Goal: Task Accomplishment & Management: Manage account settings

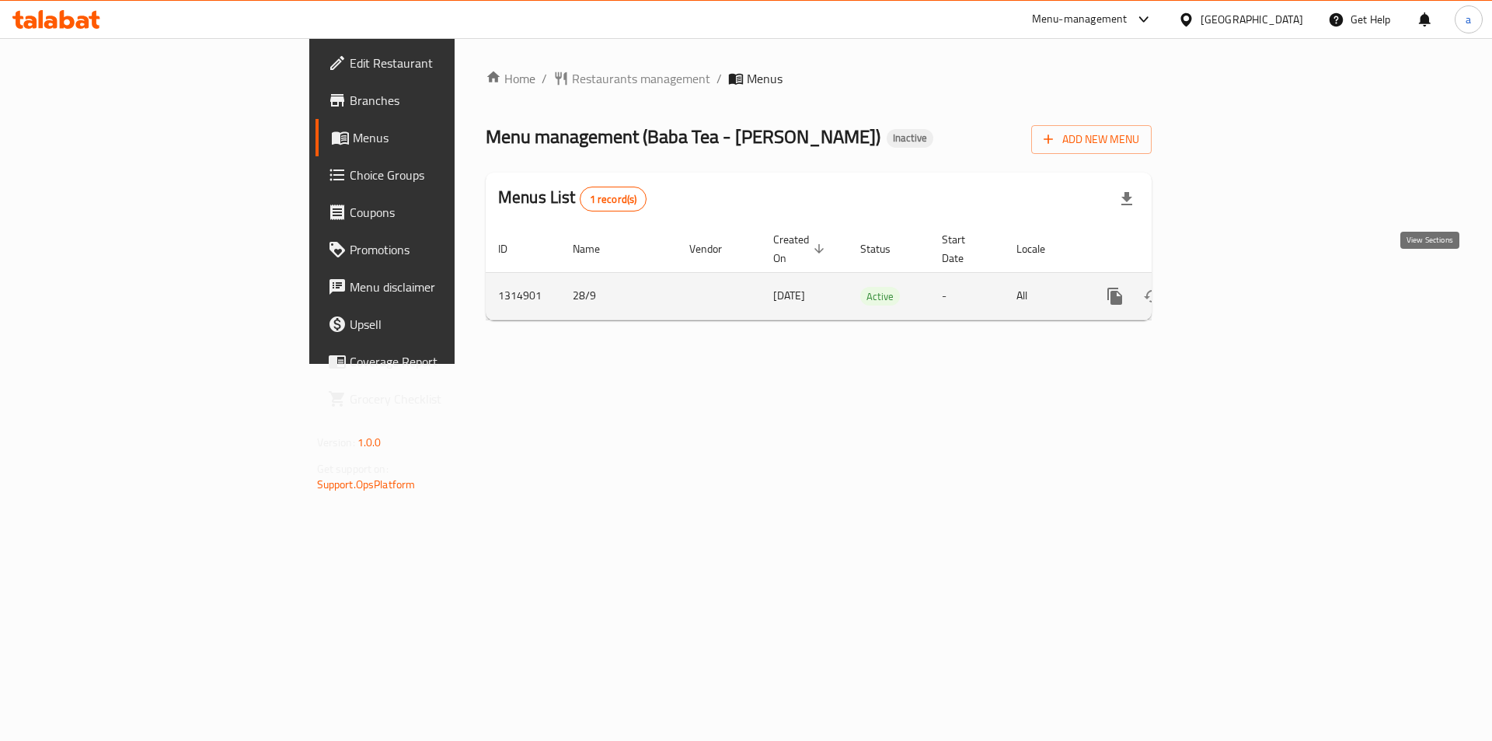
click at [1246, 281] on link "enhanced table" at bounding box center [1227, 295] width 37 height 37
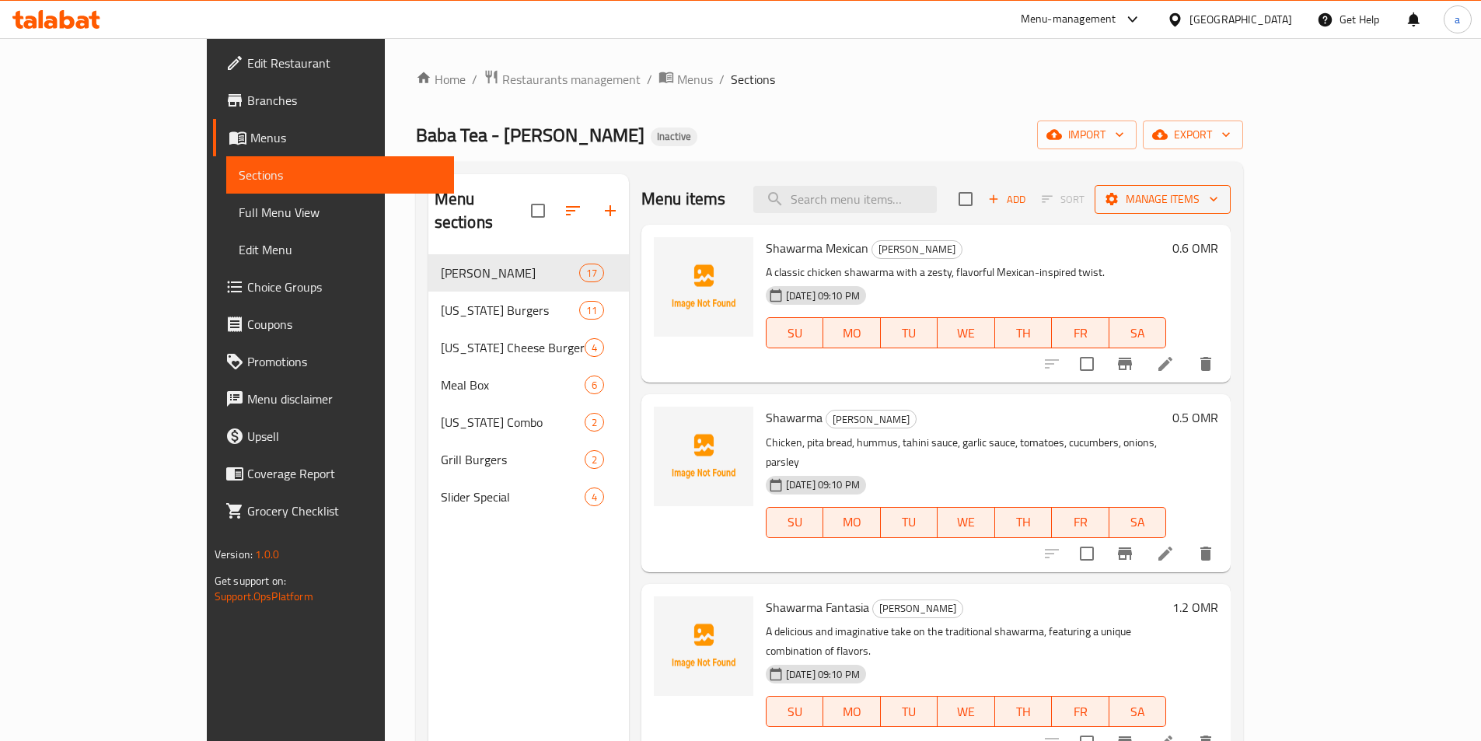
click at [1218, 194] on span "Manage items" at bounding box center [1162, 199] width 111 height 19
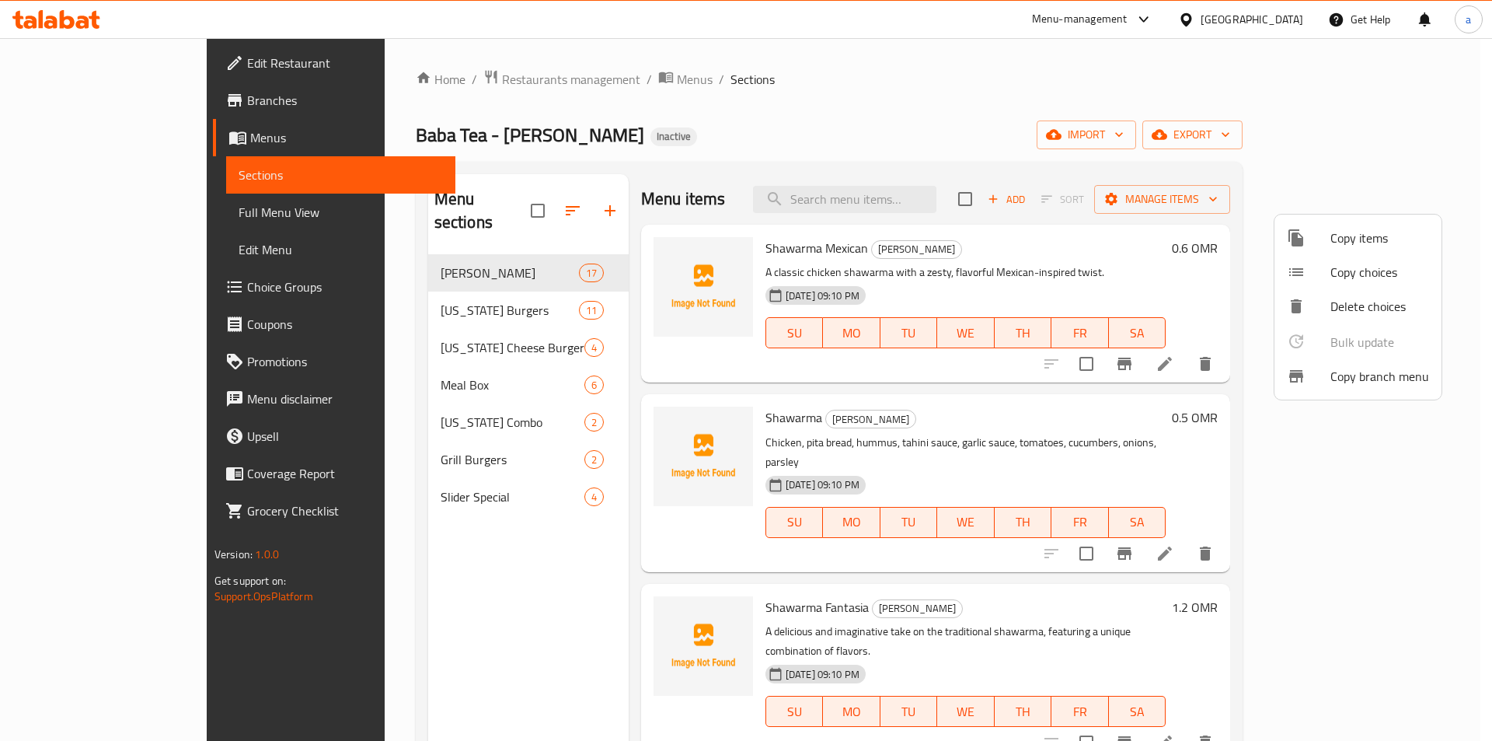
click at [1389, 133] on div at bounding box center [746, 370] width 1492 height 741
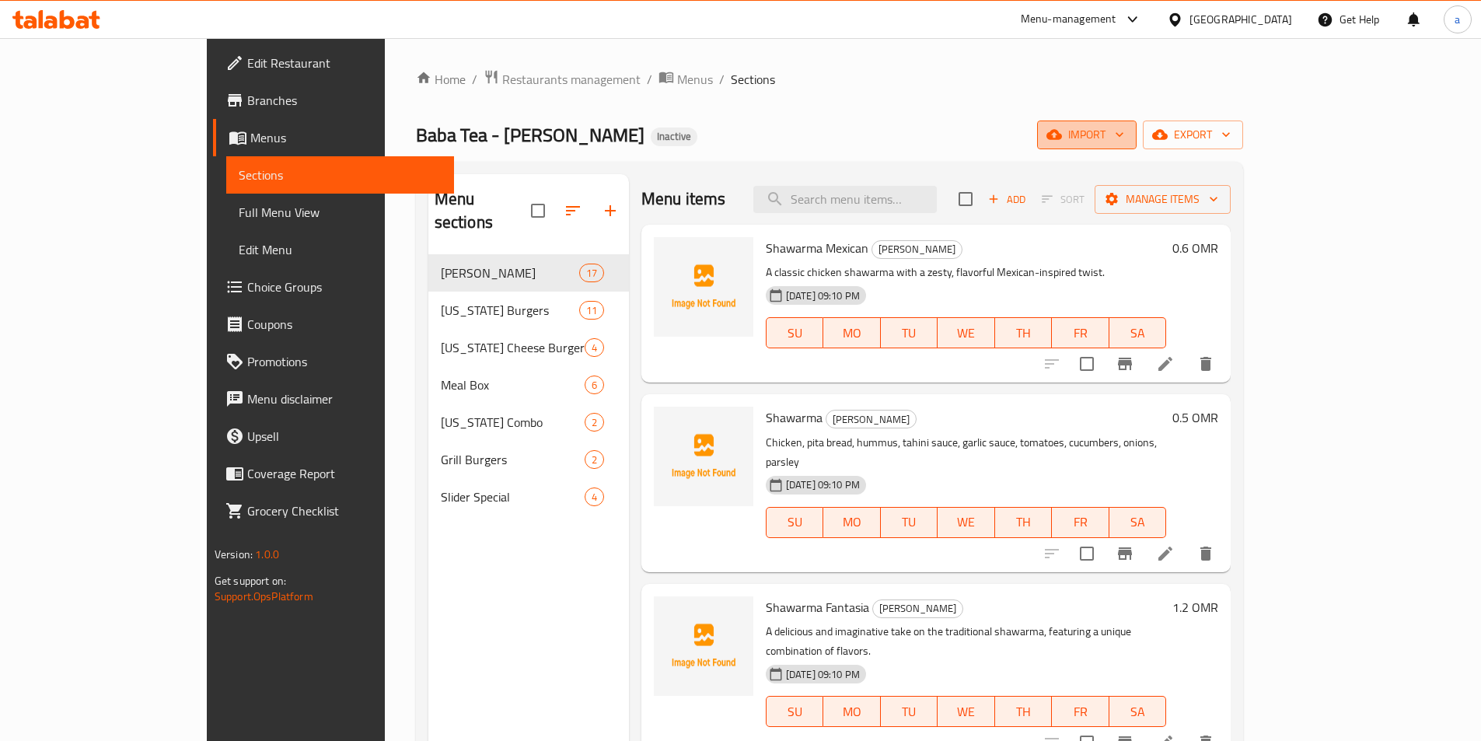
click at [1127, 140] on icon "button" at bounding box center [1120, 135] width 16 height 16
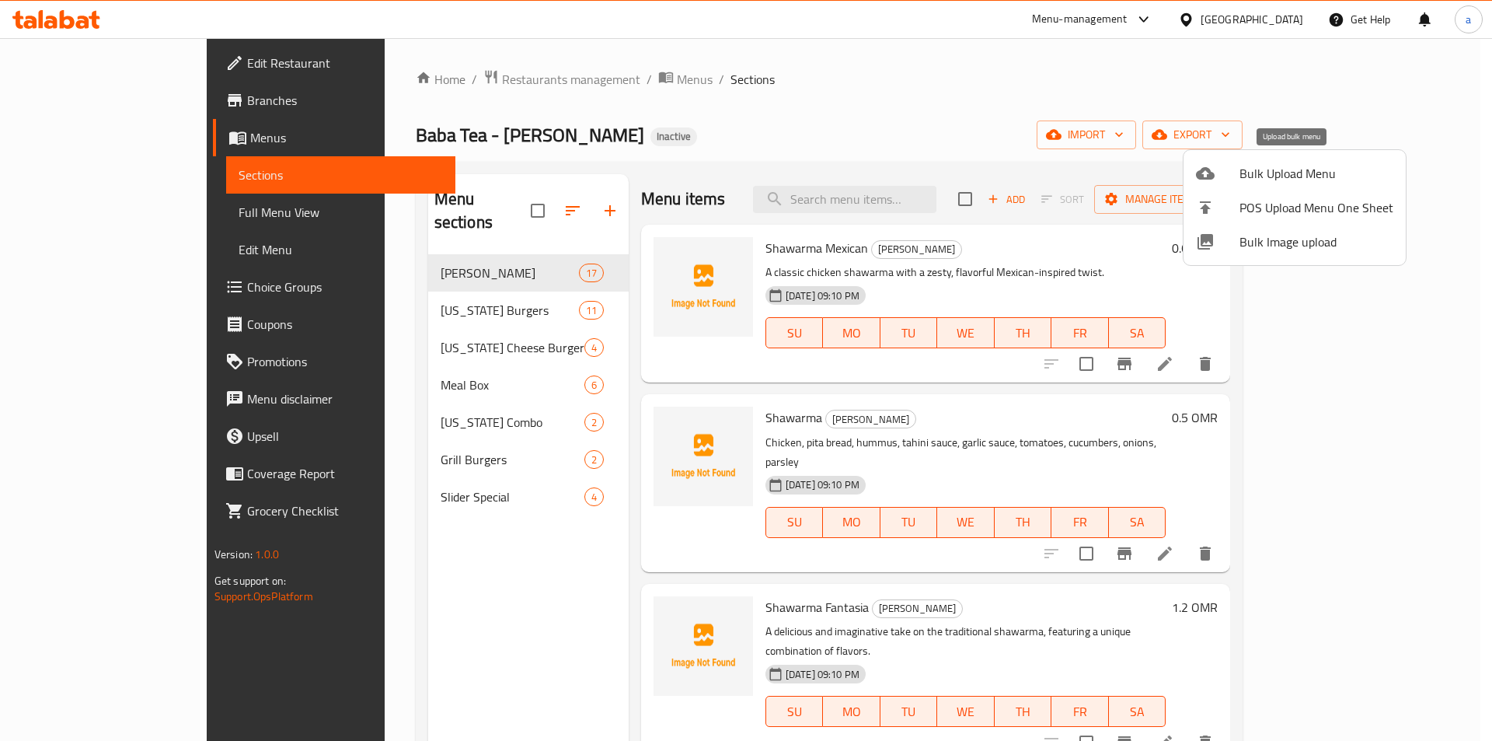
click at [1295, 177] on span "Bulk Upload Menu" at bounding box center [1317, 173] width 154 height 19
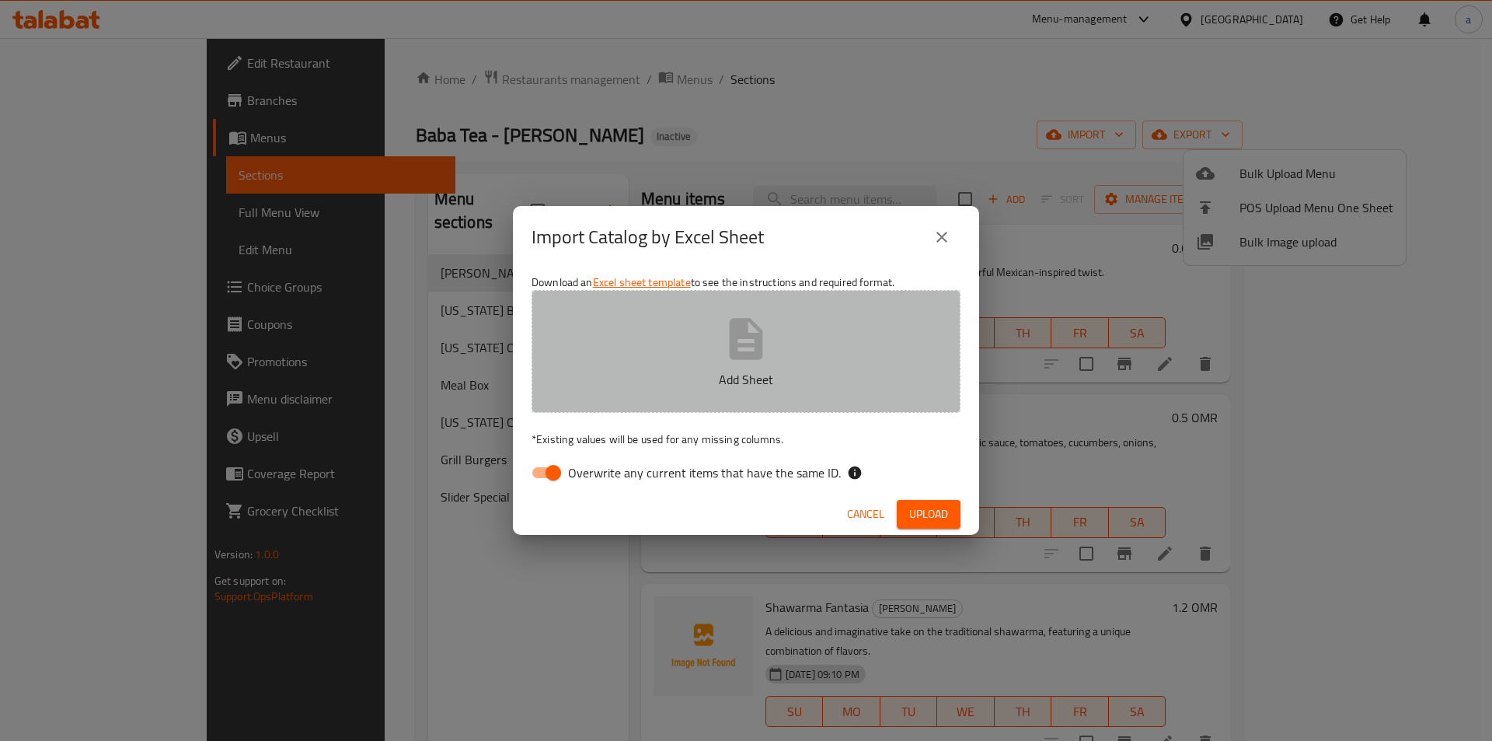
click at [942, 312] on button "Add Sheet" at bounding box center [746, 351] width 429 height 123
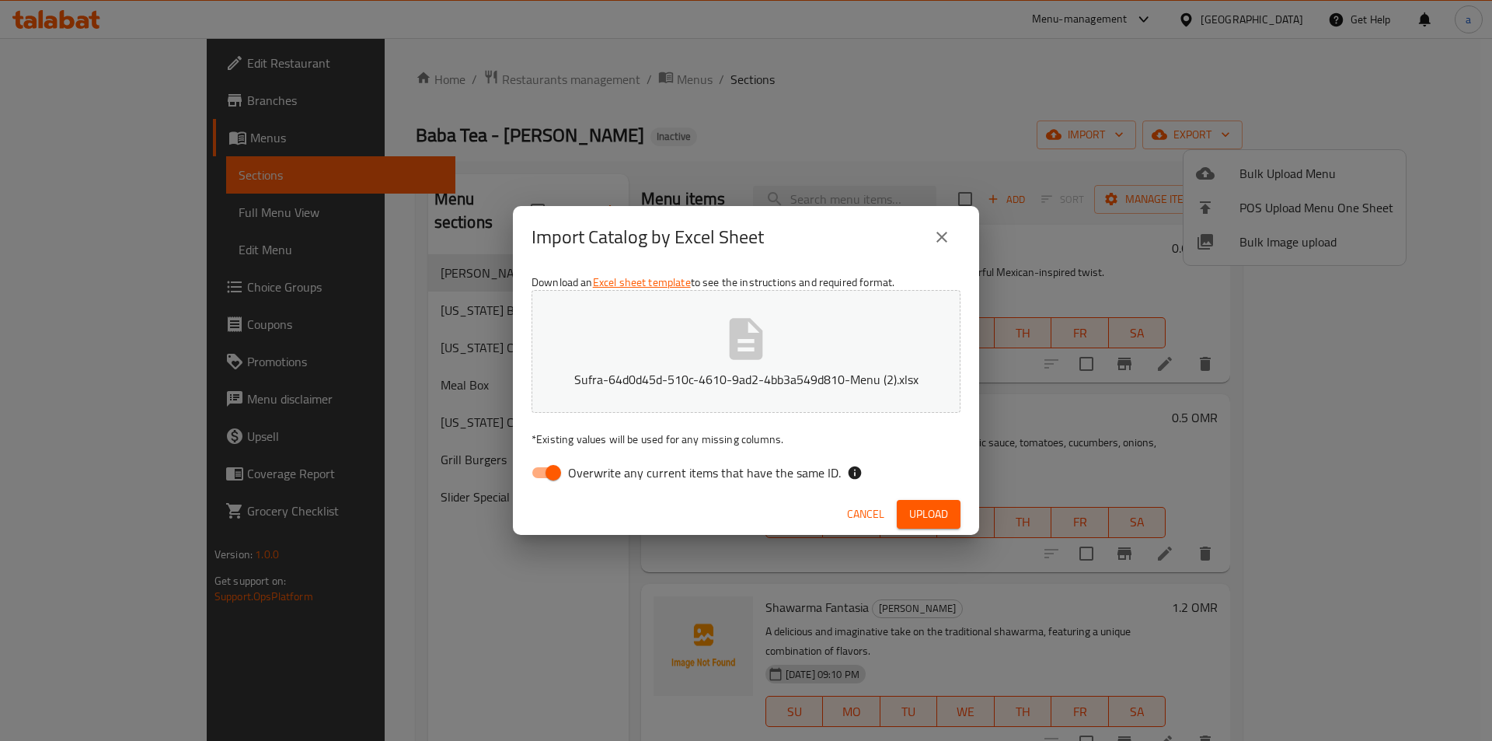
click at [616, 463] on span "Overwrite any current items that have the same ID." at bounding box center [704, 472] width 273 height 19
click at [545, 473] on input "Overwrite any current items that have the same ID." at bounding box center [553, 473] width 89 height 30
checkbox input "false"
click at [944, 518] on span "Upload" at bounding box center [928, 513] width 39 height 19
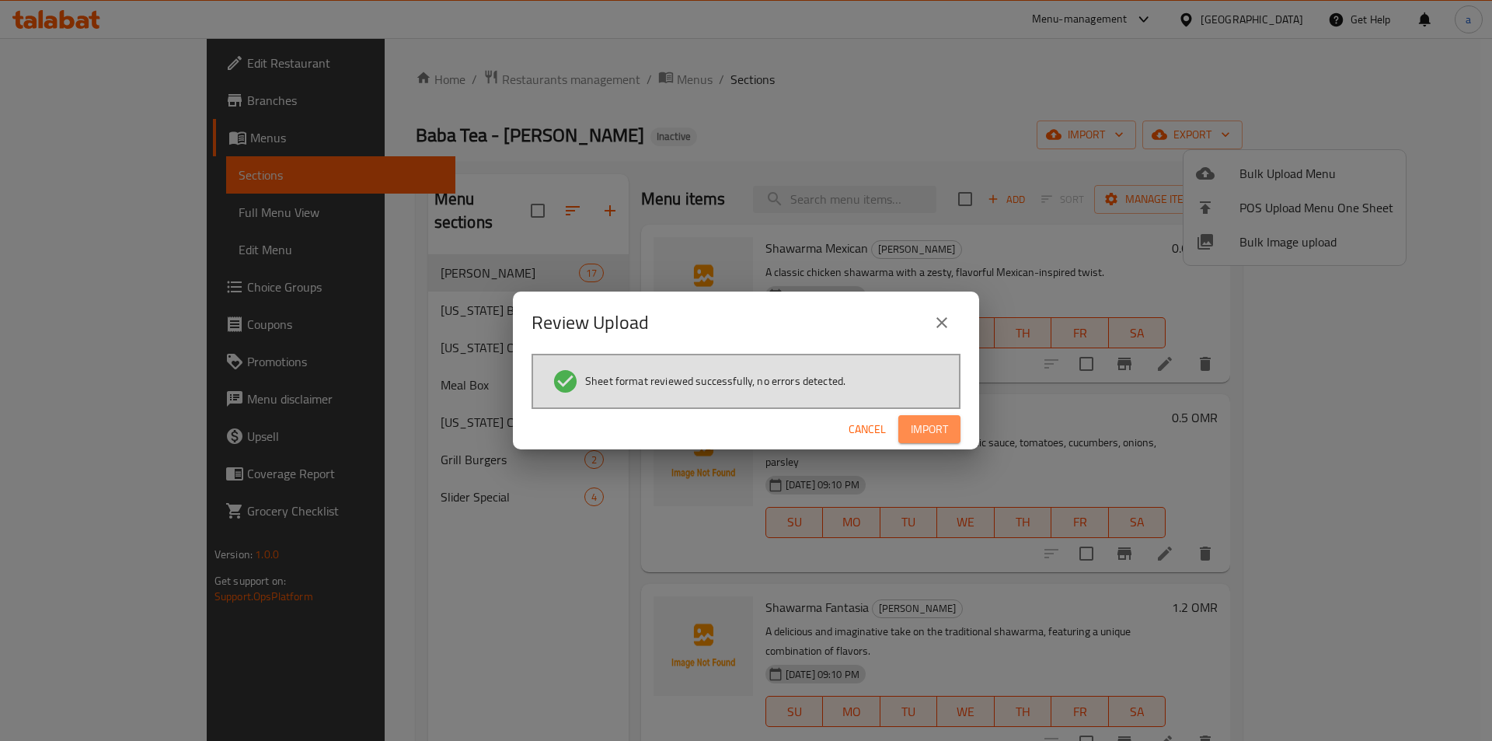
click at [927, 424] on span "Import" at bounding box center [929, 429] width 37 height 19
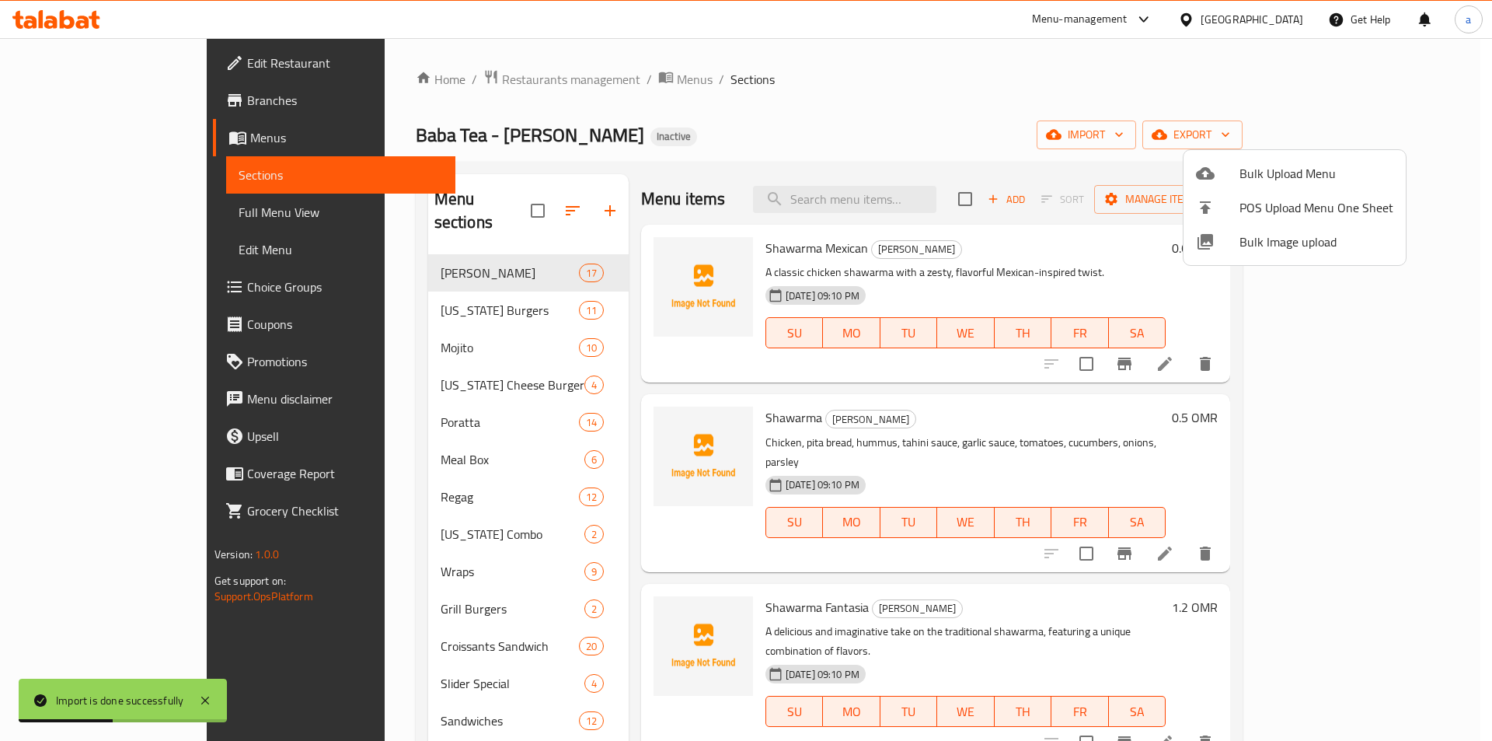
click at [182, 205] on div at bounding box center [746, 370] width 1492 height 741
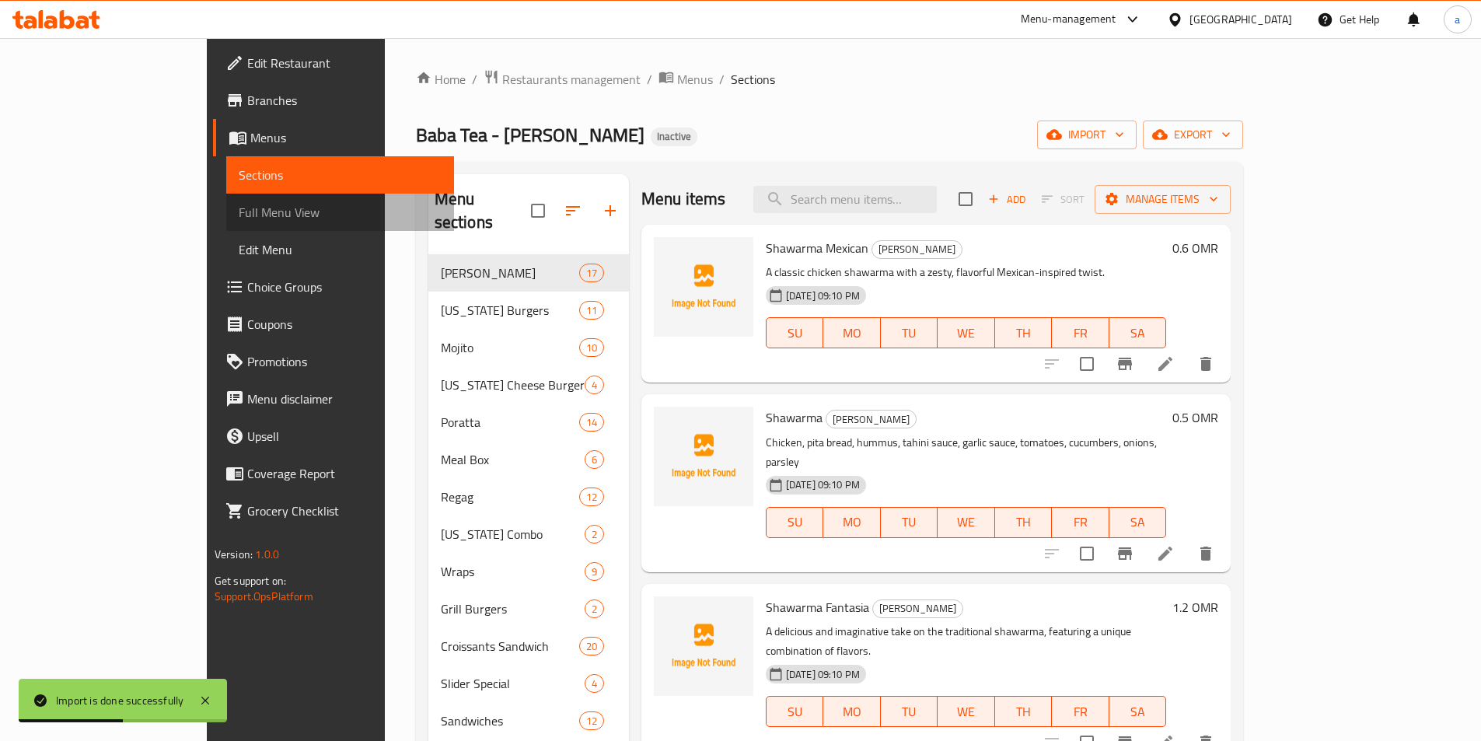
click at [239, 205] on span "Full Menu View" at bounding box center [340, 212] width 203 height 19
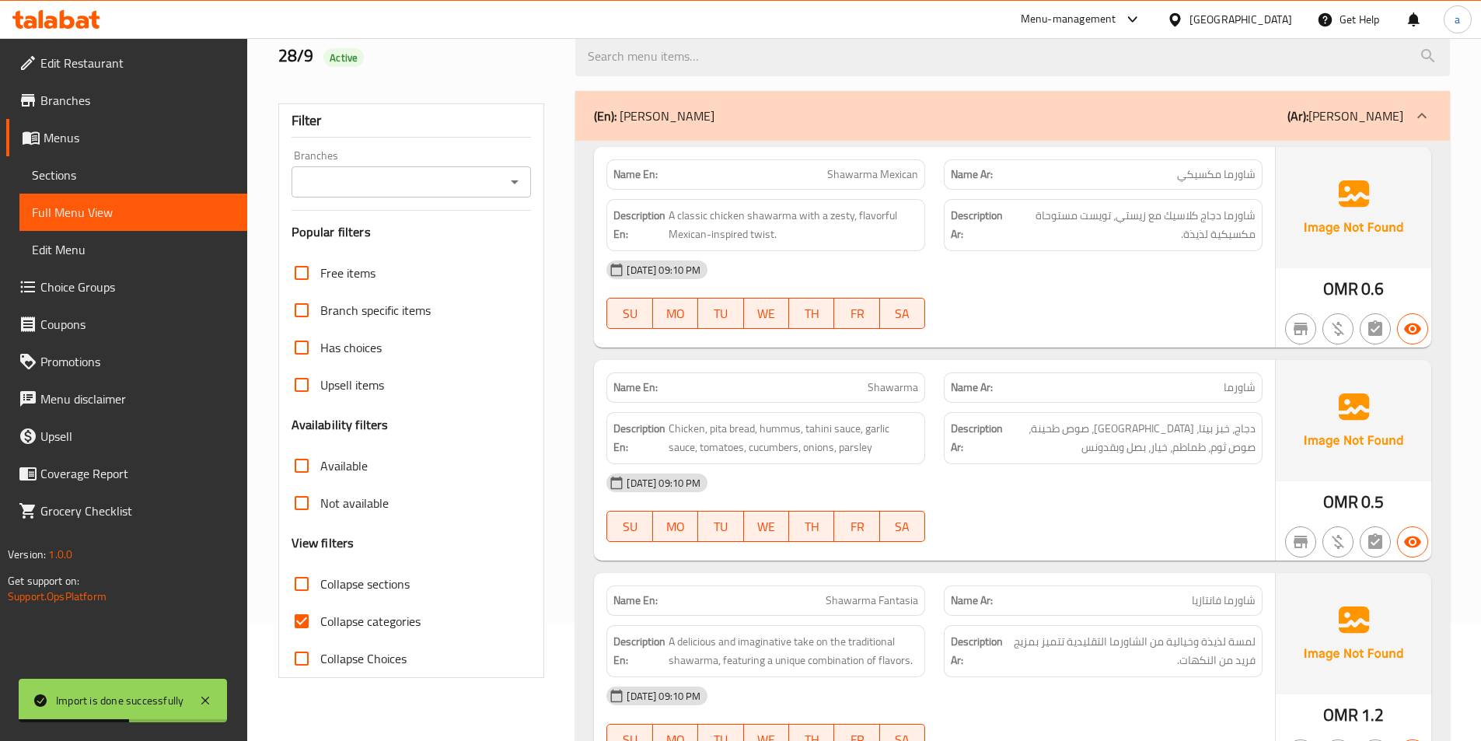
scroll to position [311, 0]
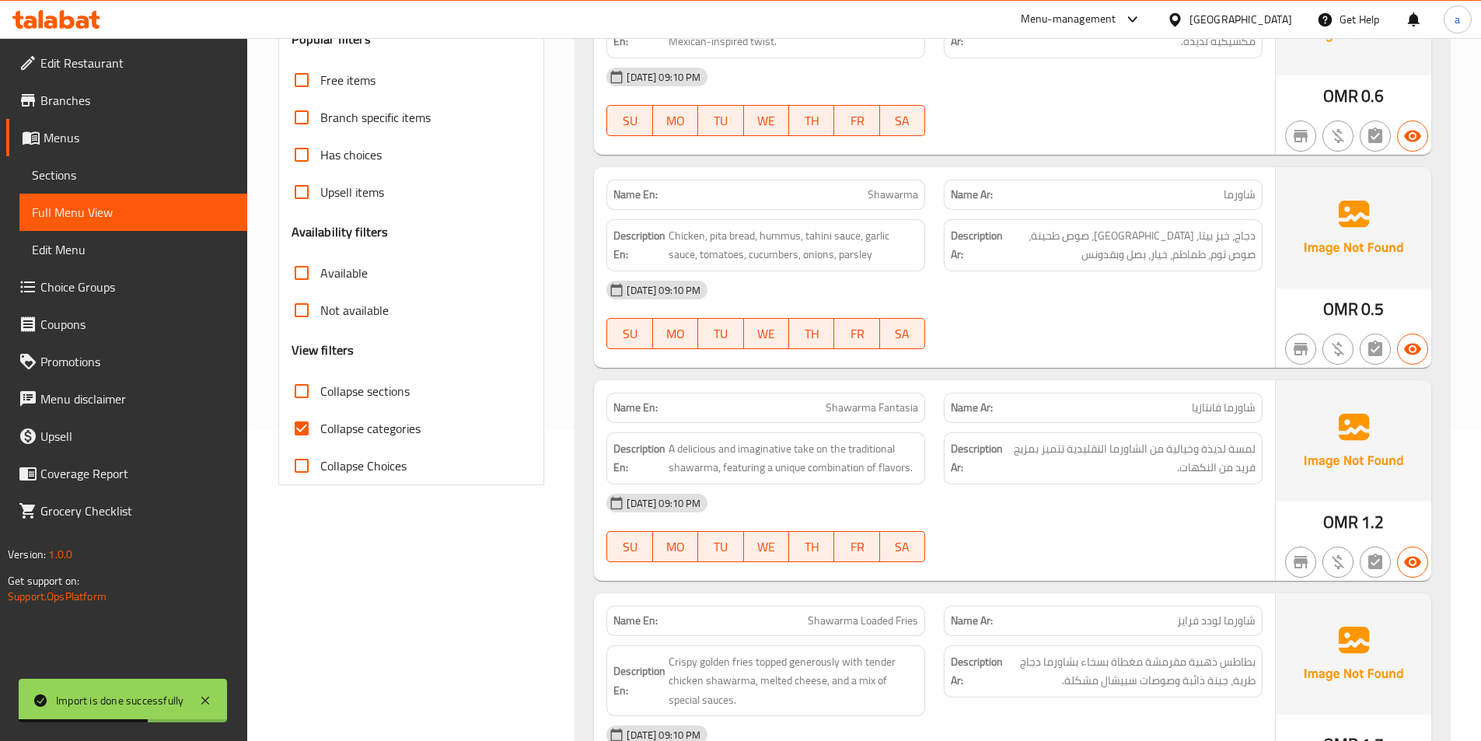
click at [328, 429] on span "Collapse categories" at bounding box center [370, 428] width 100 height 19
click at [320, 429] on input "Collapse categories" at bounding box center [301, 428] width 37 height 37
checkbox input "false"
click at [339, 392] on span "Collapse sections" at bounding box center [364, 391] width 89 height 19
click at [320, 392] on input "Collapse sections" at bounding box center [301, 390] width 37 height 37
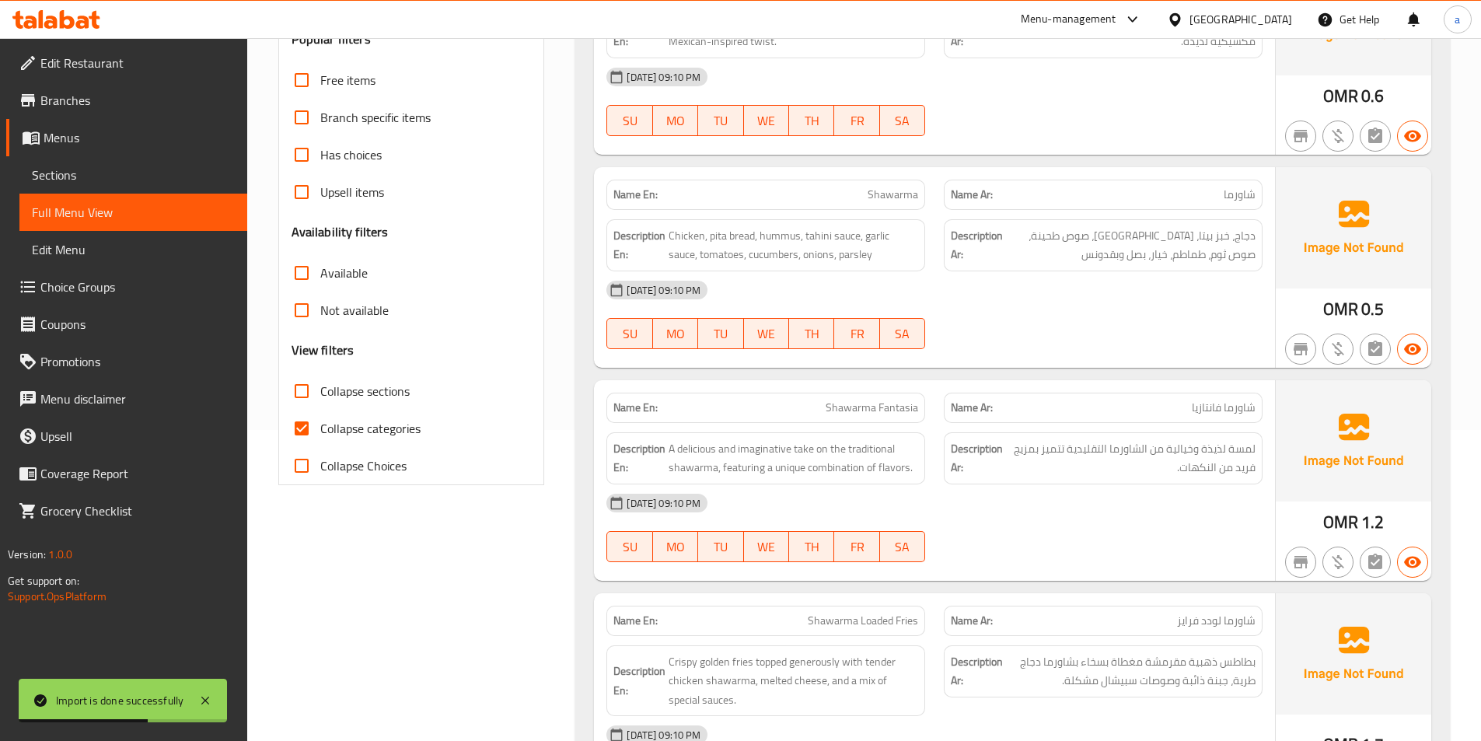
checkbox input "true"
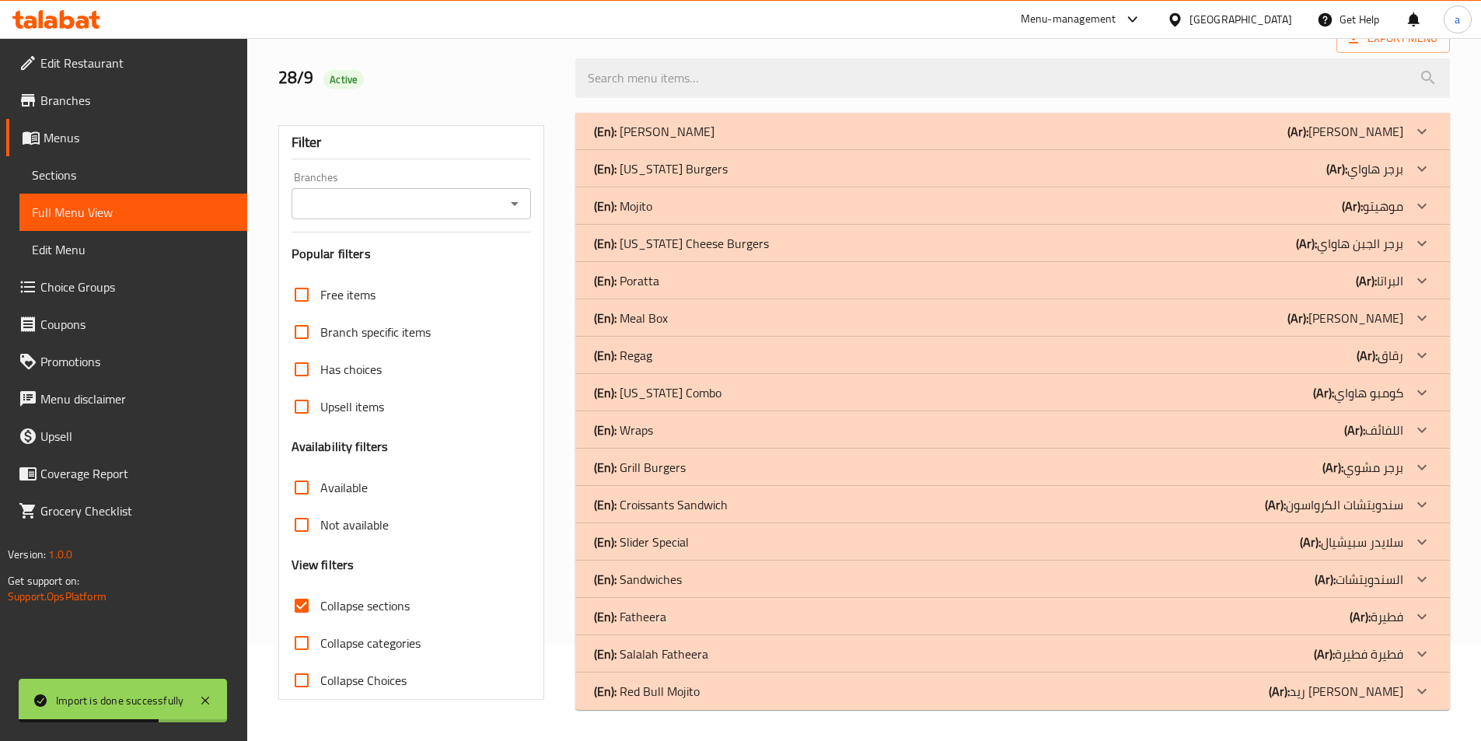
scroll to position [96, 0]
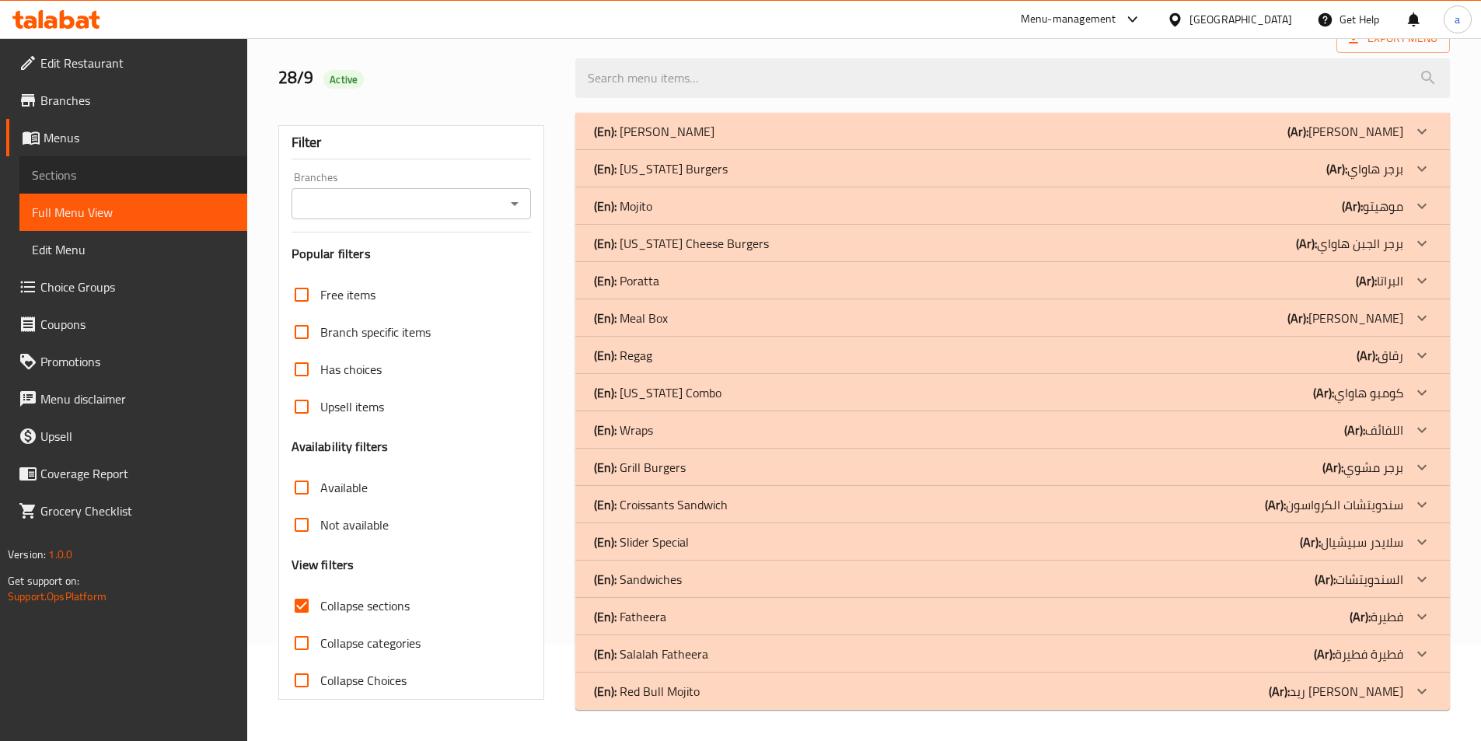
click at [107, 175] on span "Sections" at bounding box center [133, 175] width 203 height 19
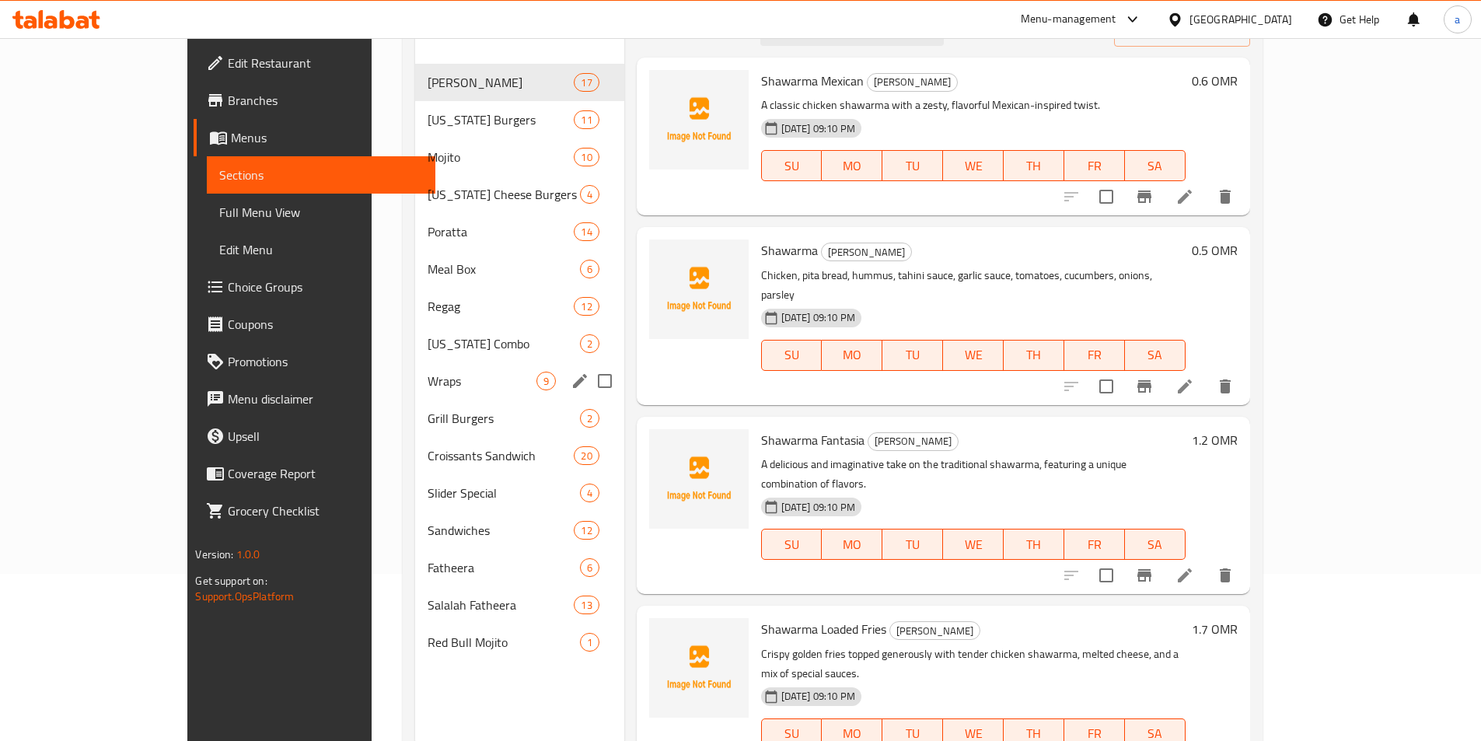
scroll to position [218, 0]
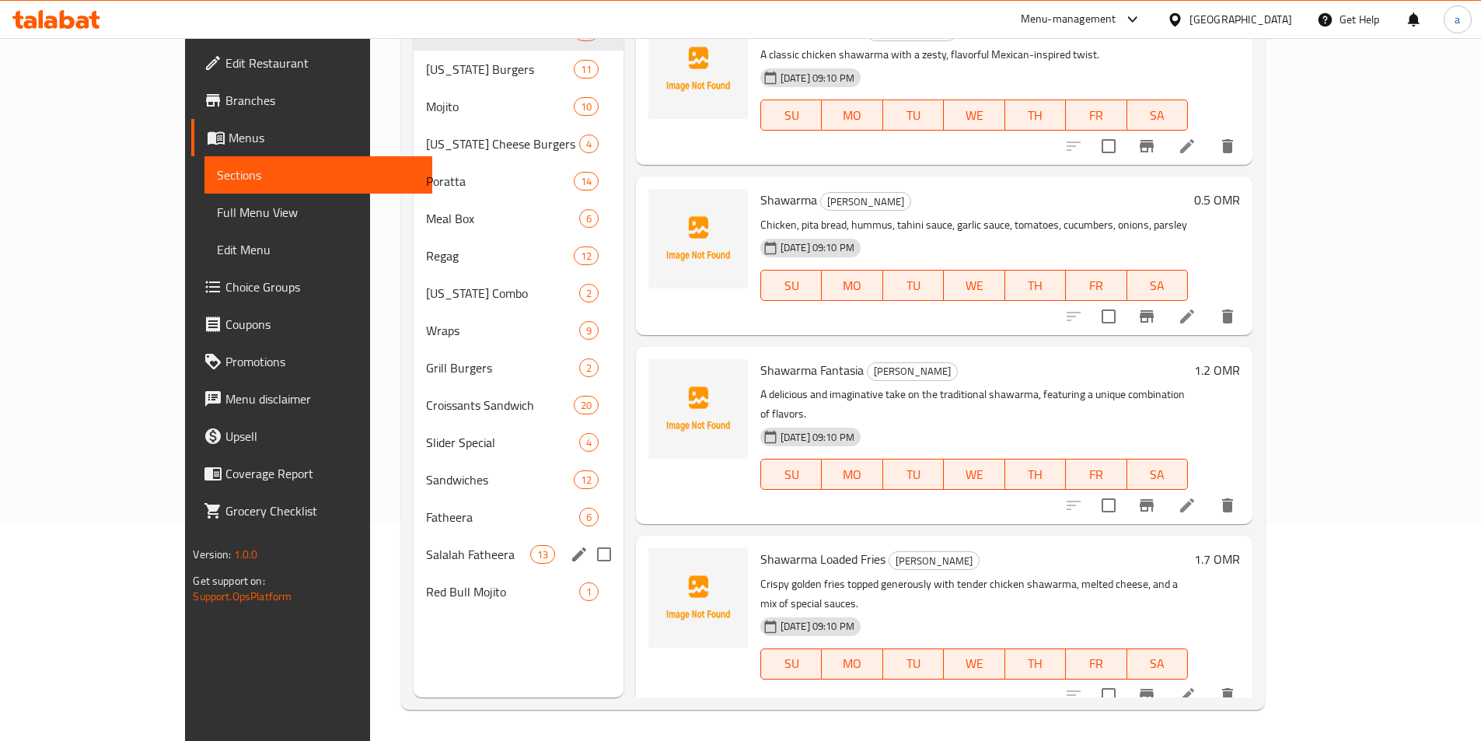
click at [426, 553] on span "Salalah Fatheera" at bounding box center [477, 554] width 103 height 19
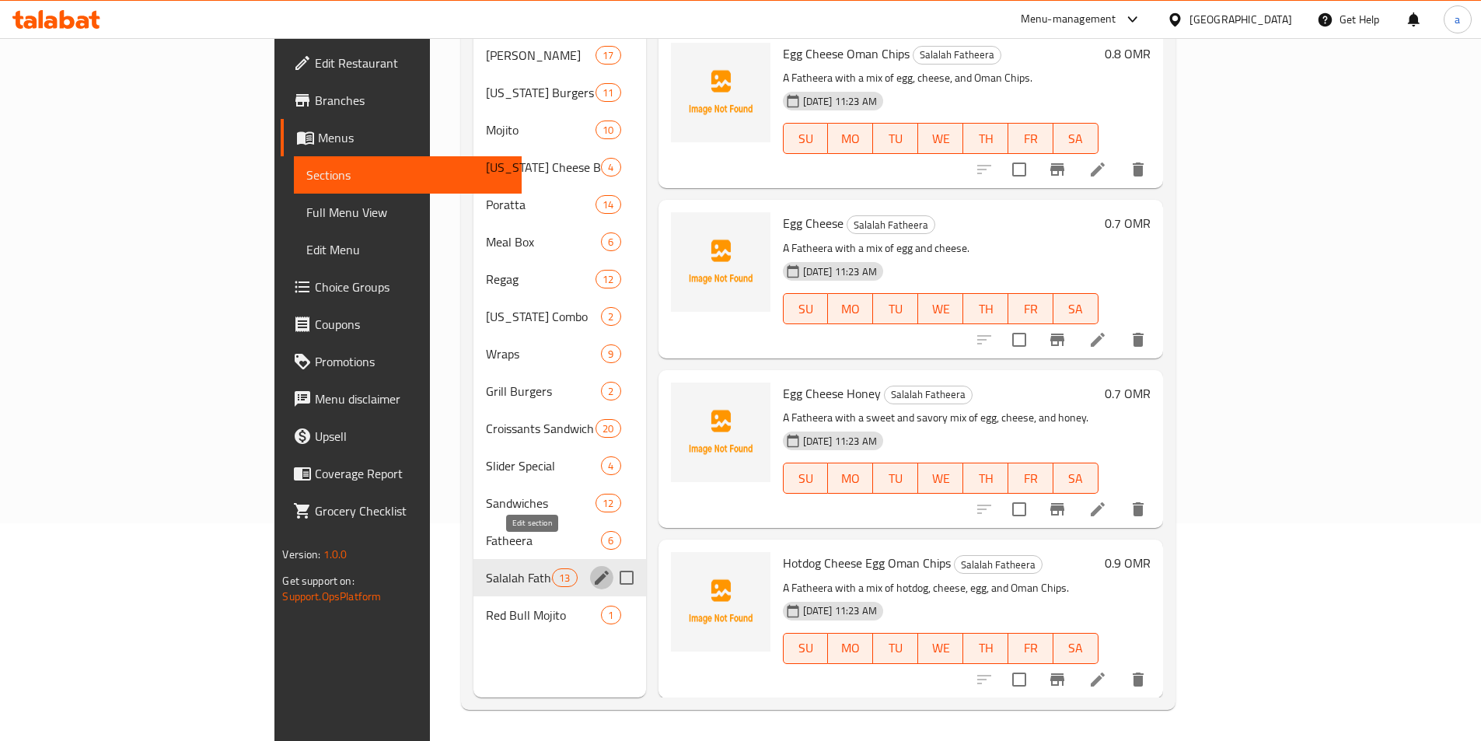
click at [592, 568] on icon "edit" at bounding box center [601, 577] width 19 height 19
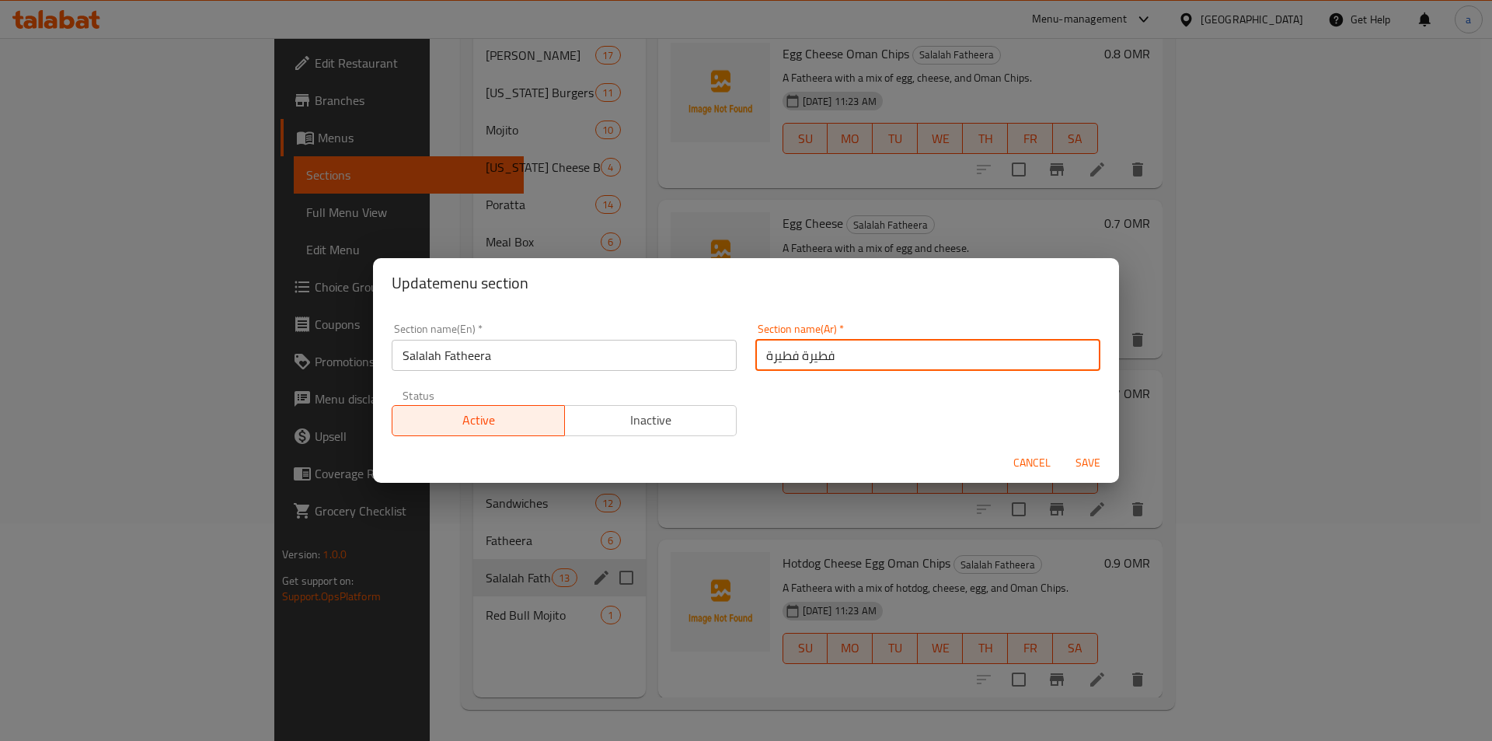
click at [783, 362] on input "فطيرة فطيرة" at bounding box center [928, 355] width 345 height 31
type input "فطيرة صلالة"
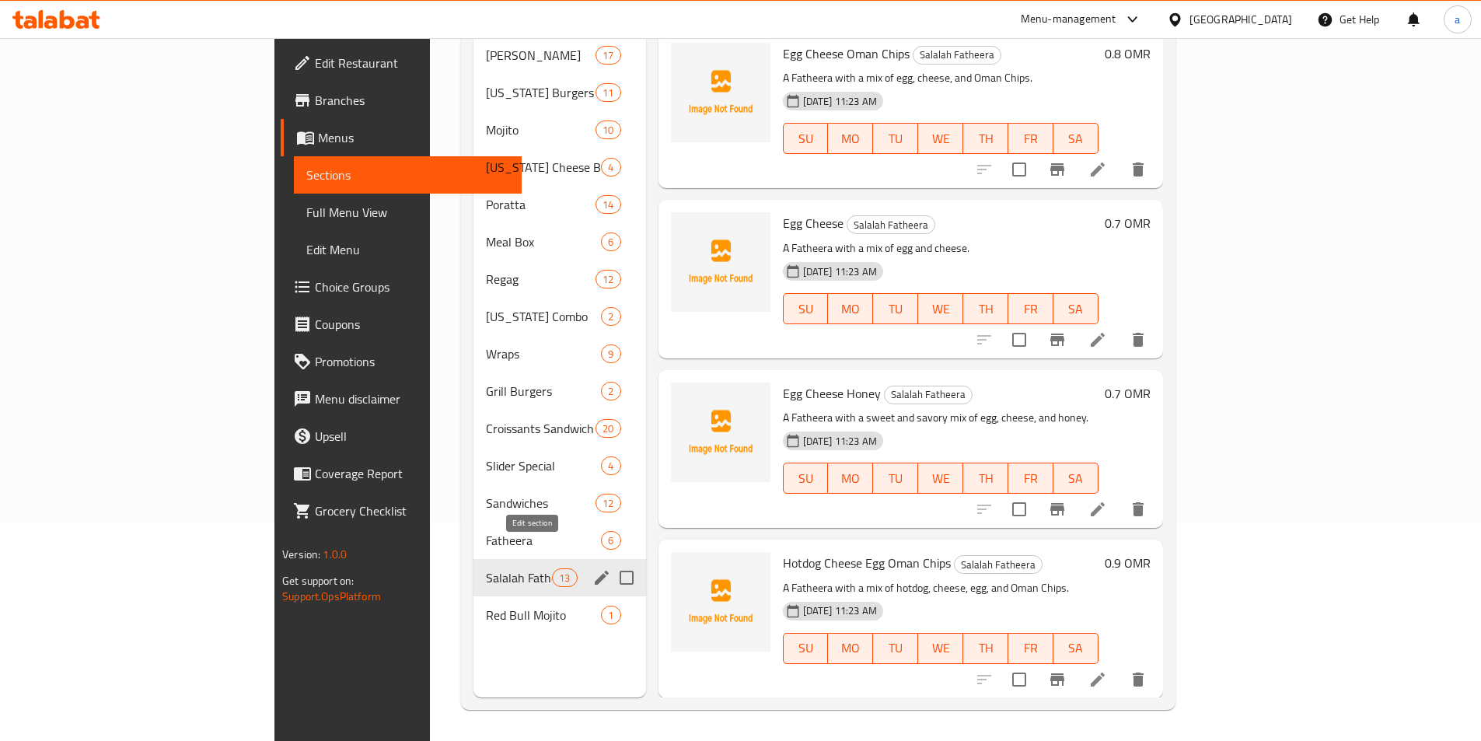
click at [592, 568] on icon "edit" at bounding box center [601, 577] width 19 height 19
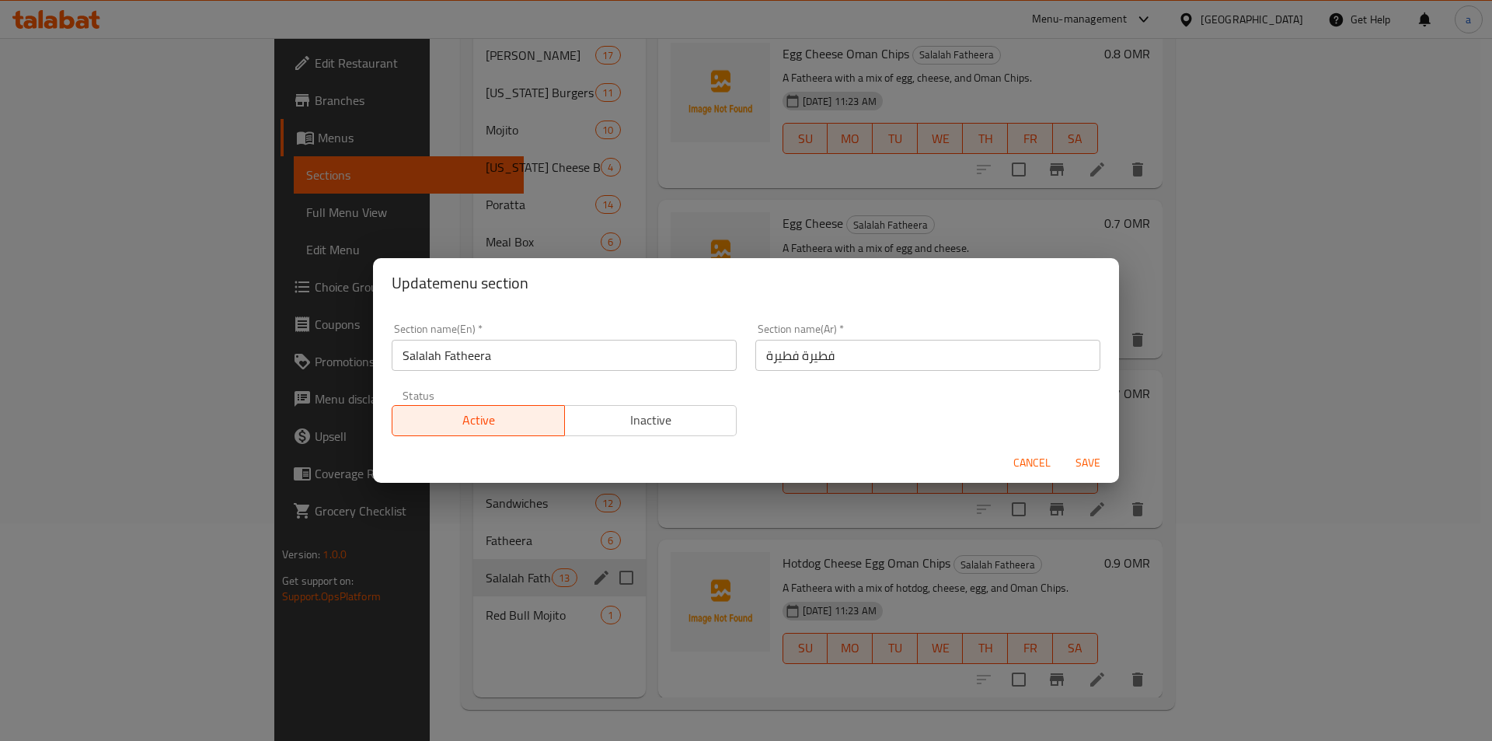
click at [760, 365] on input "فطيرة فطيرة" at bounding box center [928, 355] width 345 height 31
click at [781, 358] on input "فطيرة فطيرة" at bounding box center [928, 355] width 345 height 31
type input "فطيرة صلا"
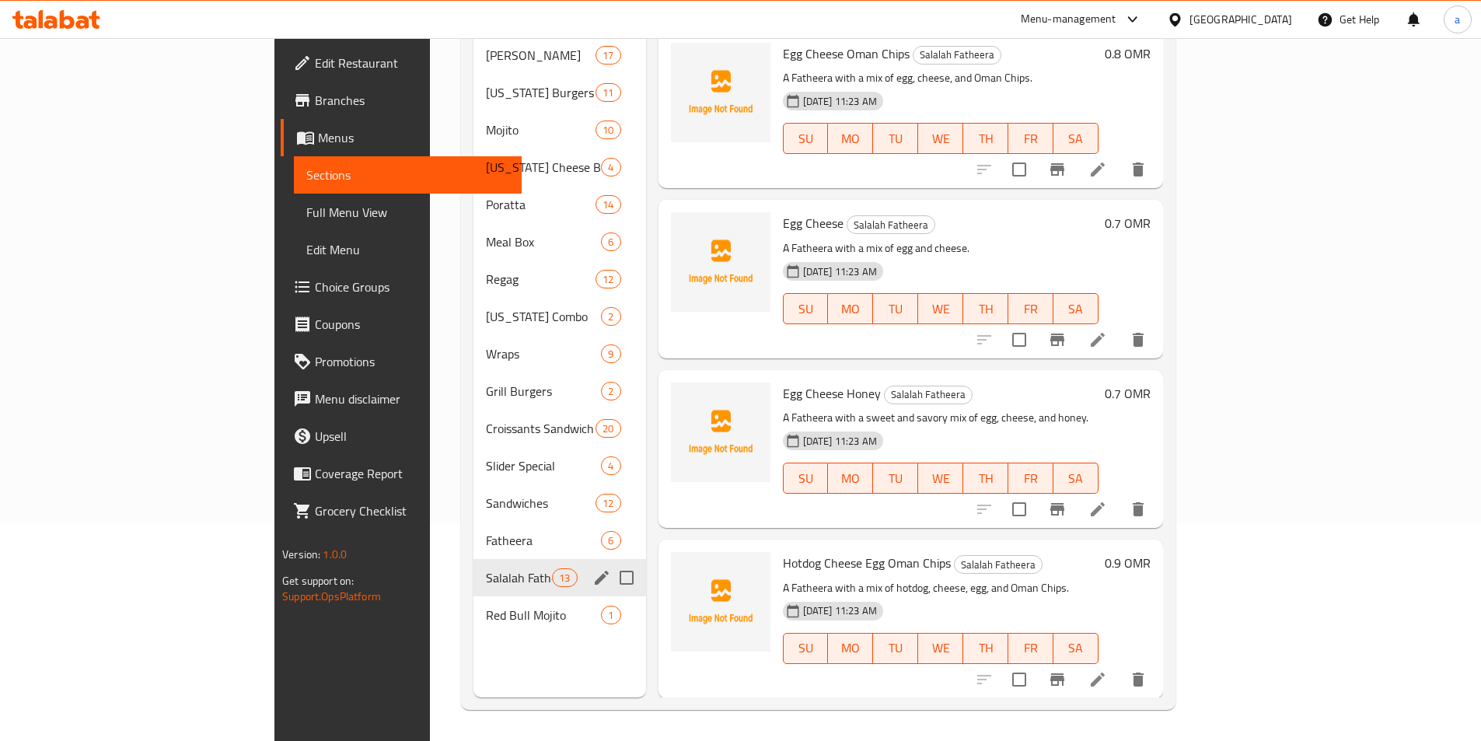
click at [592, 568] on icon "edit" at bounding box center [601, 577] width 19 height 19
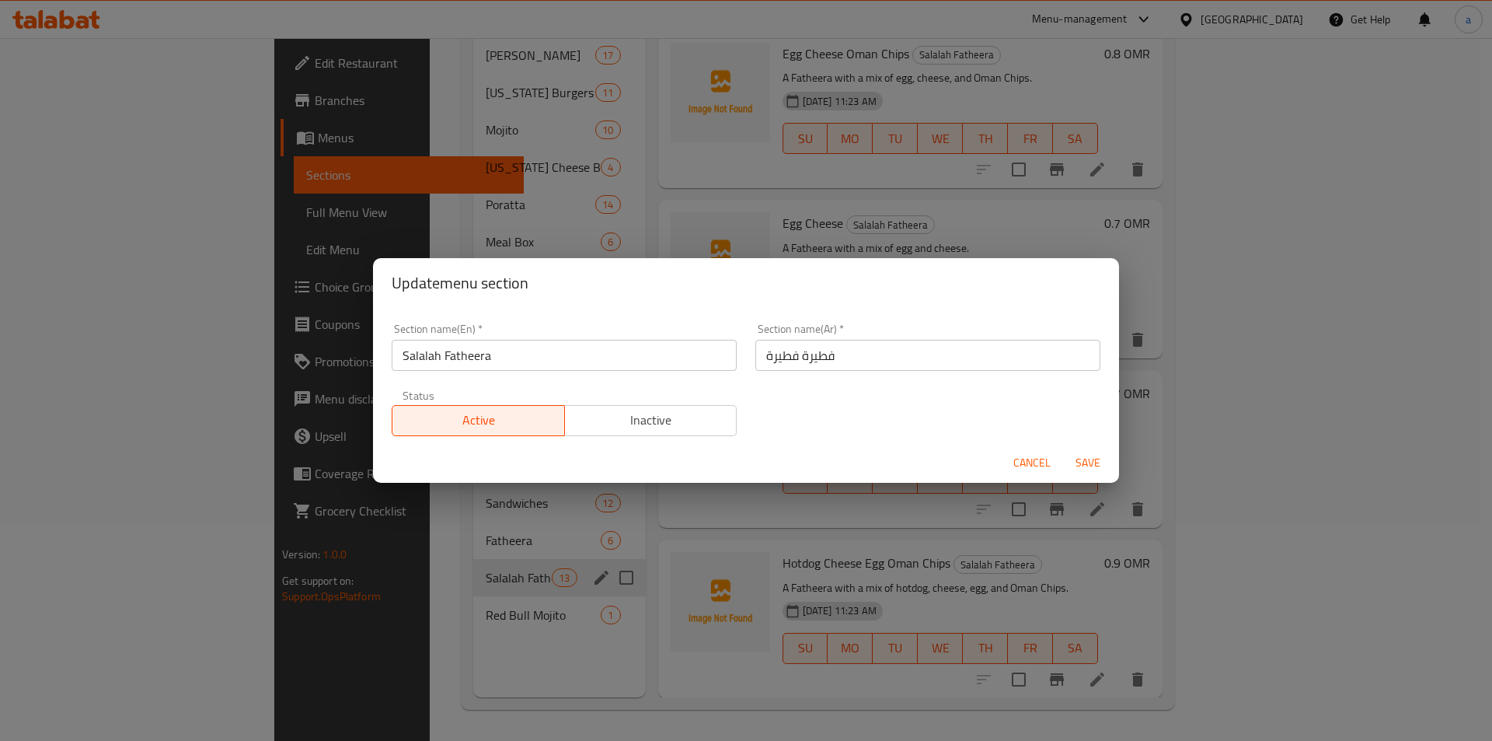
click at [759, 351] on input "فطيرة فطيرة" at bounding box center [928, 355] width 345 height 31
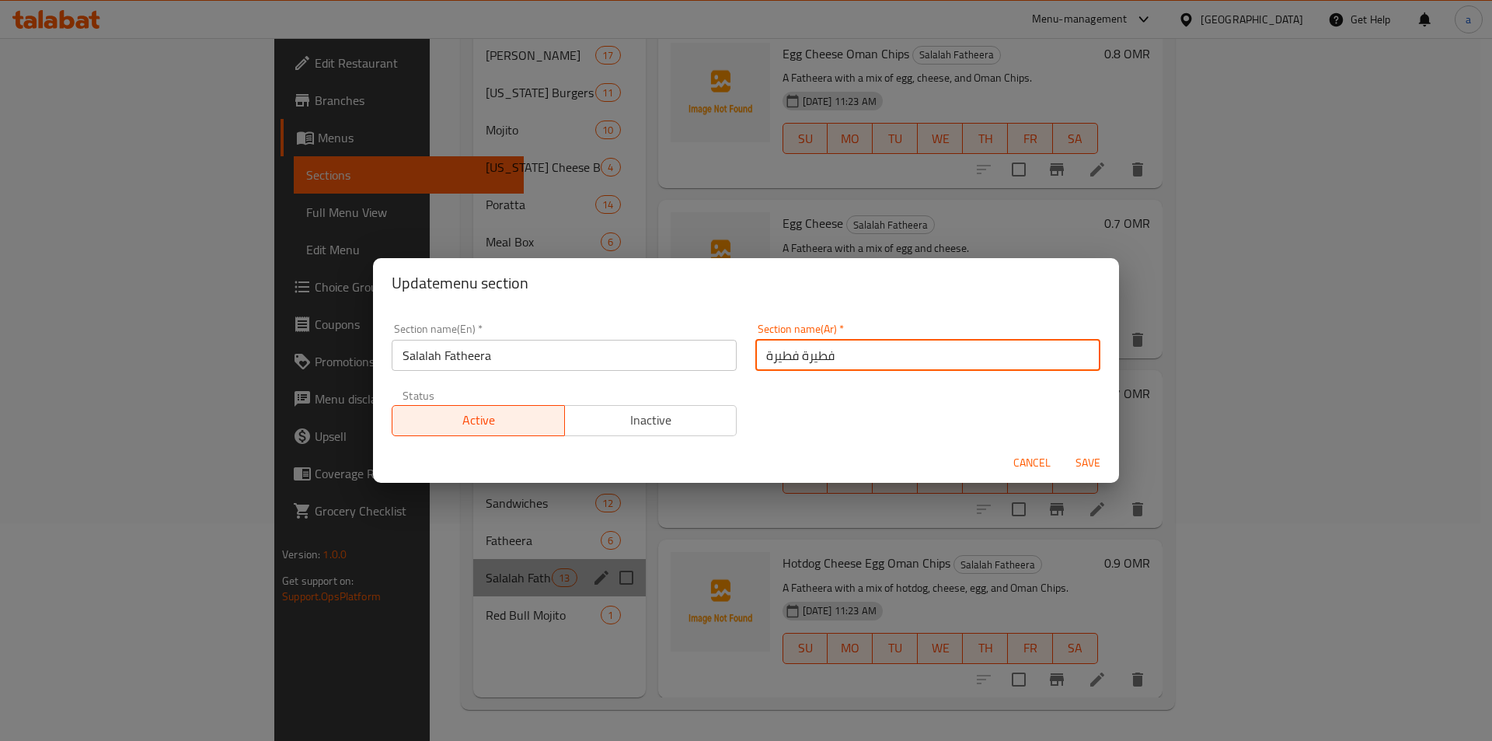
click at [773, 356] on input "فطيرة فطيرة" at bounding box center [928, 355] width 345 height 31
type input "فطيرة صلالة"
click at [1094, 458] on span "Save" at bounding box center [1088, 462] width 37 height 19
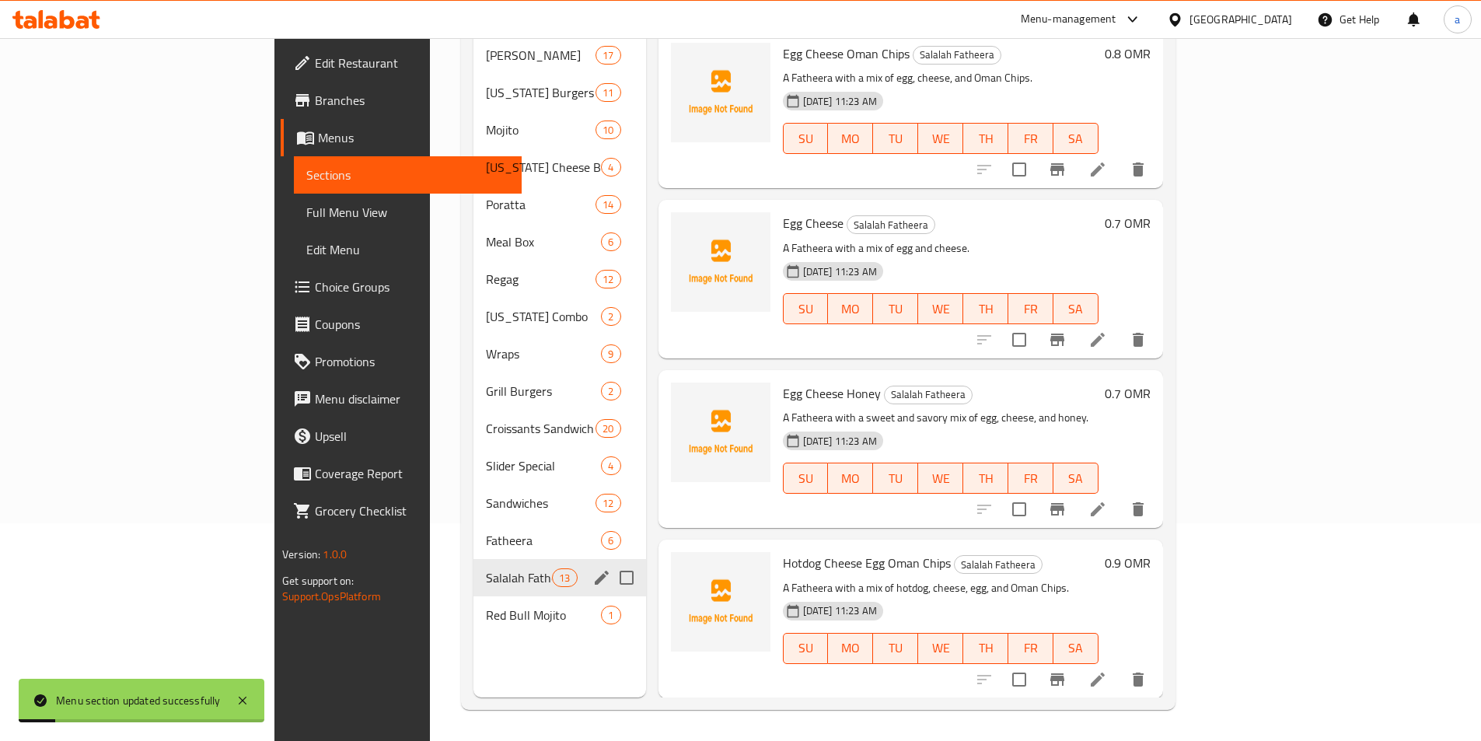
click at [306, 208] on span "Full Menu View" at bounding box center [407, 212] width 203 height 19
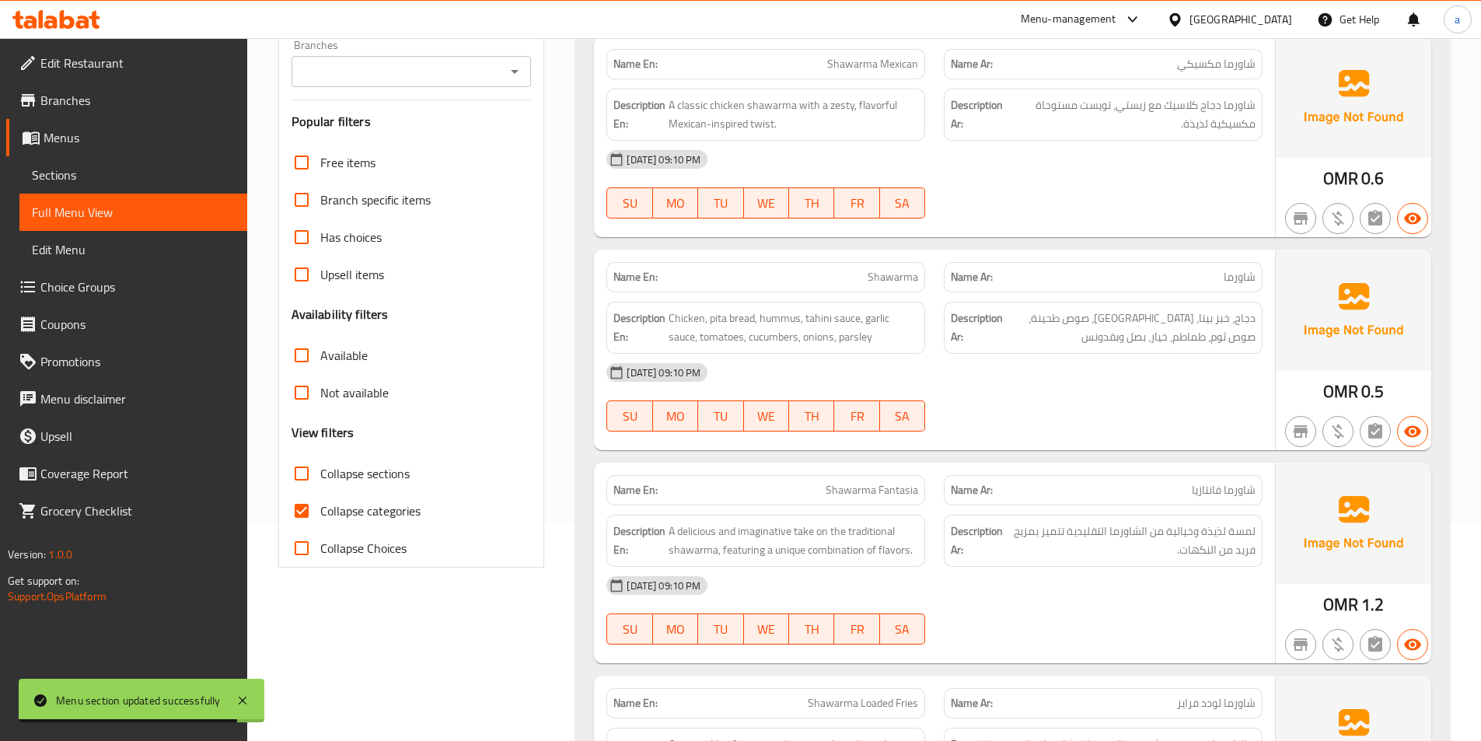
click at [391, 480] on span "Collapse sections" at bounding box center [364, 473] width 89 height 19
click at [320, 480] on input "Collapse sections" at bounding box center [301, 473] width 37 height 37
checkbox input "true"
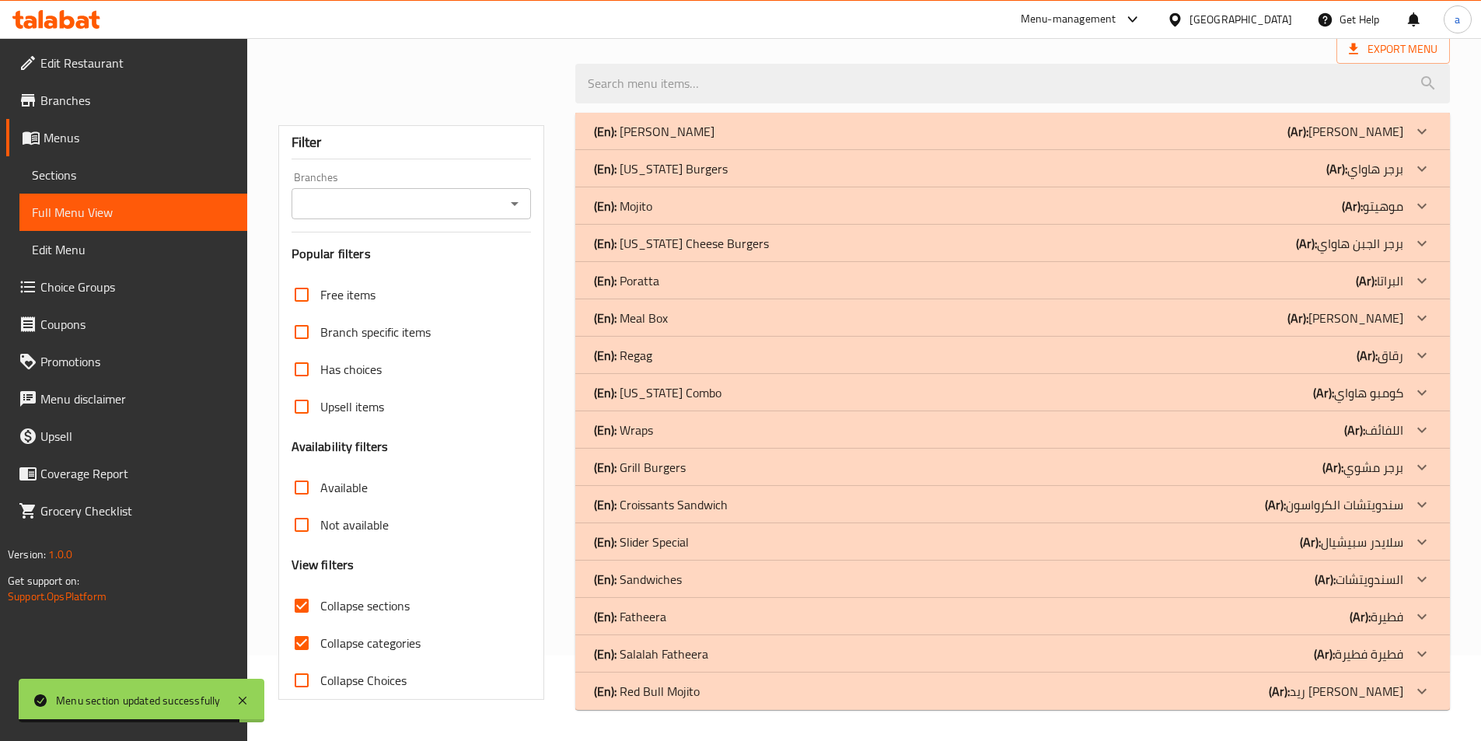
click at [380, 633] on span "Collapse categories" at bounding box center [370, 642] width 100 height 19
click at [320, 624] on input "Collapse categories" at bounding box center [301, 642] width 37 height 37
checkbox input "false"
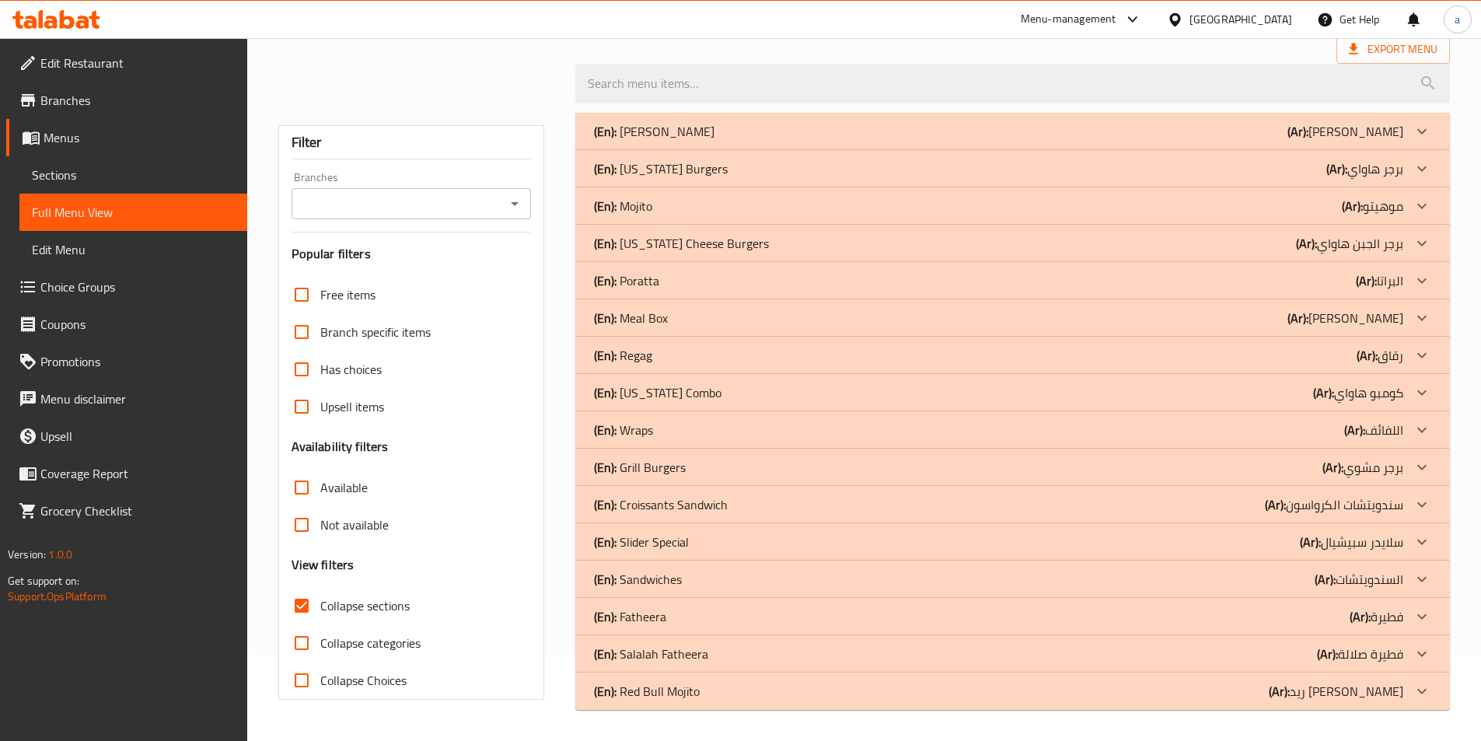
click at [730, 699] on div "(En): Red Bull Mojito (Ar): [PERSON_NAME]" at bounding box center [998, 691] width 809 height 19
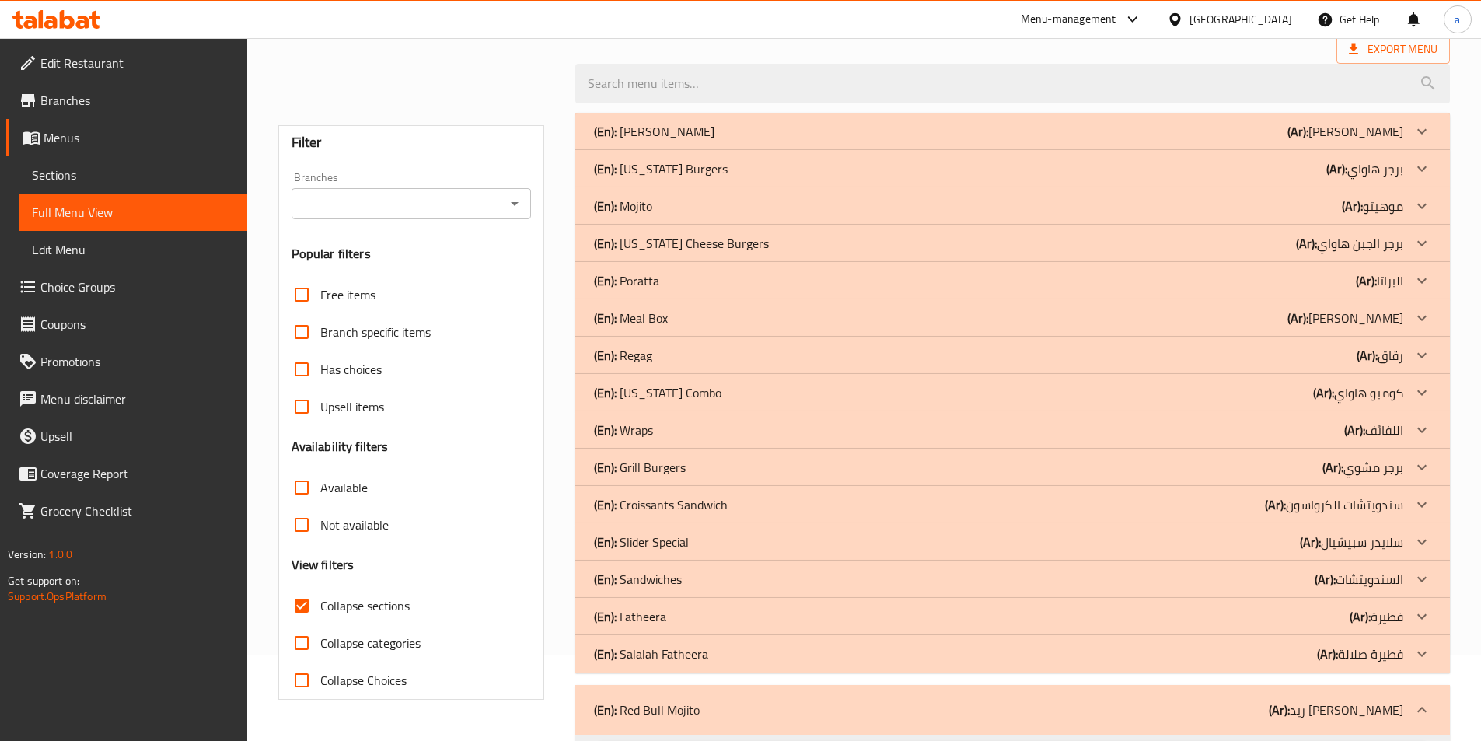
click at [716, 656] on div "(En): [PERSON_NAME] (Ar): فطيرة صلالة" at bounding box center [998, 653] width 809 height 19
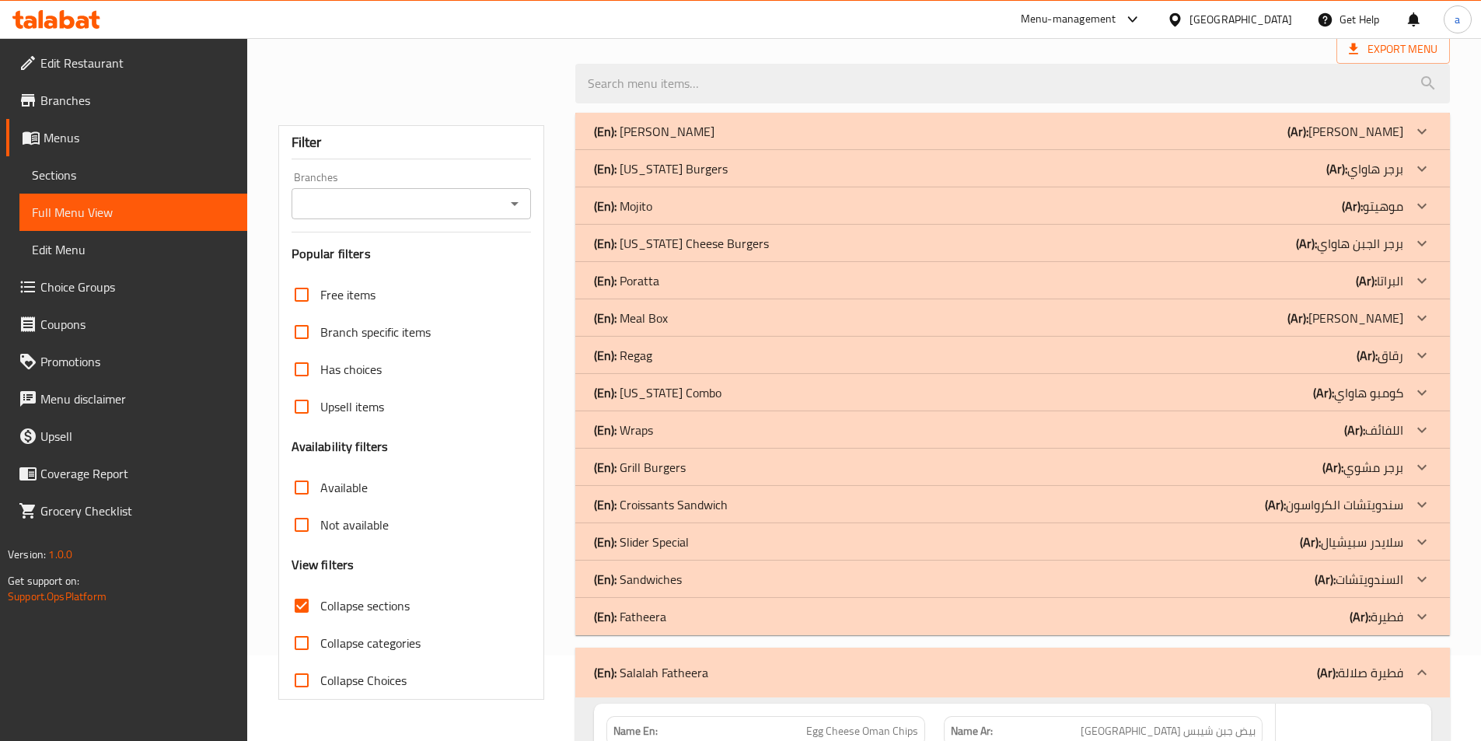
click at [688, 617] on div "(En): Fatheera (Ar): فطيرة" at bounding box center [998, 616] width 809 height 19
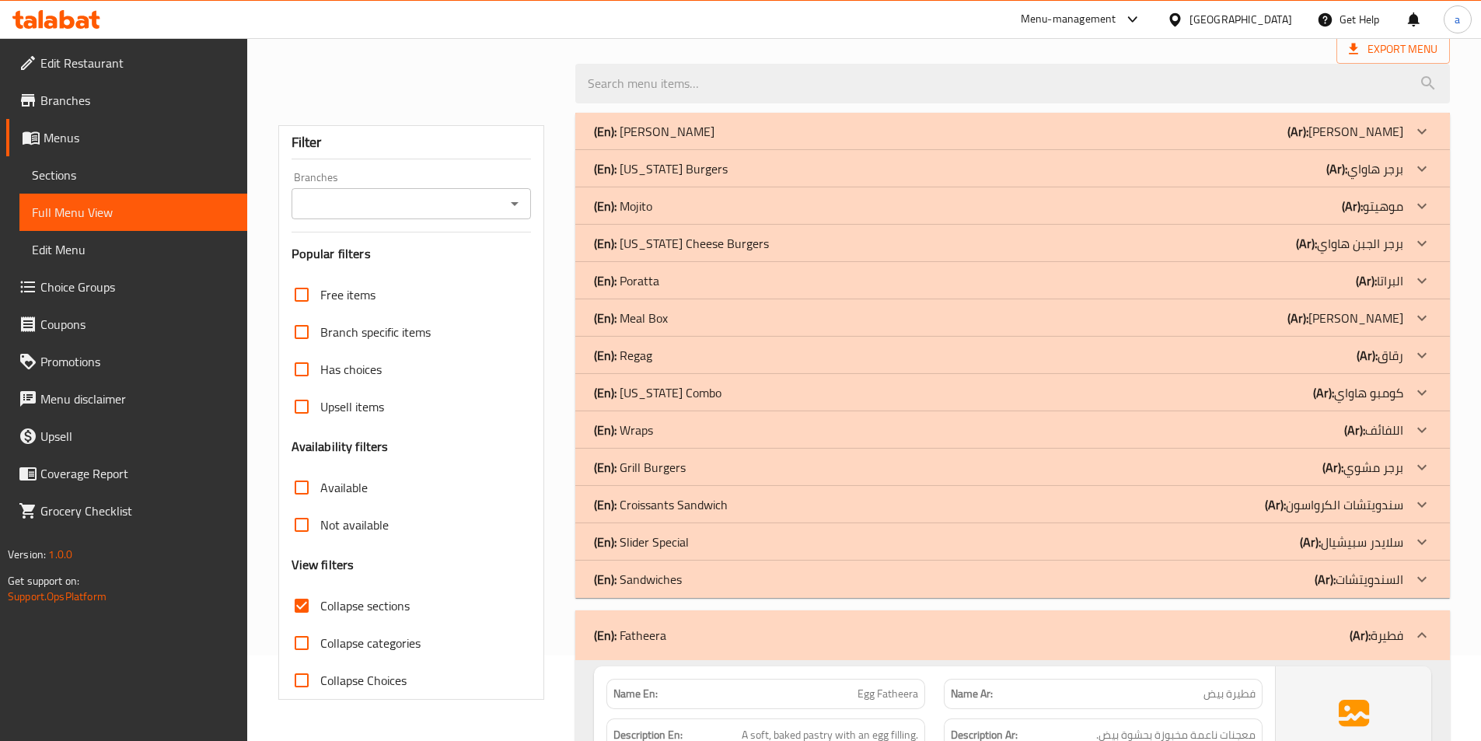
click at [683, 585] on div "(En): Sandwiches (Ar): السندويتشات" at bounding box center [998, 579] width 809 height 19
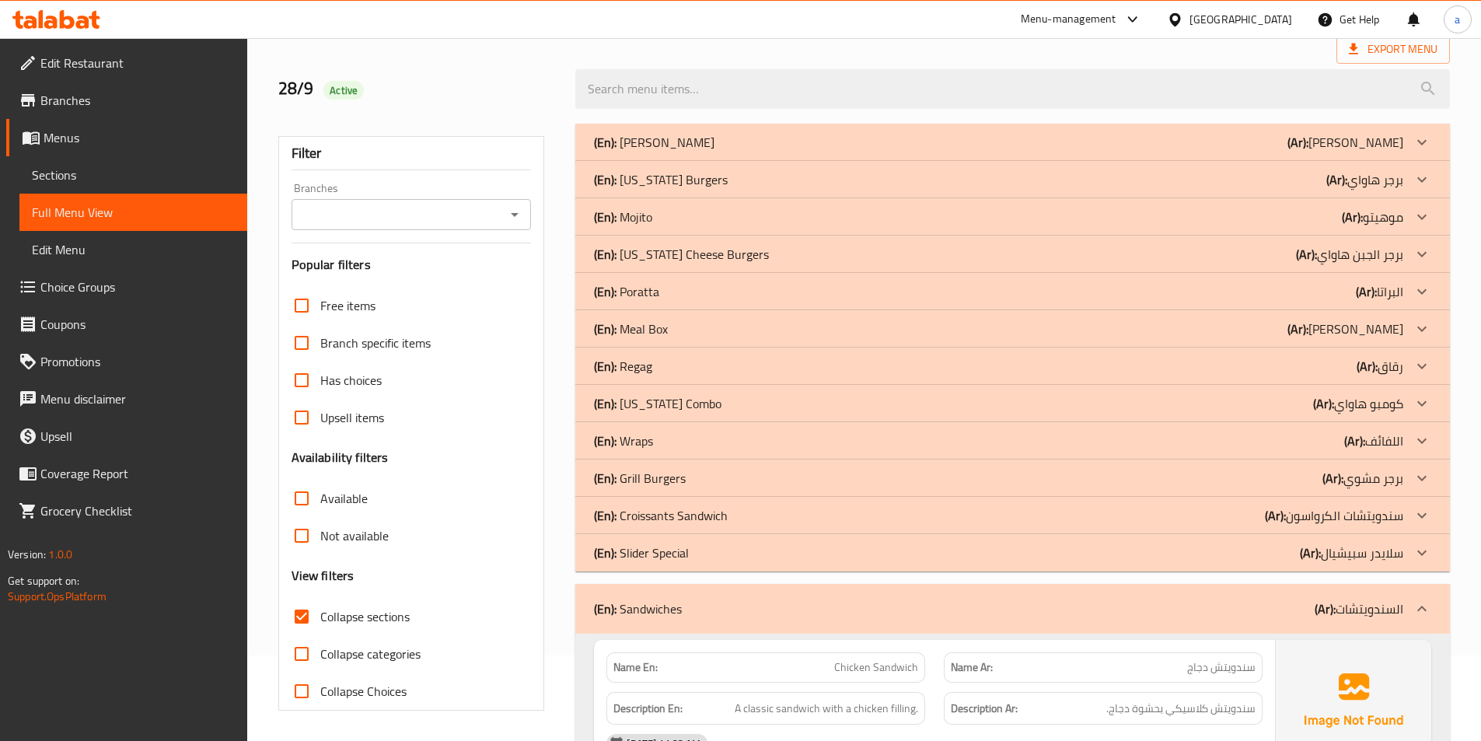
click at [709, 508] on p "(En): Croissants Sandwich" at bounding box center [661, 515] width 134 height 19
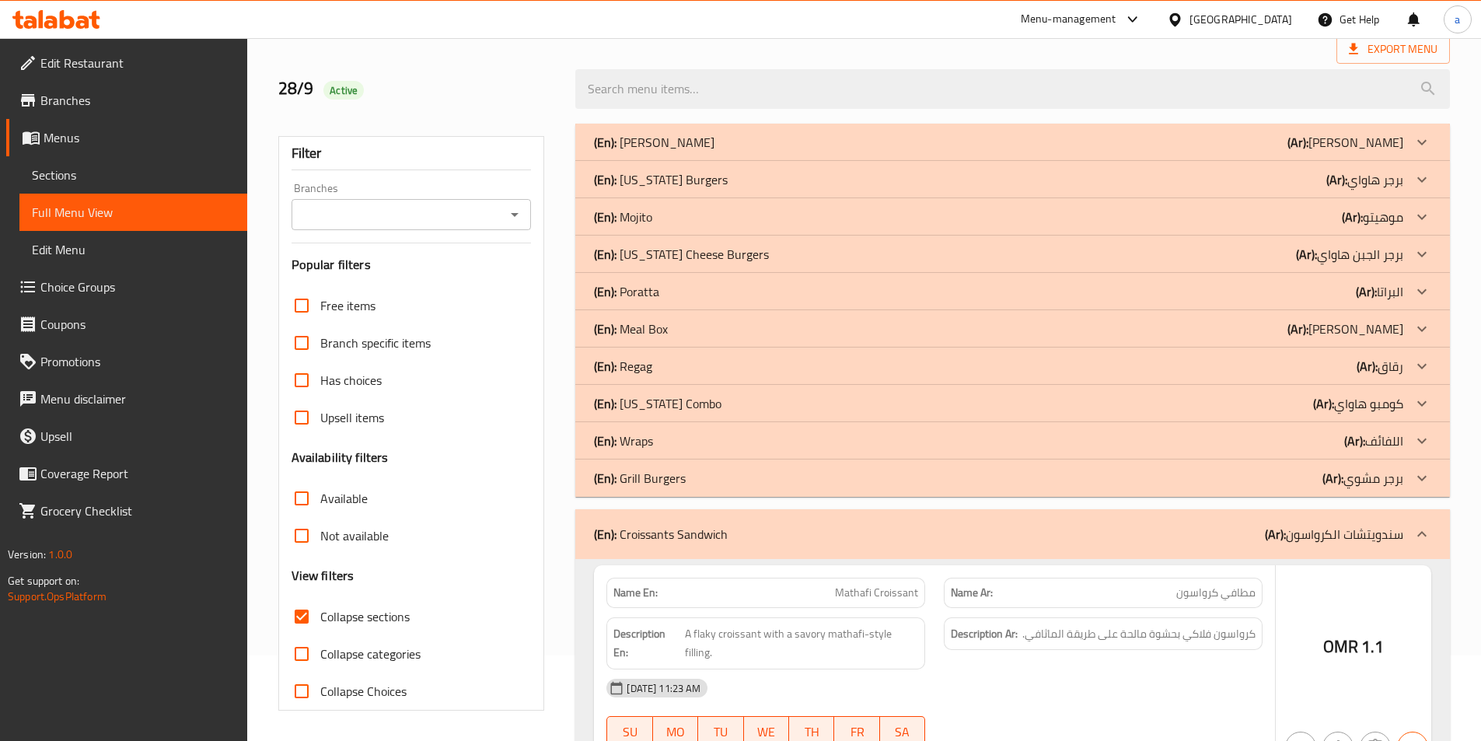
click at [679, 439] on div "(En): Wraps (Ar): اللفائف" at bounding box center [998, 440] width 809 height 19
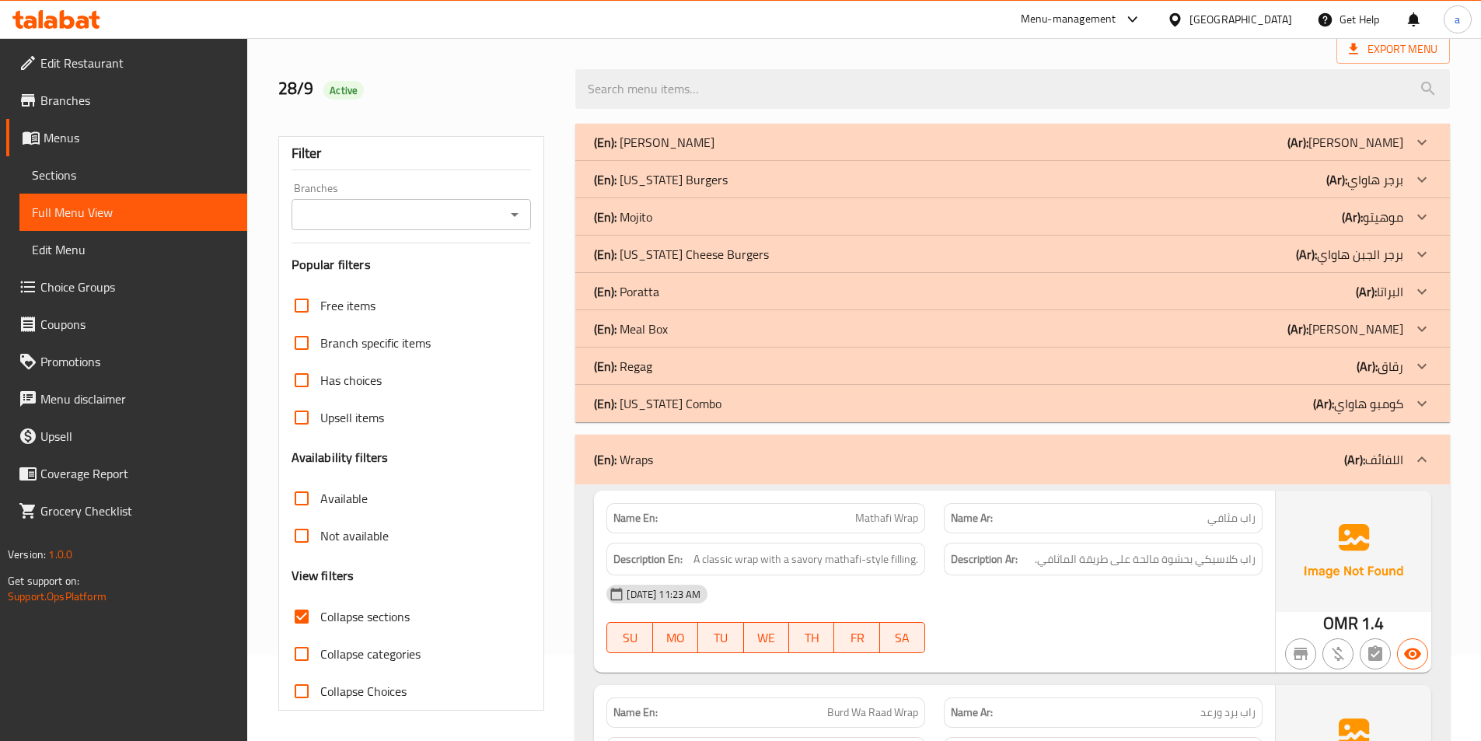
click at [674, 370] on div "(En): Regag (Ar): رقاق" at bounding box center [998, 366] width 809 height 19
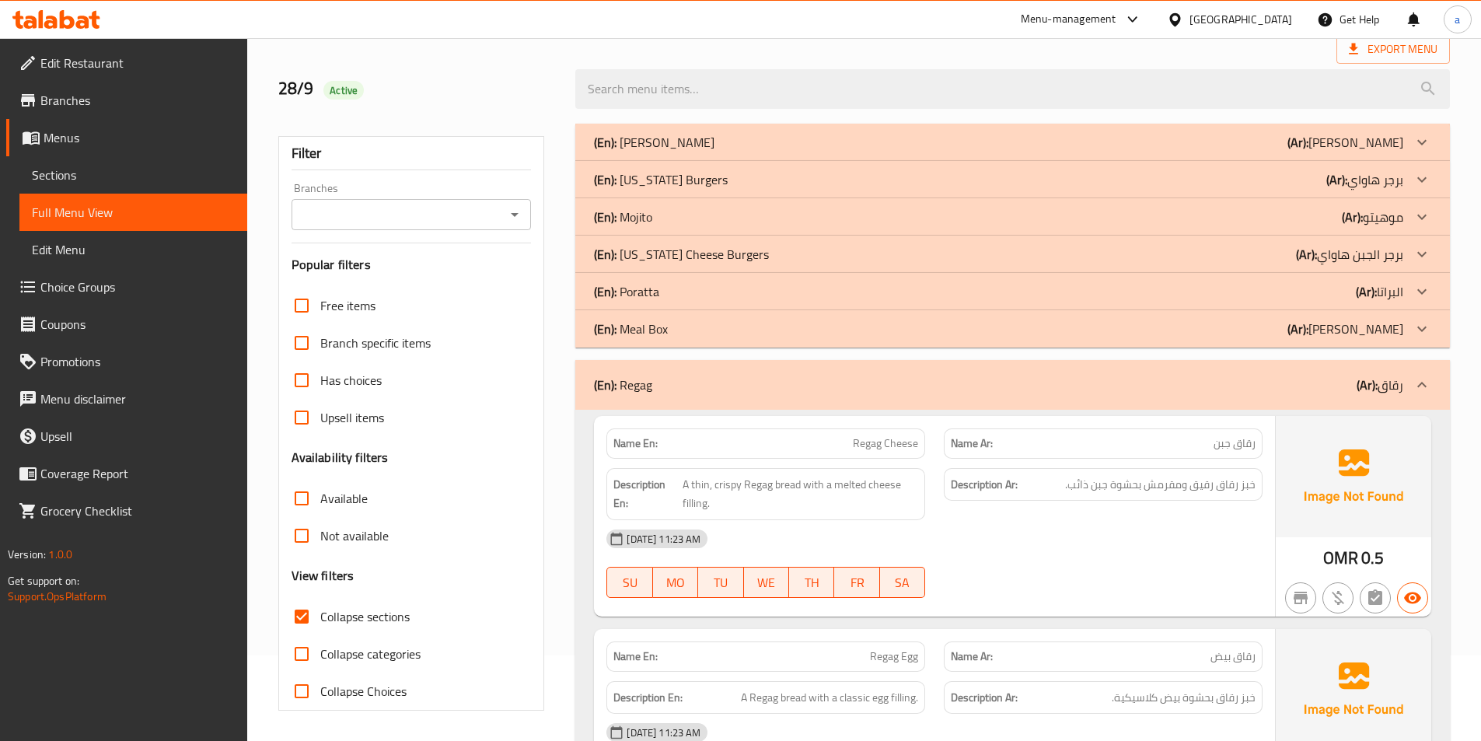
click at [697, 287] on div "(En): Poratta (Ar): البراتا" at bounding box center [998, 291] width 809 height 19
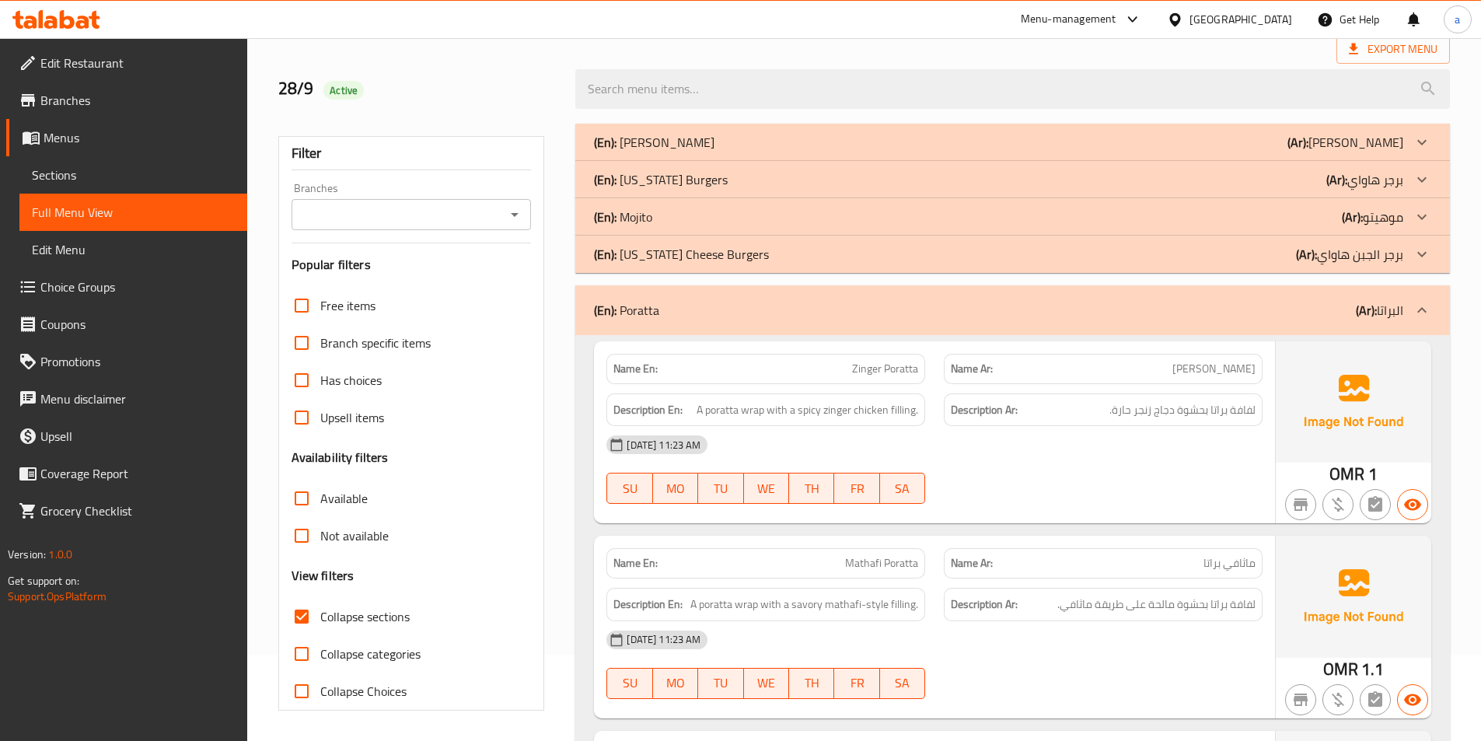
click at [688, 209] on div "(En): Mojito (Ar): موهيتو" at bounding box center [998, 217] width 809 height 19
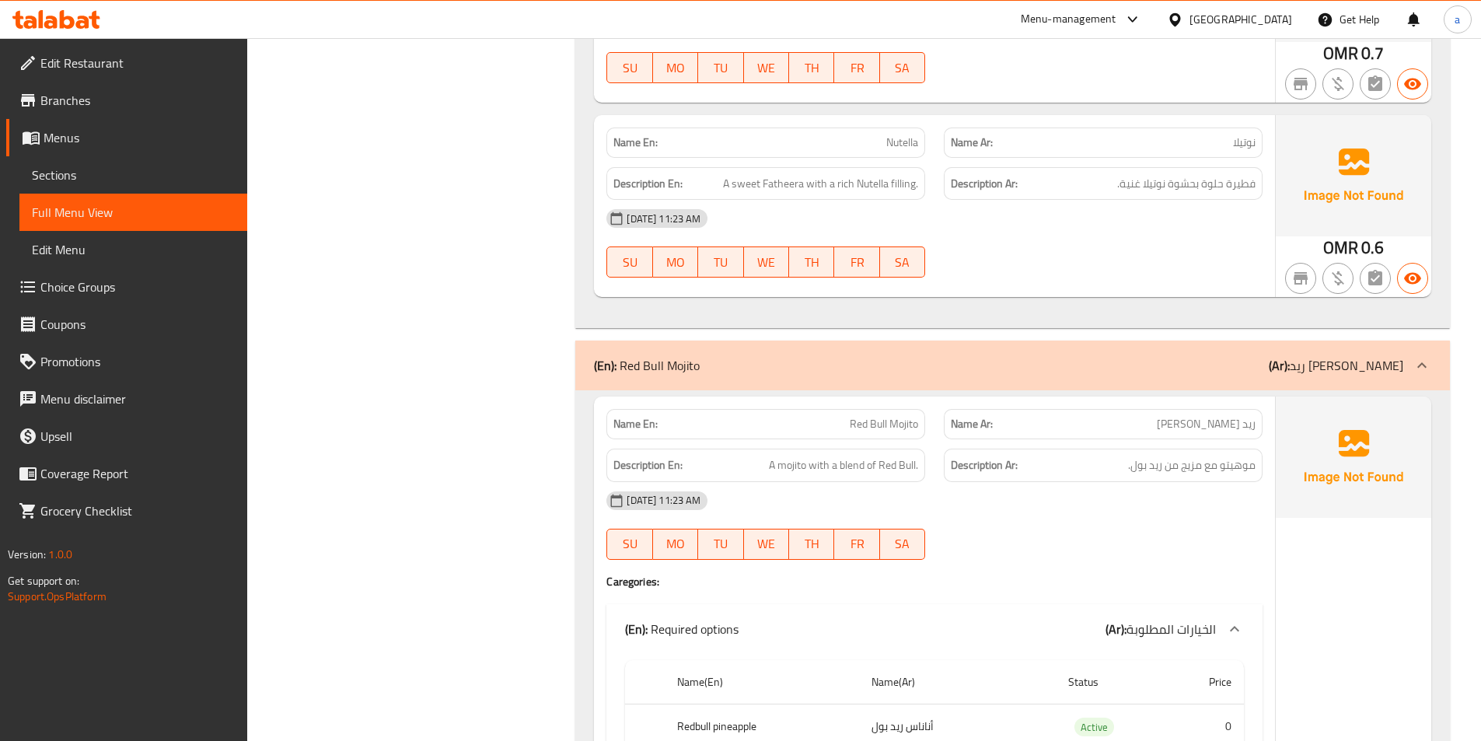
scroll to position [0, 0]
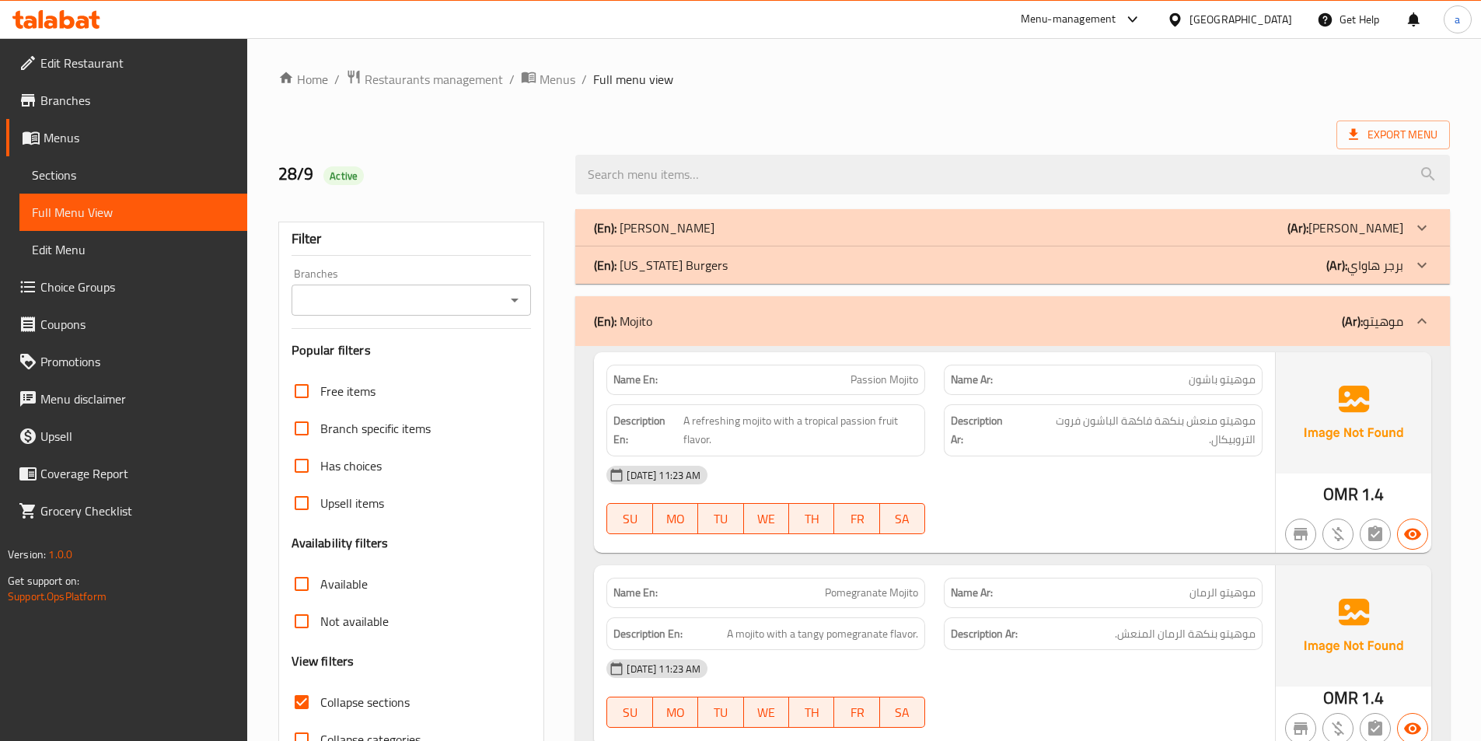
click at [104, 176] on span "Sections" at bounding box center [133, 175] width 203 height 19
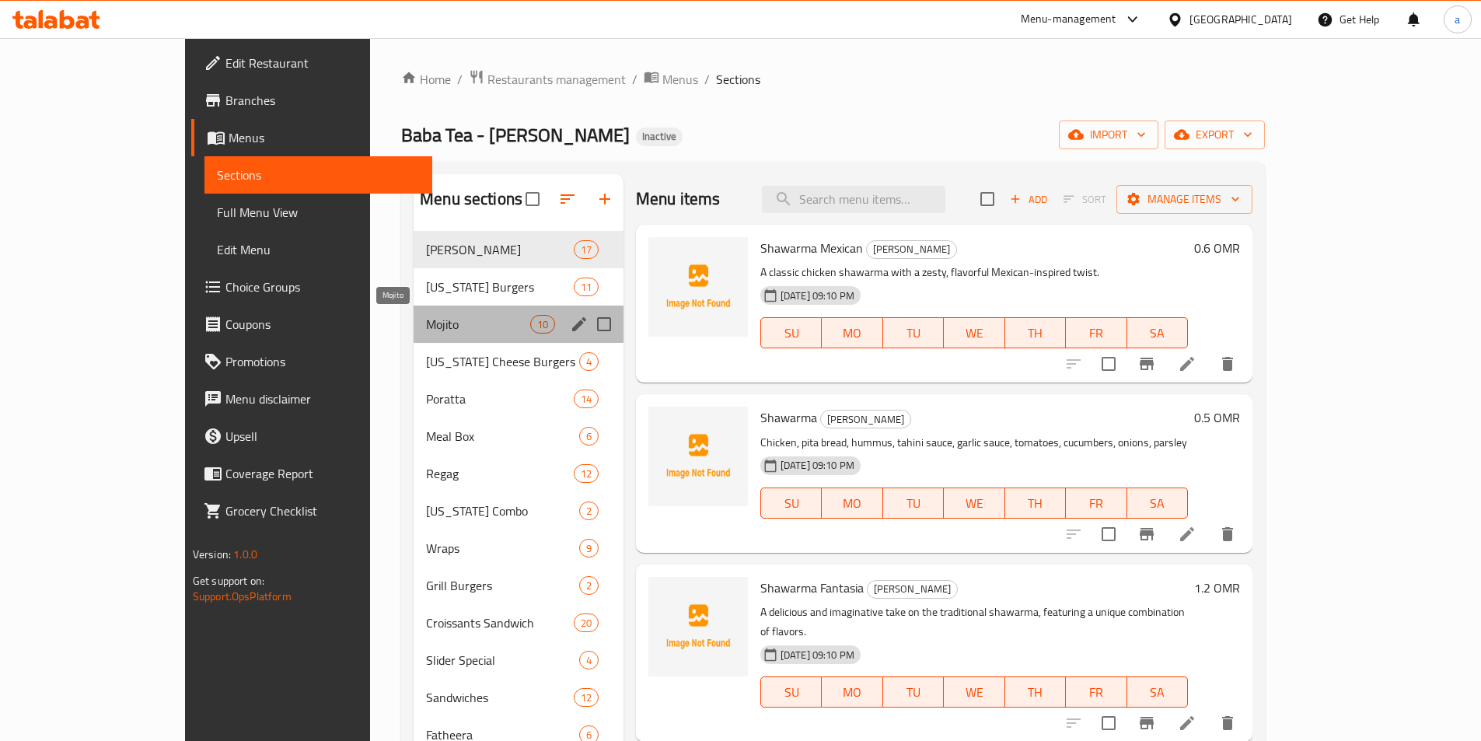
click at [426, 318] on span "Mojito" at bounding box center [477, 324] width 103 height 19
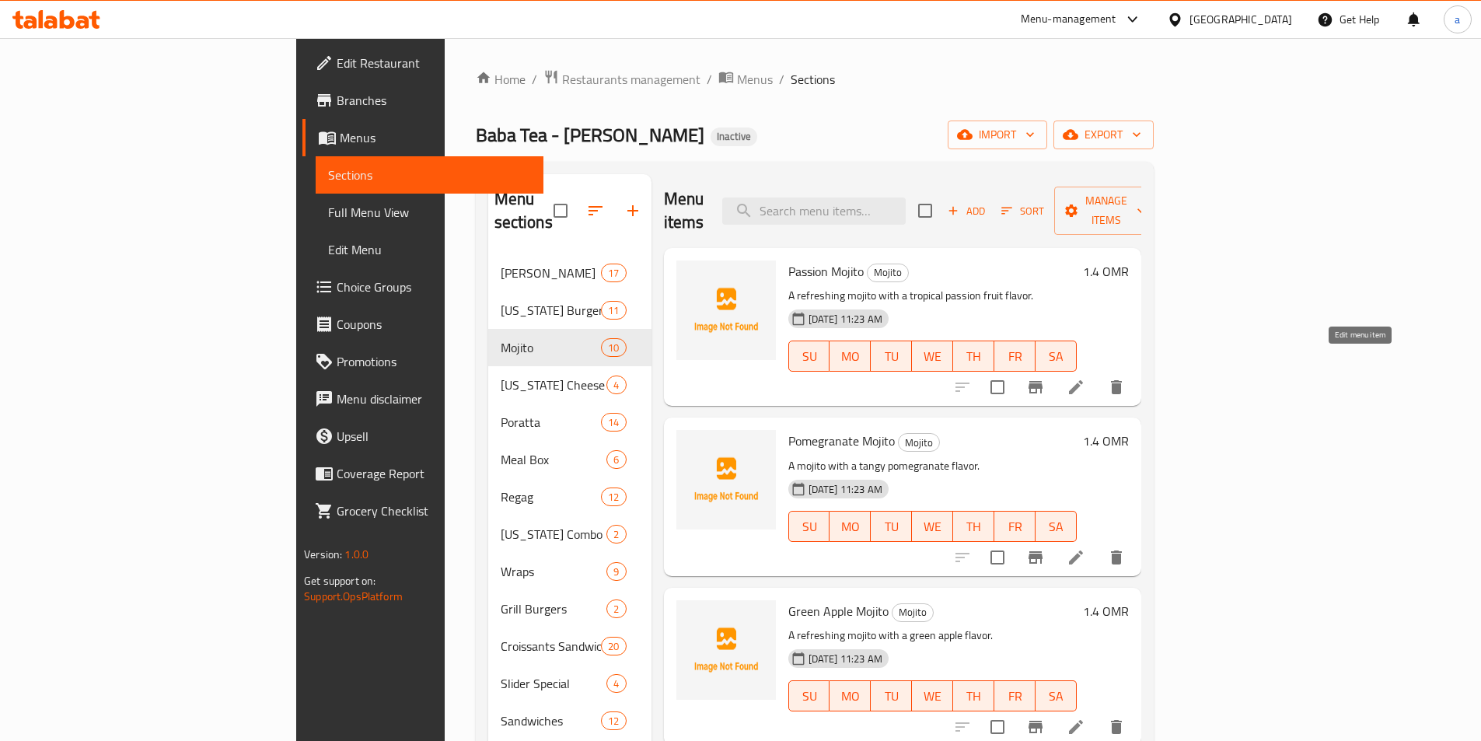
click at [1083, 380] on icon at bounding box center [1076, 387] width 14 height 14
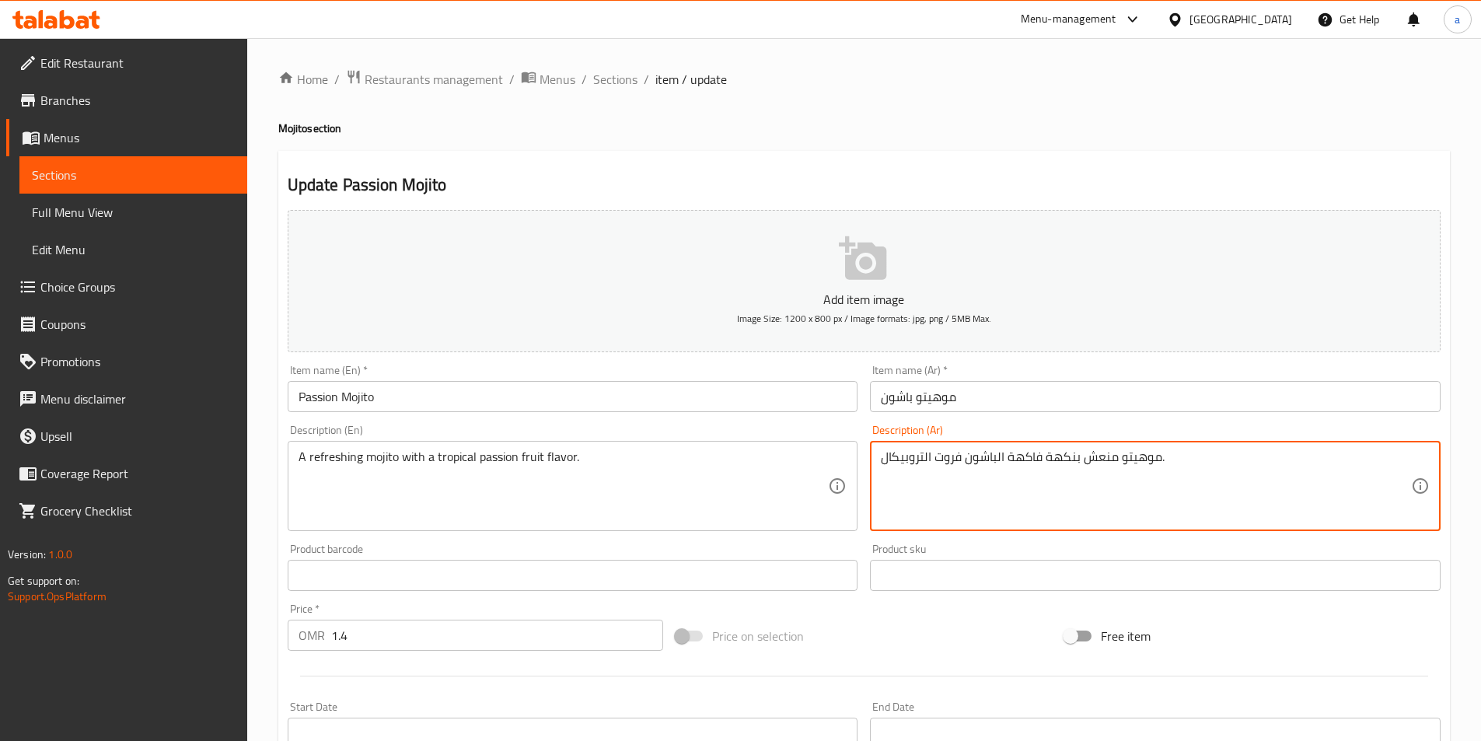
click at [1024, 453] on textarea "موهيتو منعش بنكهة فاكهة الباشون فروت التروبيكال." at bounding box center [1146, 486] width 530 height 74
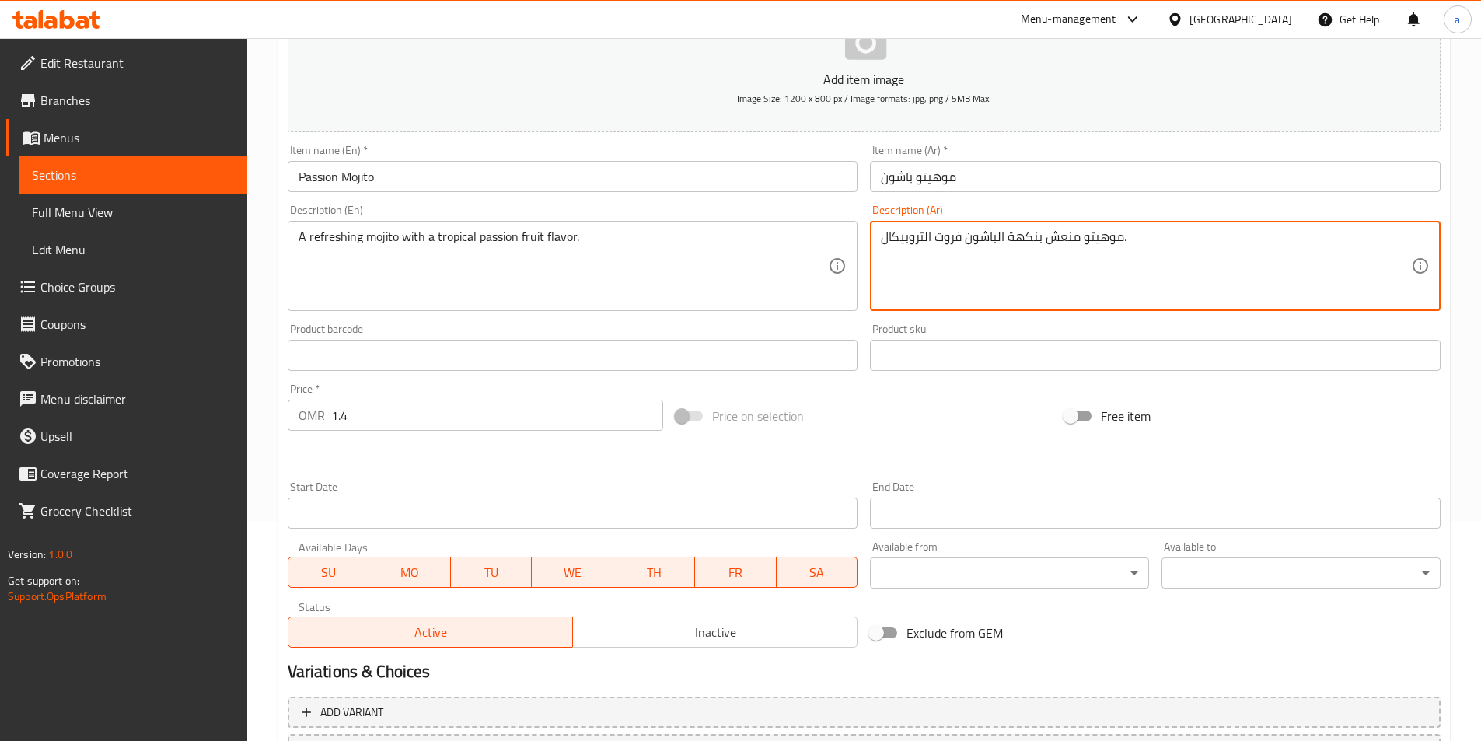
scroll to position [358, 0]
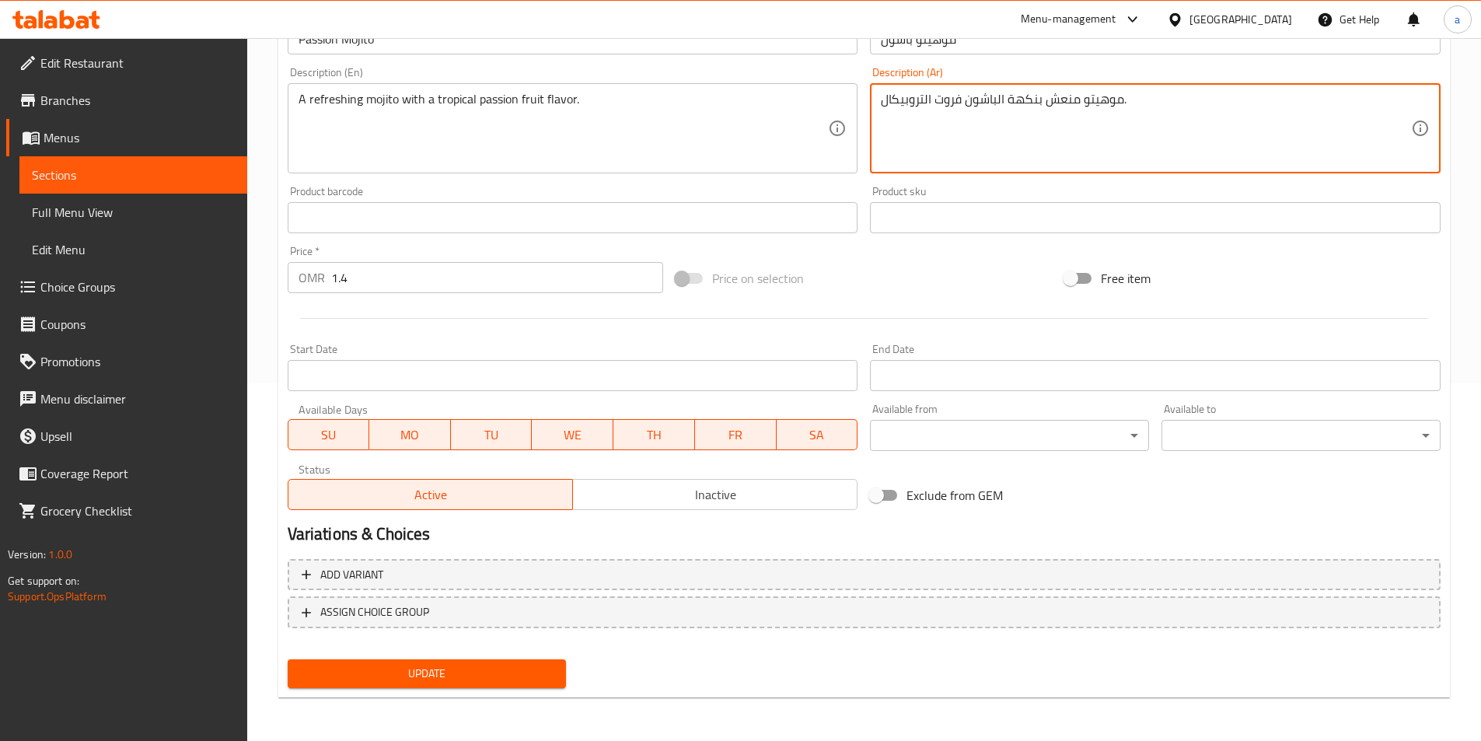
type textarea "موهيتو منعش بنكهة الباشون فروت التروبيكال."
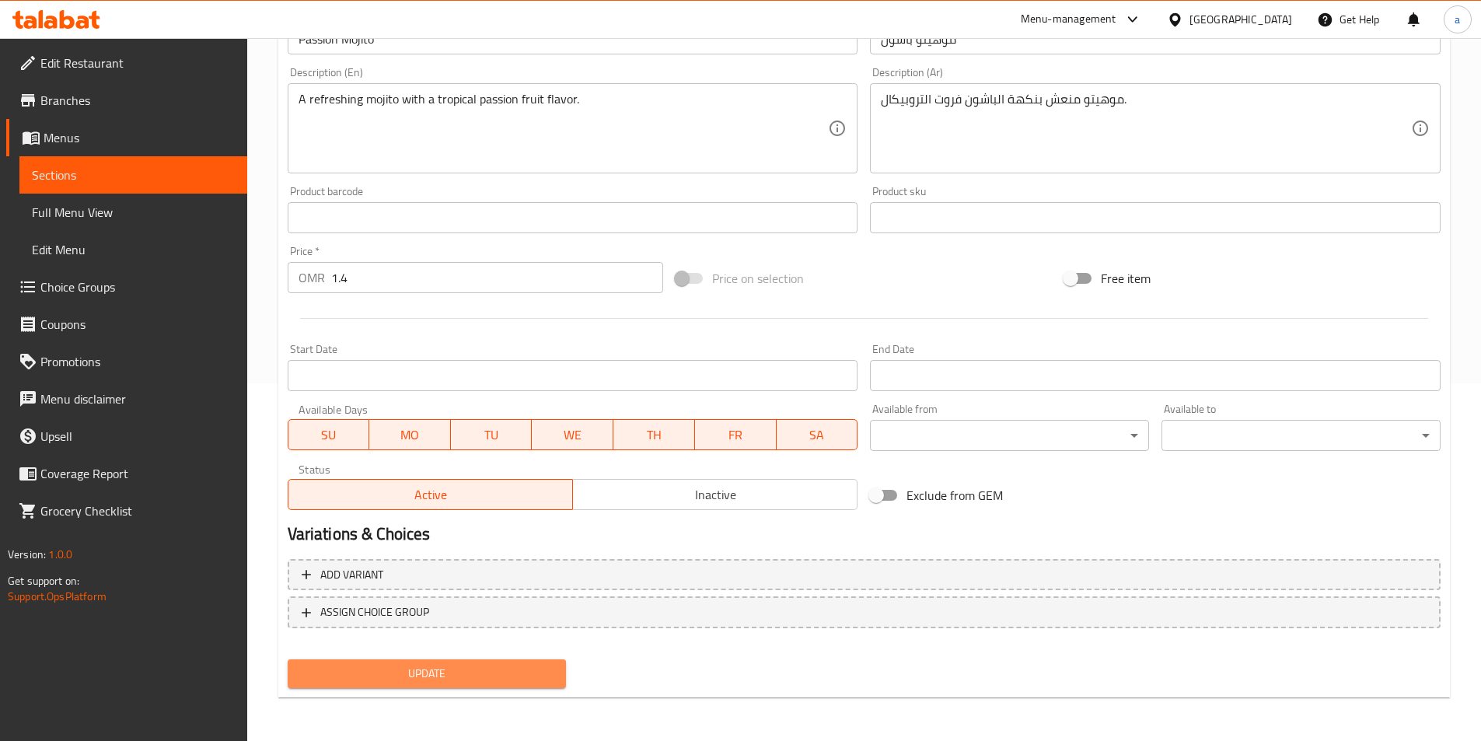
click at [494, 672] on span "Update" at bounding box center [427, 673] width 254 height 19
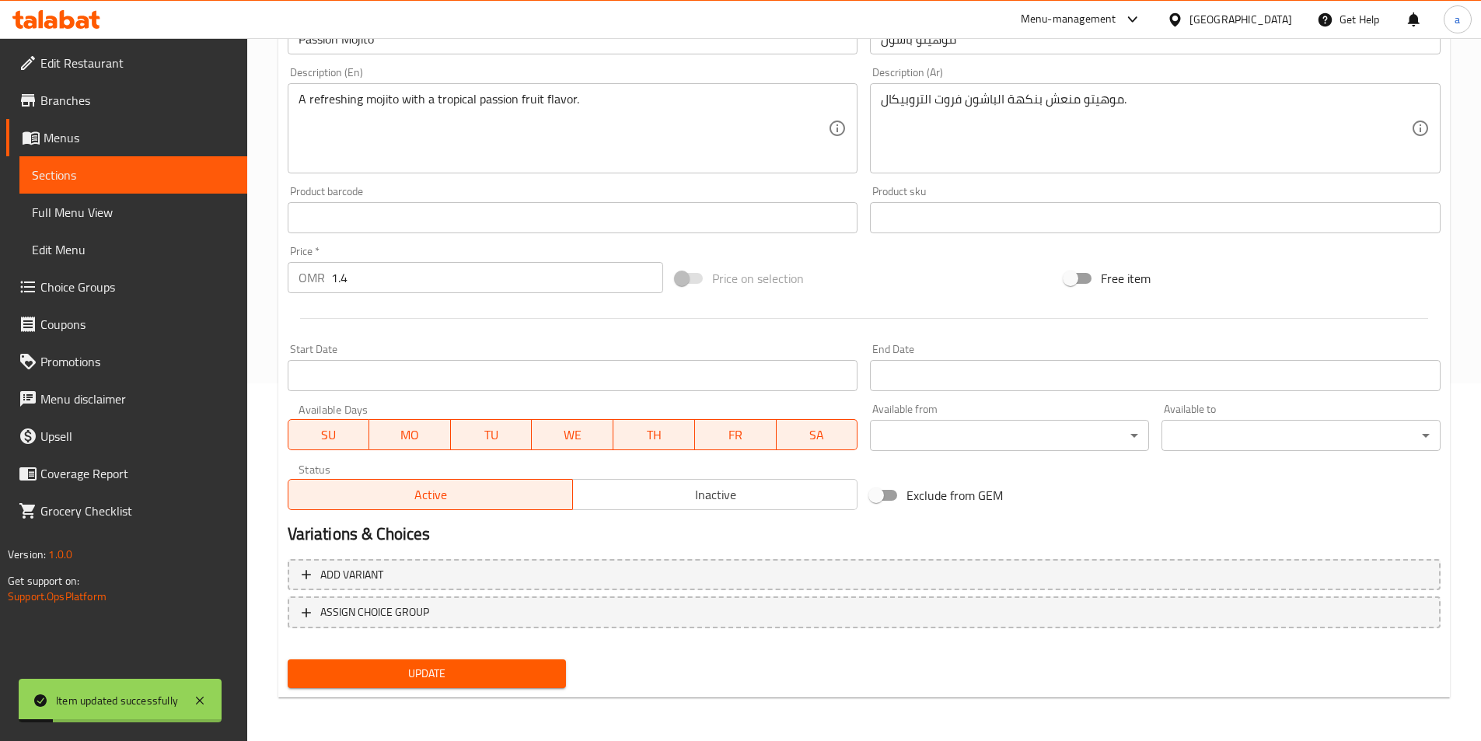
click at [165, 217] on span "Full Menu View" at bounding box center [133, 212] width 203 height 19
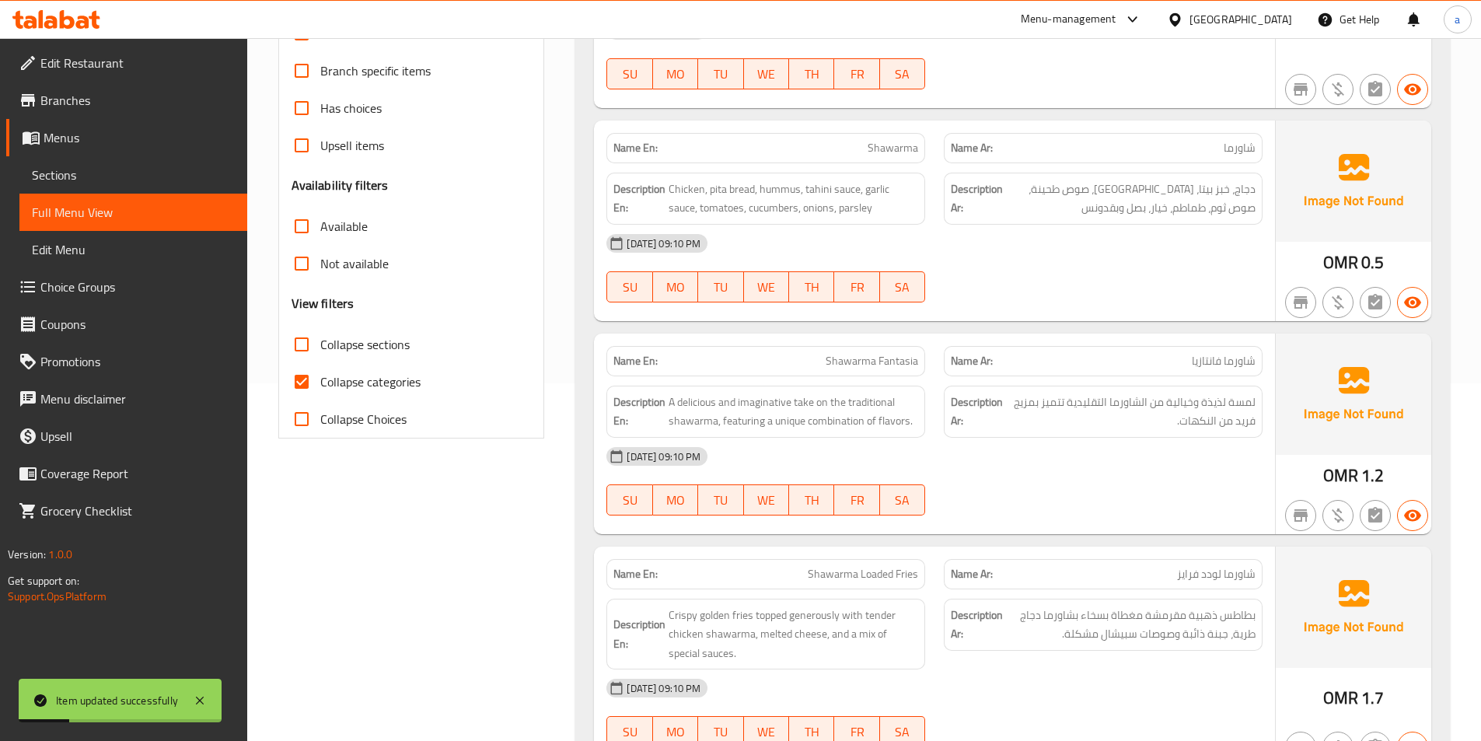
click at [375, 349] on span "Collapse sections" at bounding box center [364, 344] width 89 height 19
click at [320, 349] on input "Collapse sections" at bounding box center [301, 344] width 37 height 37
checkbox input "true"
click at [369, 381] on span "Collapse categories" at bounding box center [370, 381] width 100 height 19
click at [320, 381] on input "Collapse categories" at bounding box center [301, 381] width 37 height 37
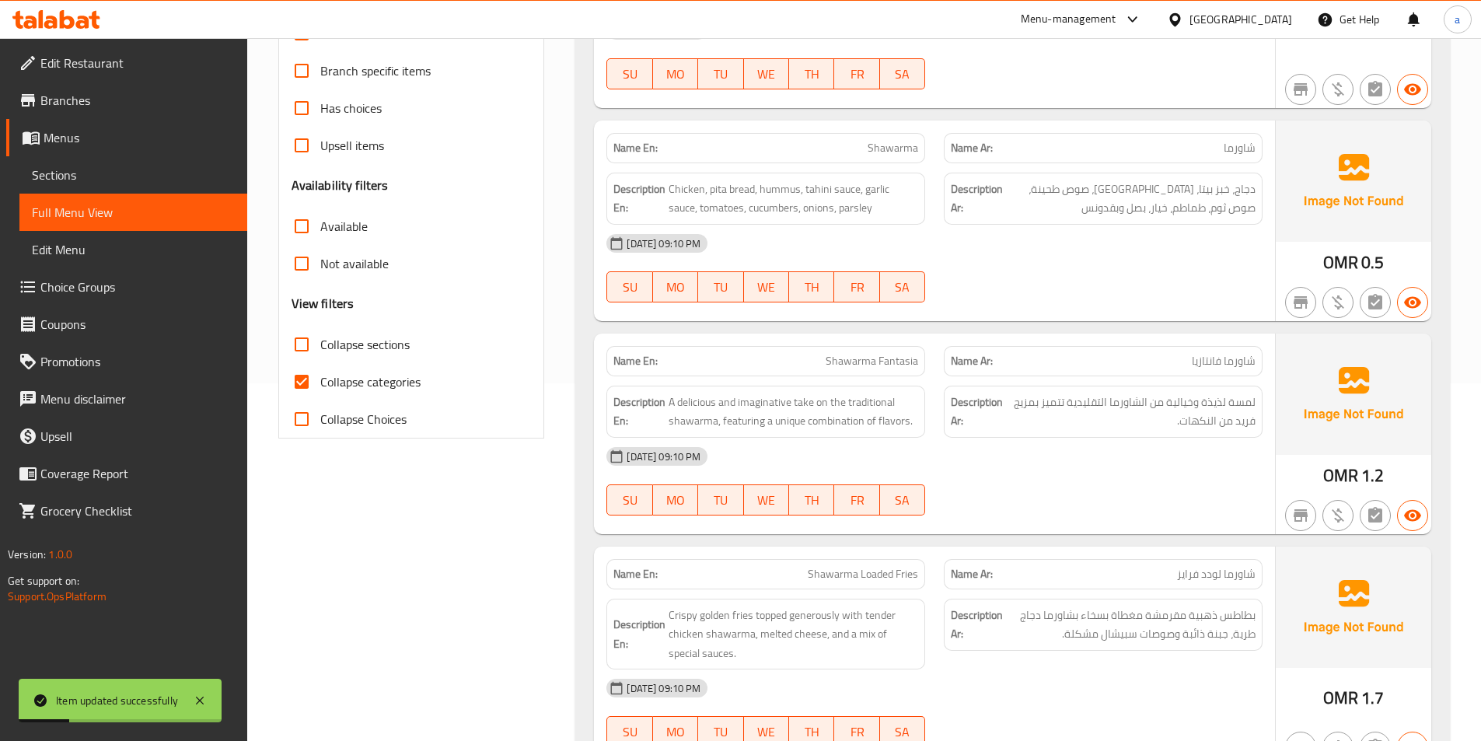
checkbox input "false"
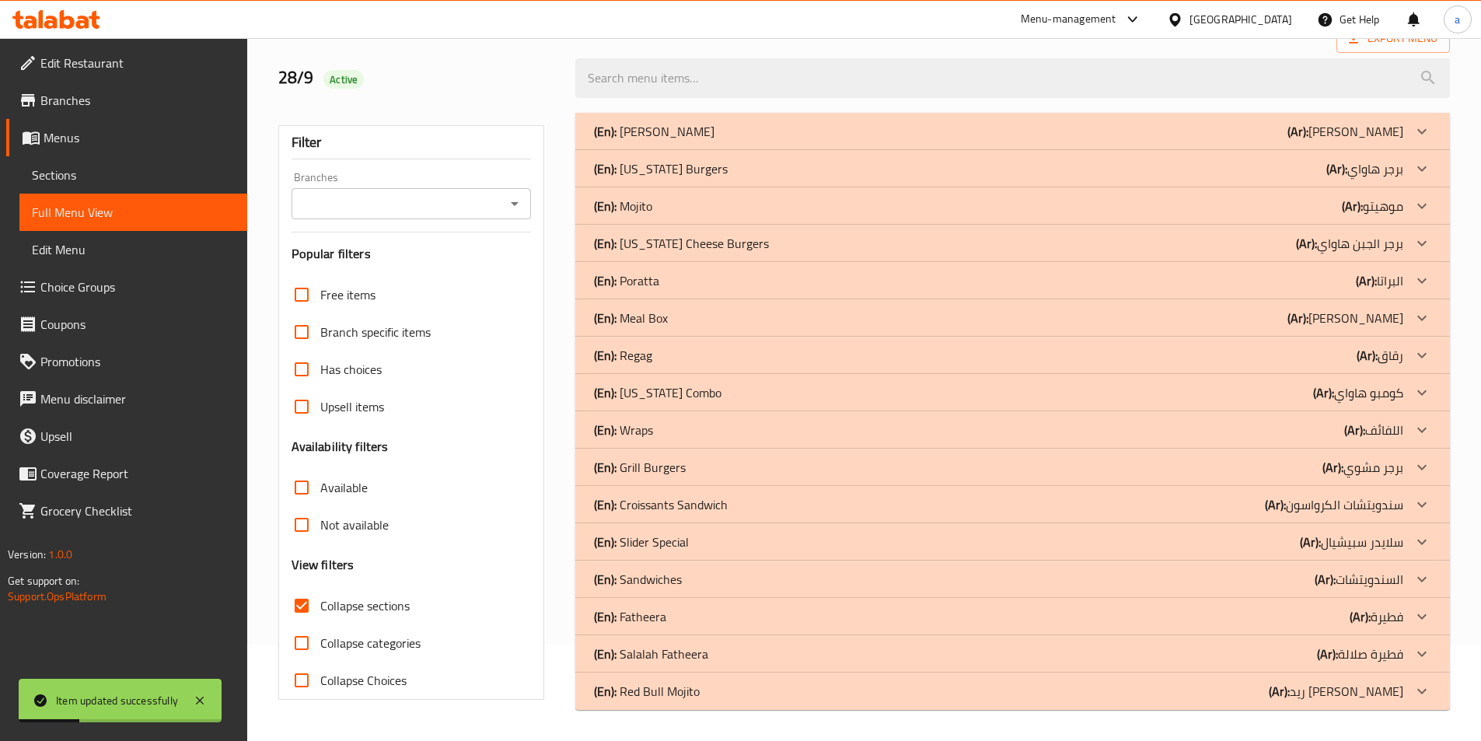
scroll to position [96, 0]
click at [1351, 204] on b "(Ar):" at bounding box center [1352, 205] width 21 height 23
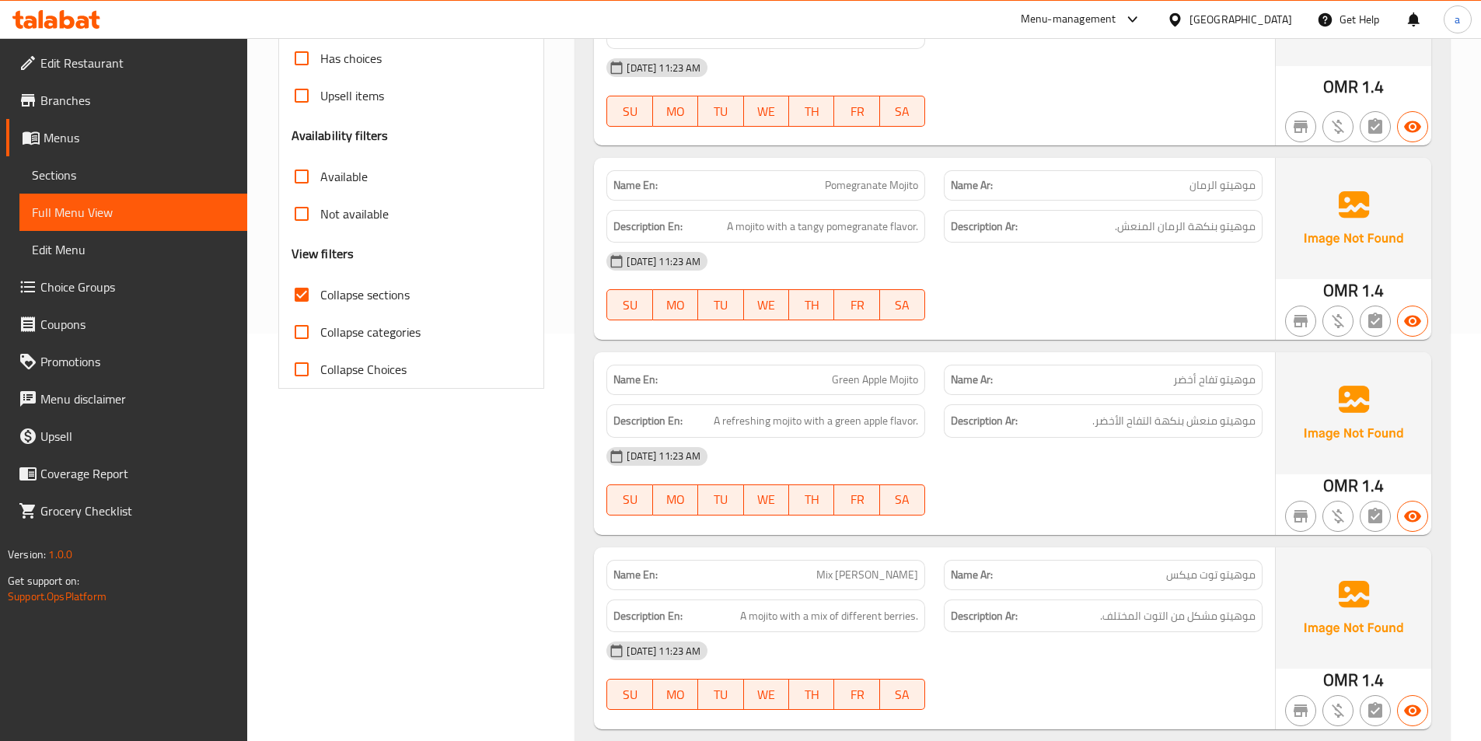
scroll to position [485, 0]
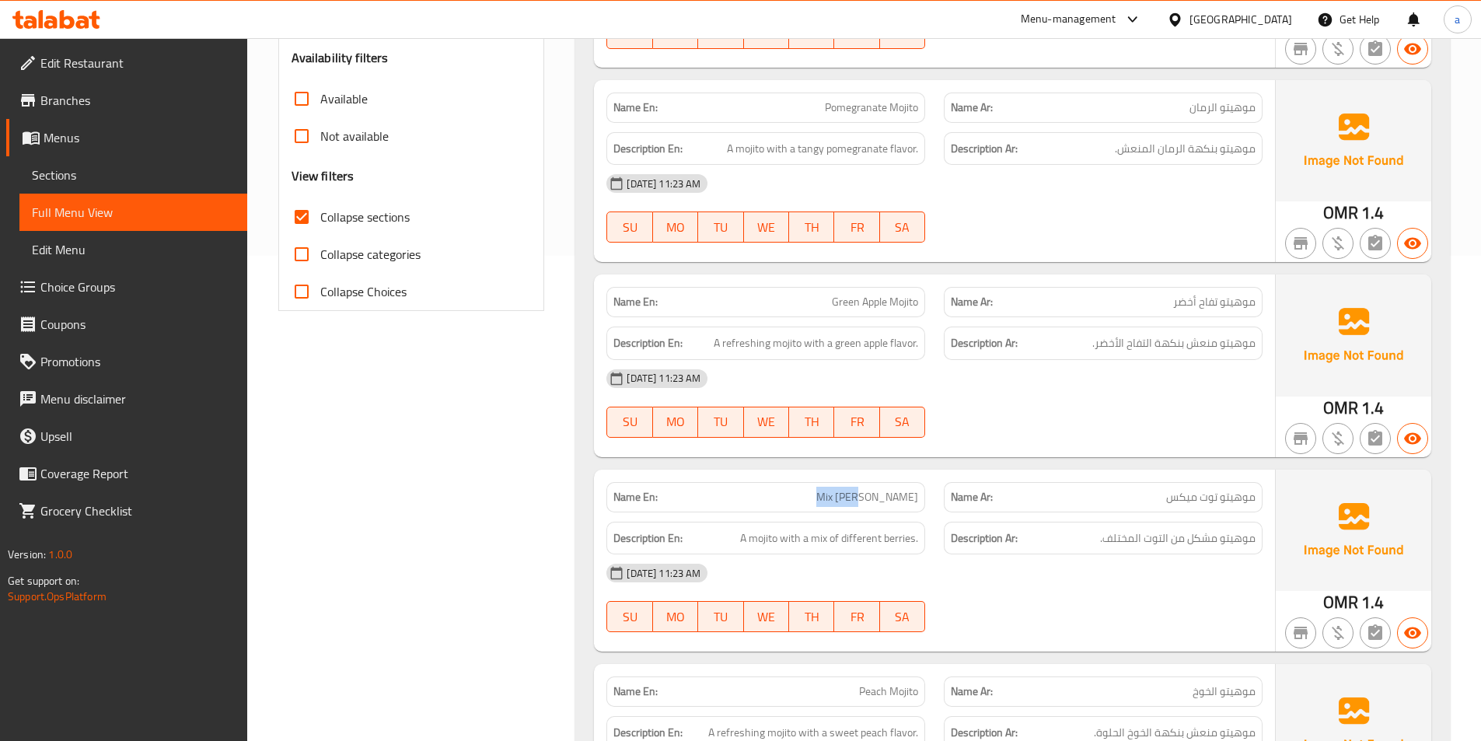
drag, startPoint x: 884, startPoint y: 494, endPoint x: 846, endPoint y: 491, distance: 37.4
click at [846, 491] on span "Mix [PERSON_NAME]" at bounding box center [867, 497] width 102 height 16
copy span "Mix Berr"
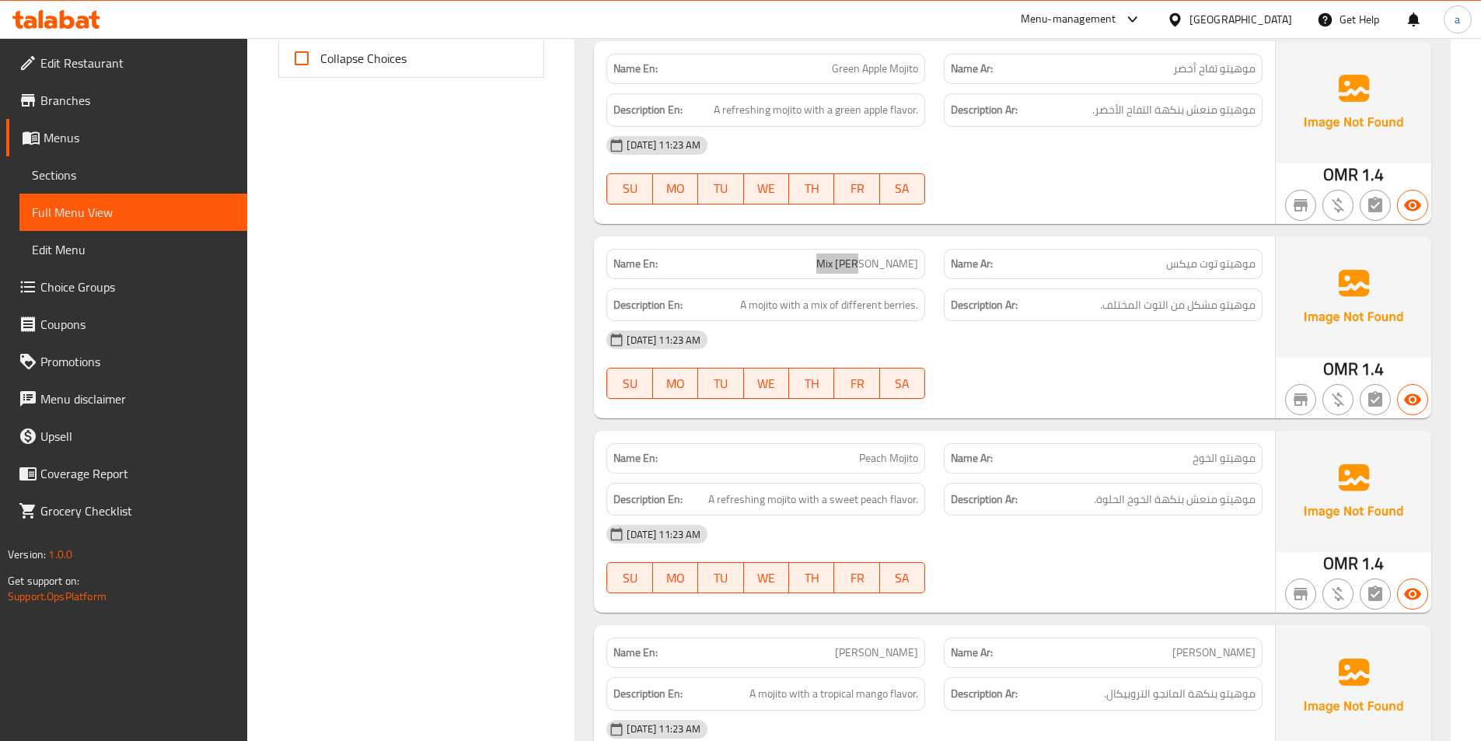
scroll to position [874, 0]
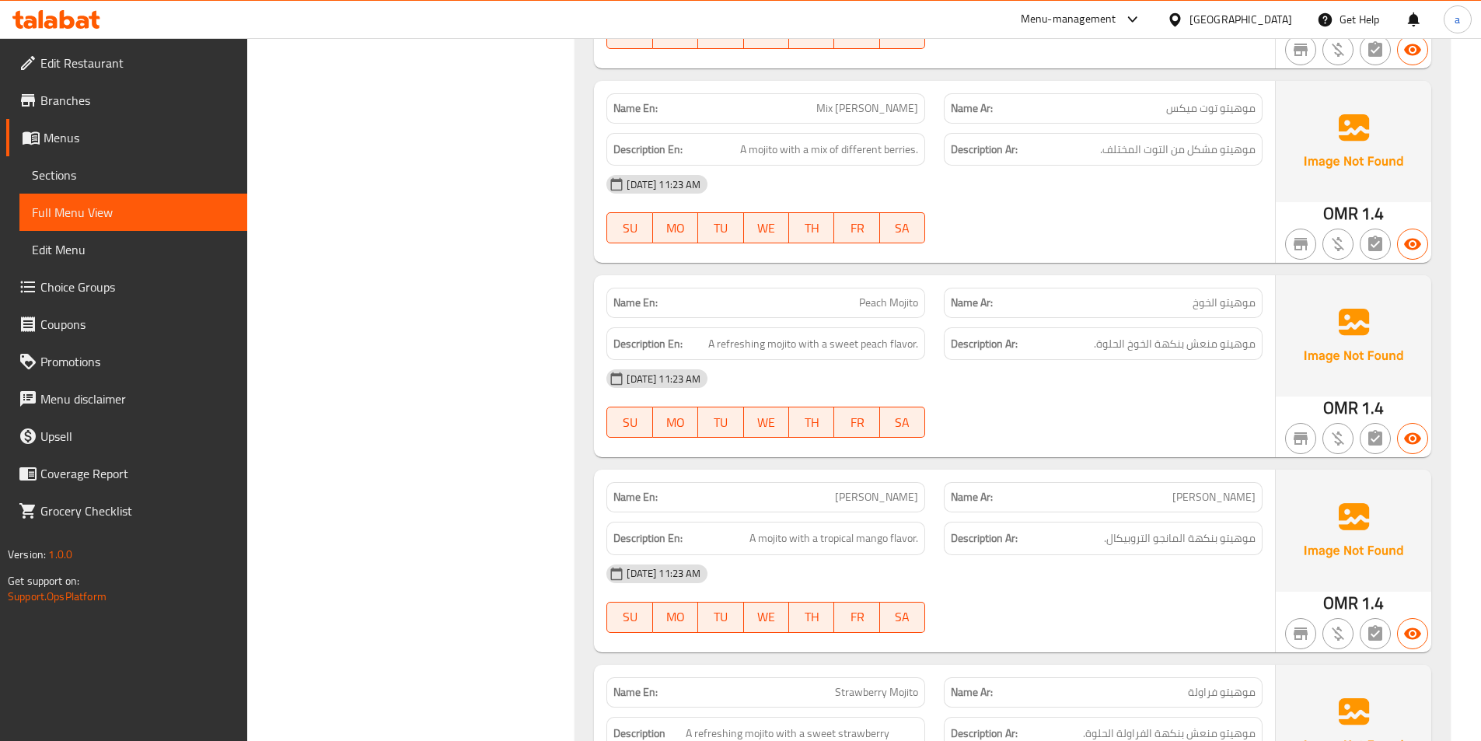
click at [491, 298] on div "Filter Branches Branches Popular filters Free items Branch specific items Has c…" at bounding box center [418, 655] width 298 height 2658
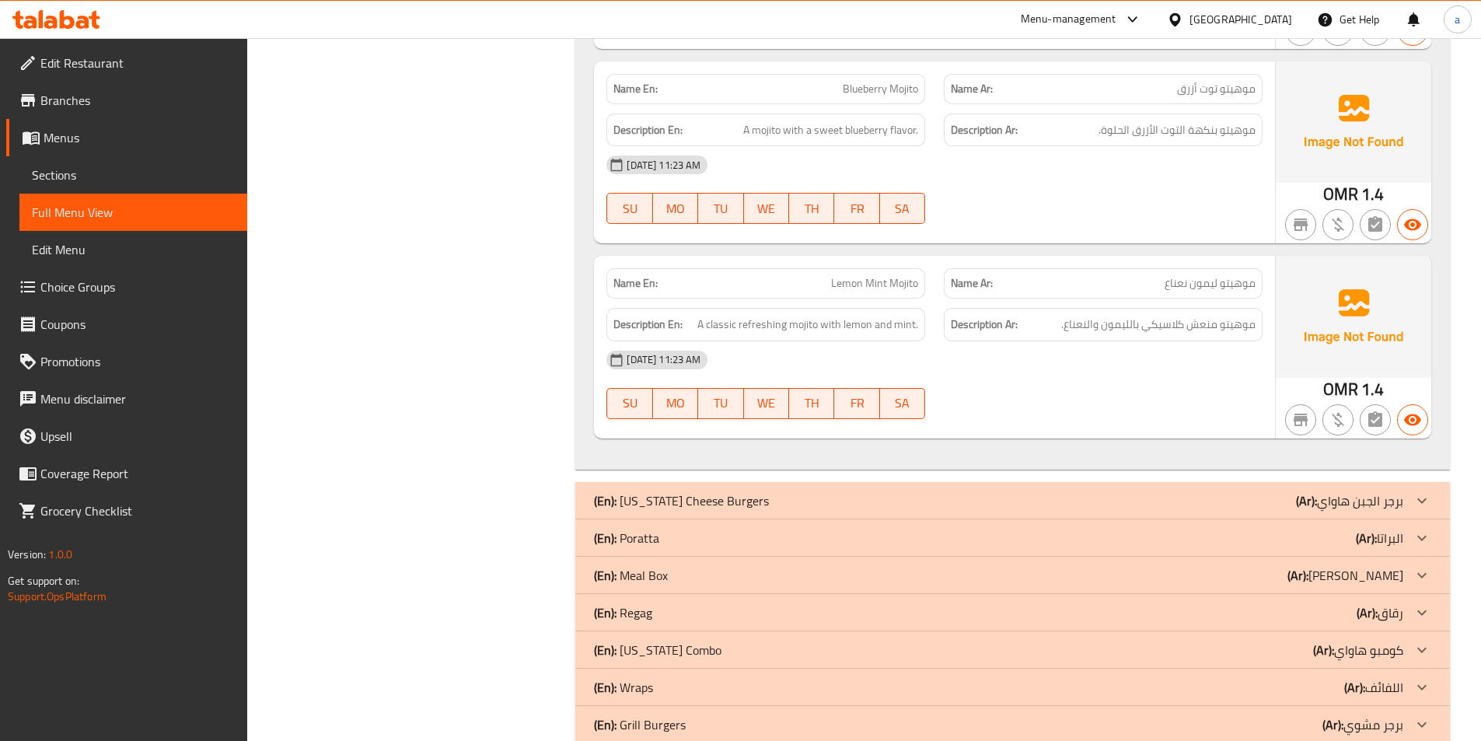
scroll to position [2040, 0]
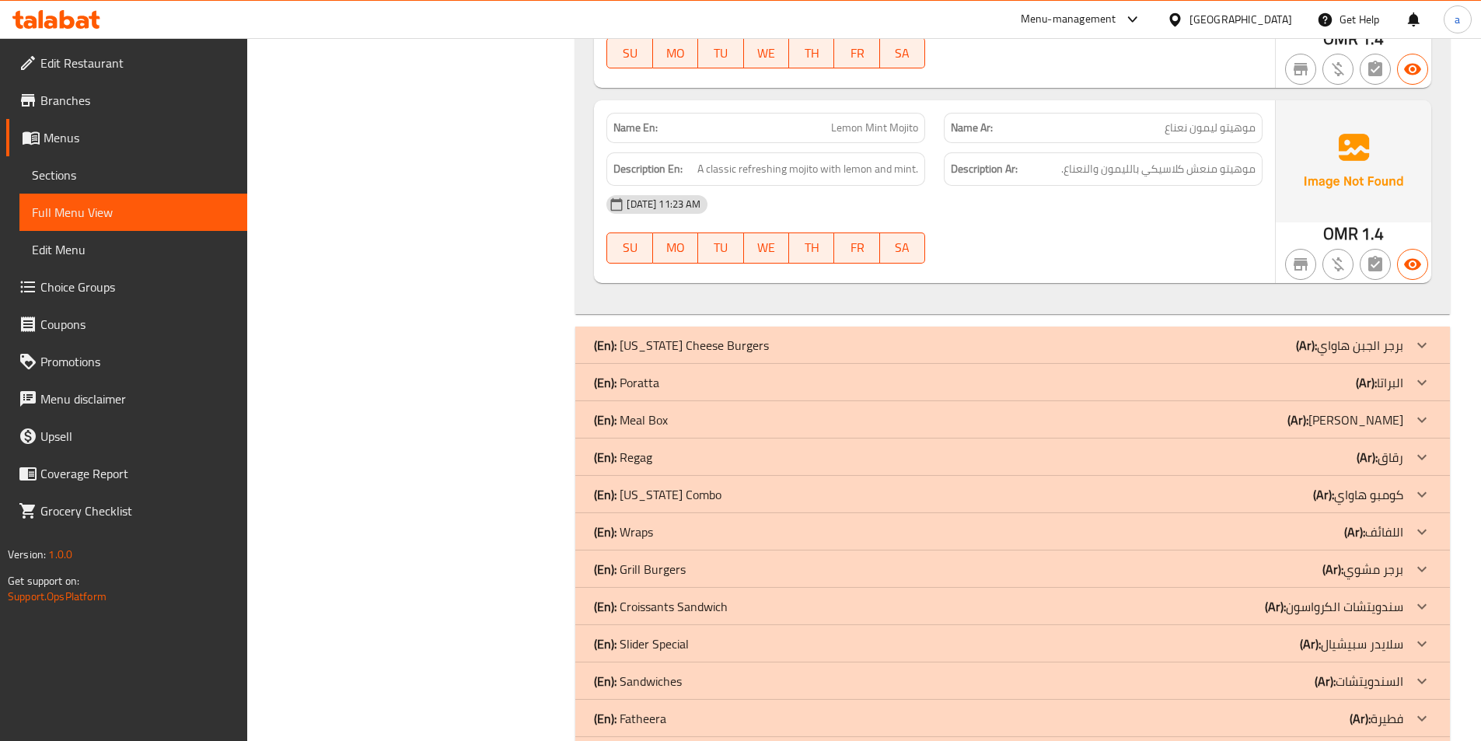
click at [1092, 373] on div "(En): Poratta (Ar): البراتا" at bounding box center [998, 382] width 809 height 19
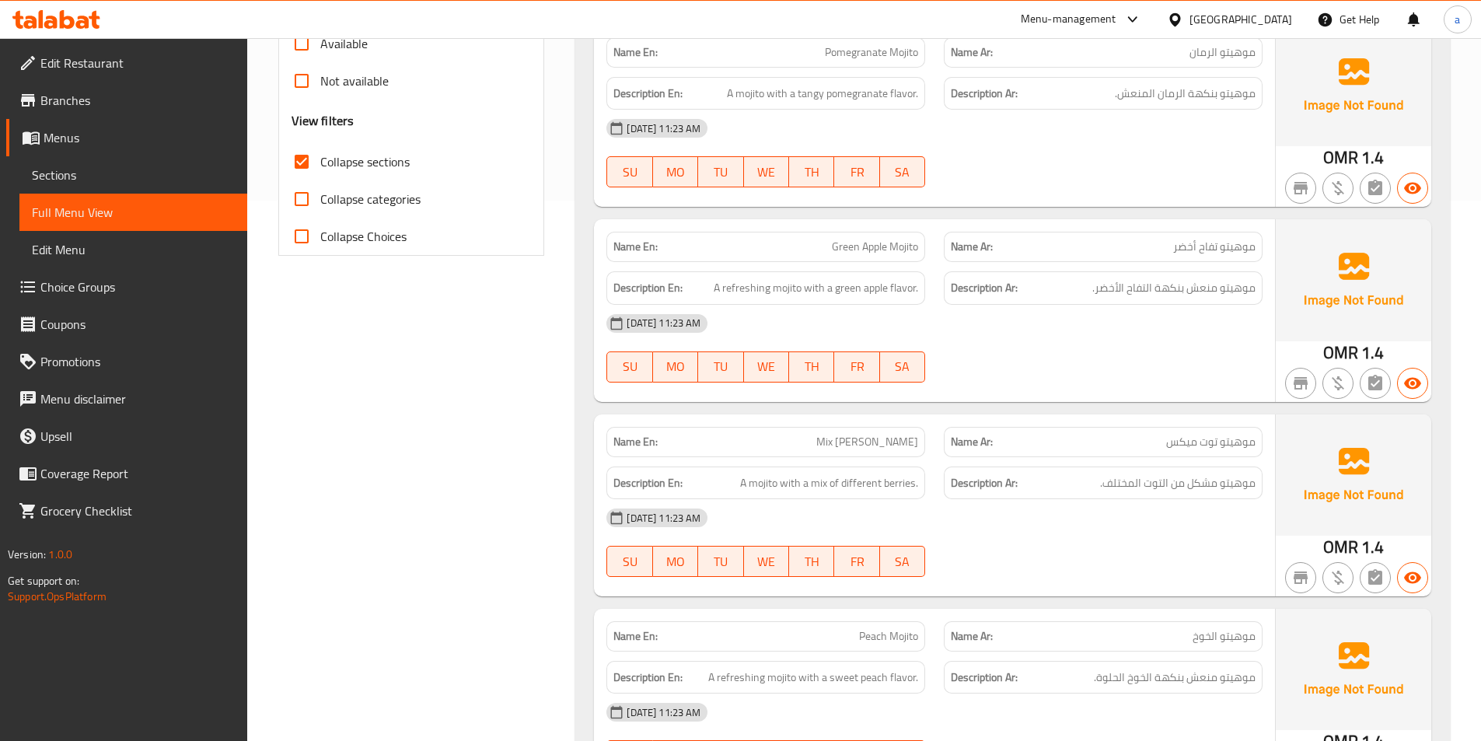
scroll to position [796, 0]
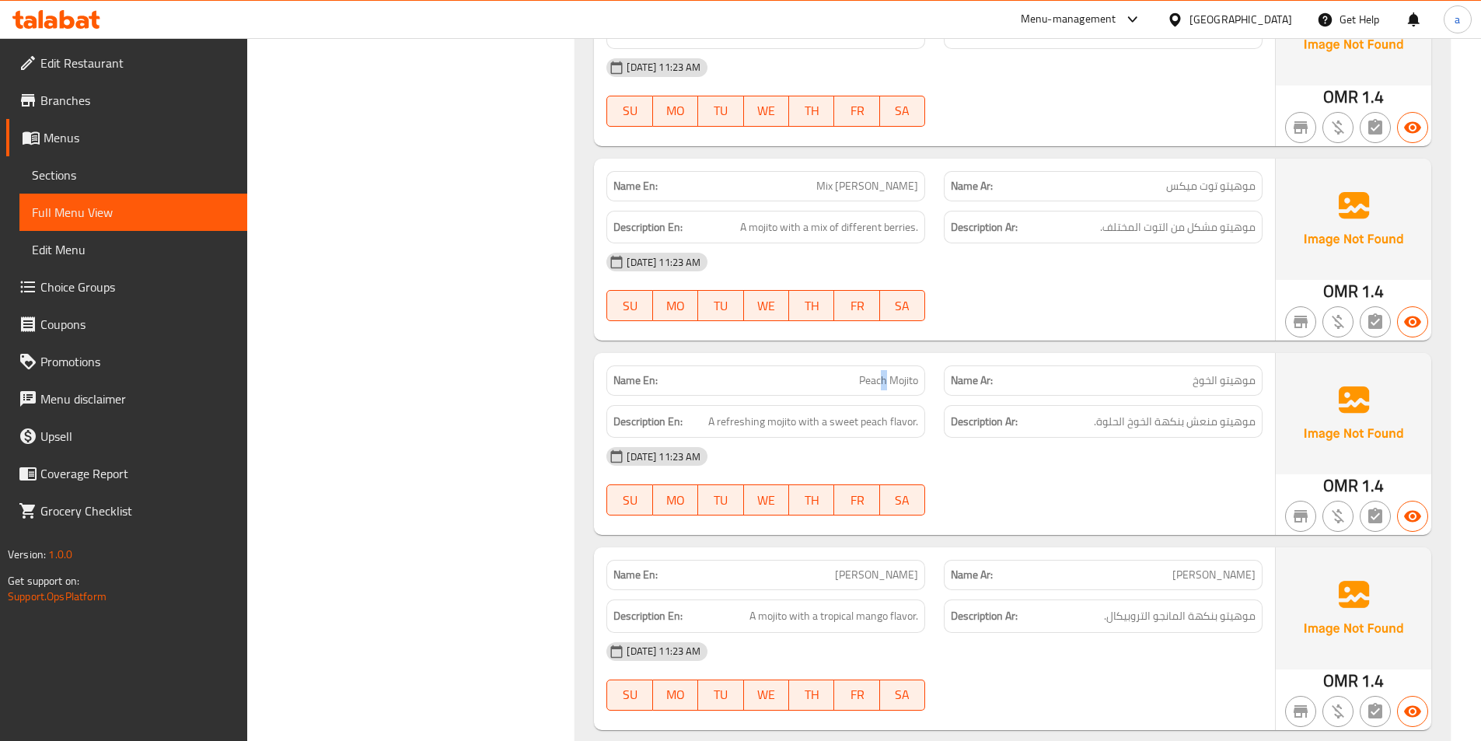
drag, startPoint x: 1118, startPoint y: 253, endPoint x: 882, endPoint y: 384, distance: 269.3
click at [882, 384] on span "Peach Mojito" at bounding box center [888, 380] width 59 height 16
click at [881, 386] on span "Peach Mojito" at bounding box center [888, 380] width 59 height 16
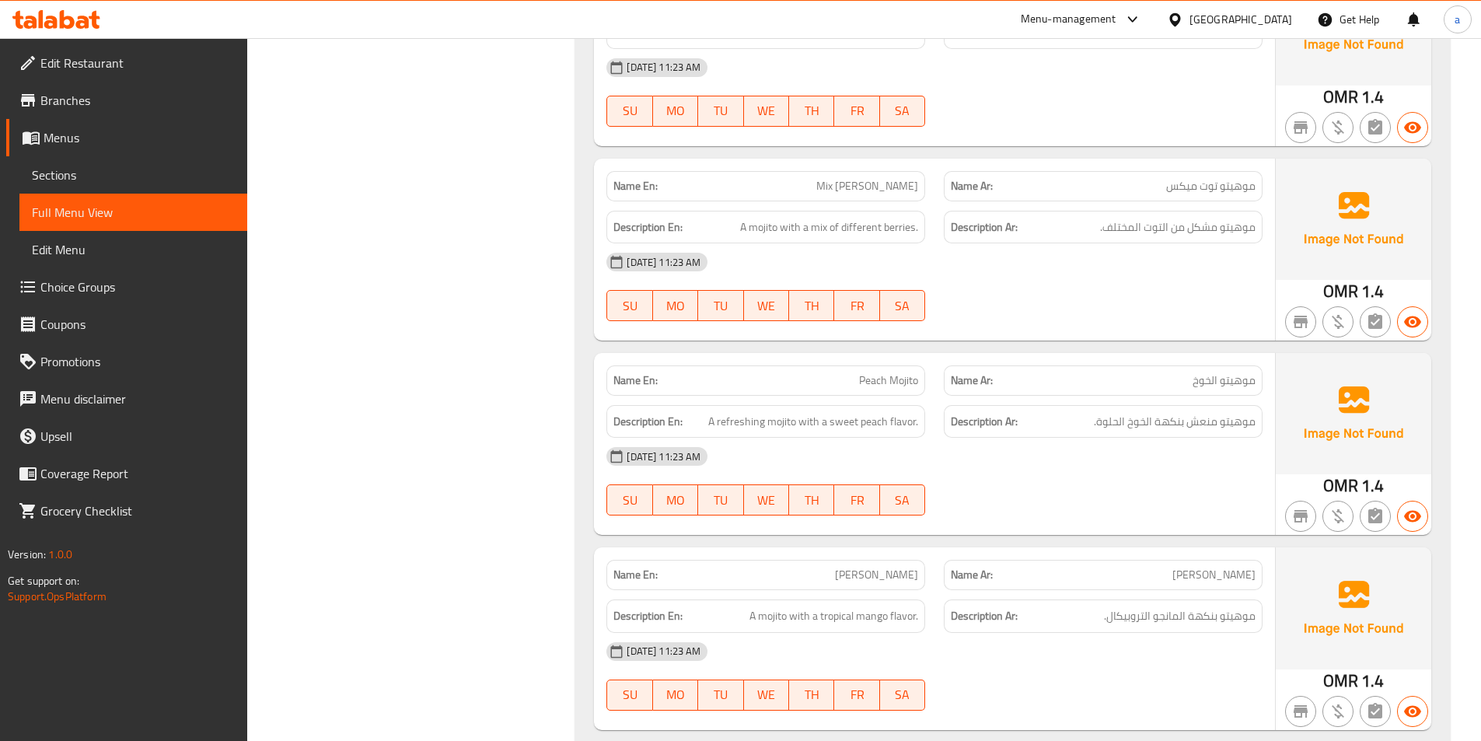
click at [867, 201] on div "Description En: A mojito with a mix of different berries." at bounding box center [765, 227] width 337 height 52
click at [878, 187] on span "Mix [PERSON_NAME]" at bounding box center [867, 186] width 102 height 16
copy span "Mix [PERSON_NAME]"
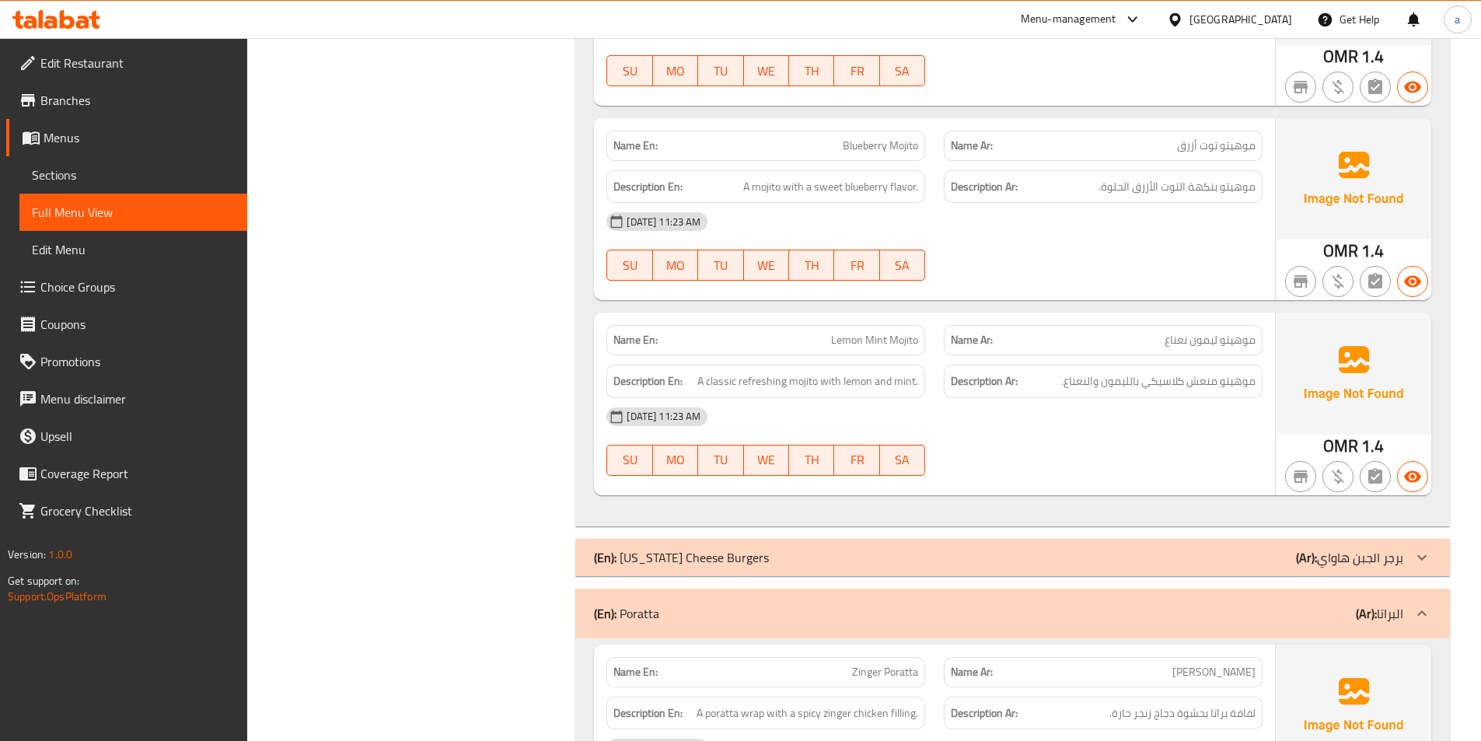
scroll to position [1962, 0]
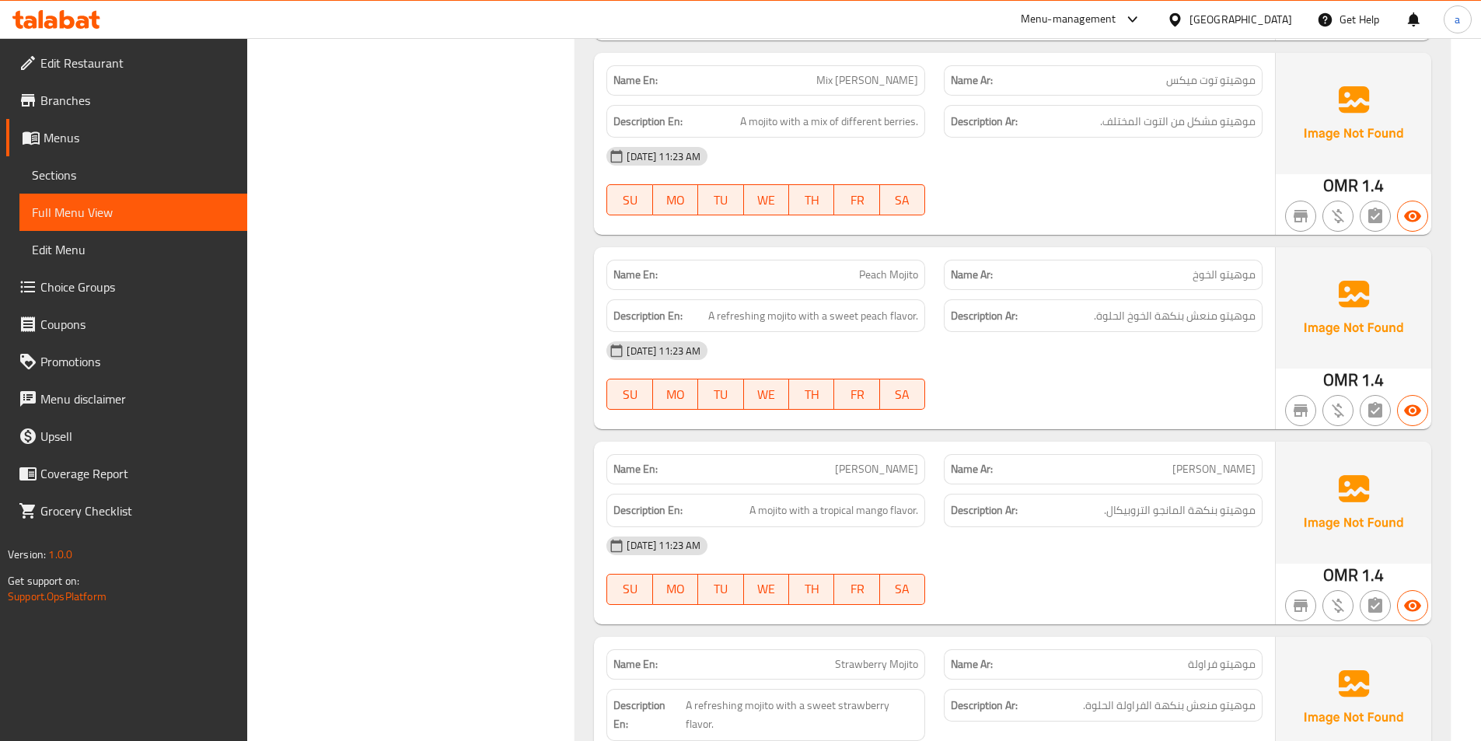
scroll to position [874, 0]
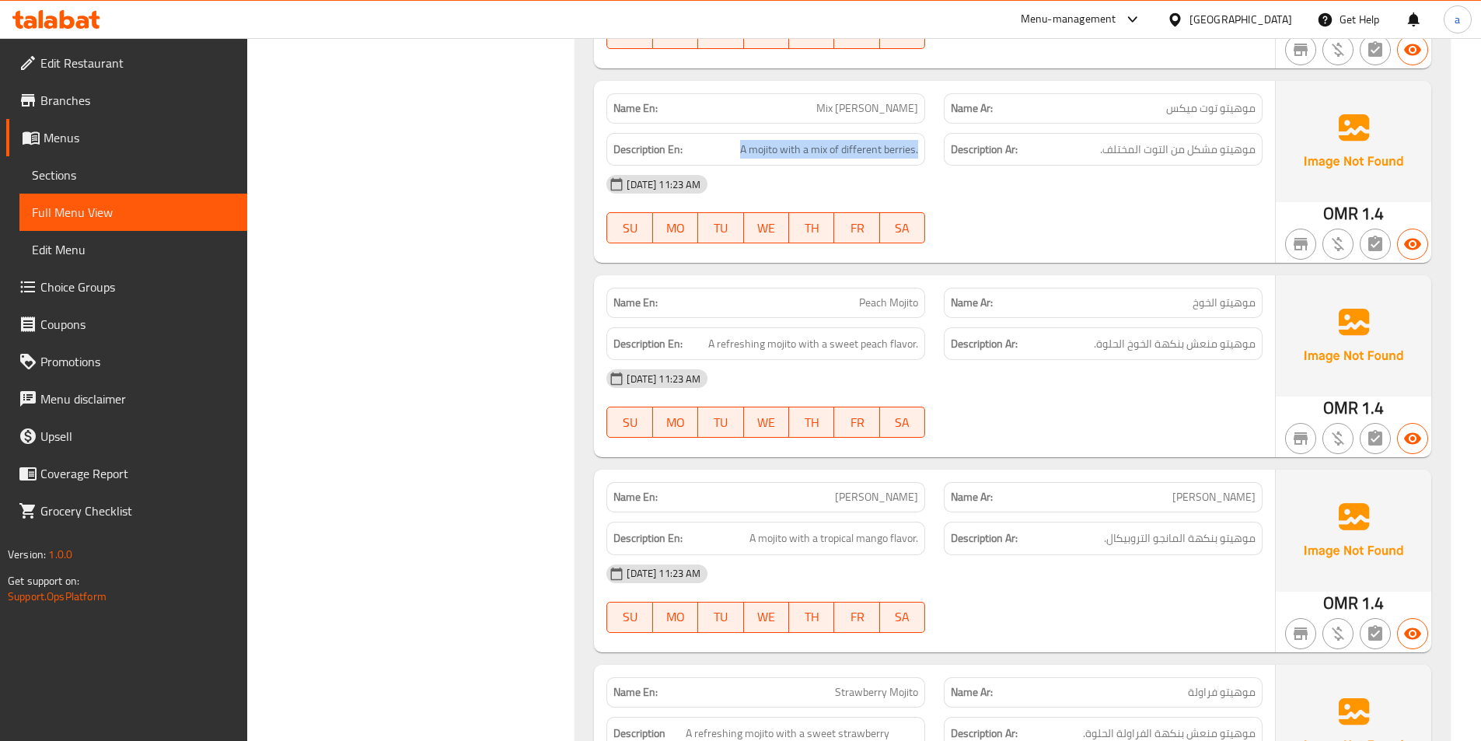
drag, startPoint x: 742, startPoint y: 151, endPoint x: 960, endPoint y: 178, distance: 220.1
click at [943, 161] on div "Description En: A mojito with a mix of different berries. Description Ar: موهيت…" at bounding box center [934, 150] width 675 height 52
click at [1007, 210] on div "[DATE] 11:23 AM SU MO TU WE TH FR SA" at bounding box center [934, 209] width 675 height 87
drag, startPoint x: 813, startPoint y: 112, endPoint x: 942, endPoint y: 124, distance: 129.6
click at [942, 124] on div "Name En: Mix [PERSON_NAME] Name Ar: موهيتو توت ميكس Description En: A mojito wi…" at bounding box center [934, 172] width 681 height 182
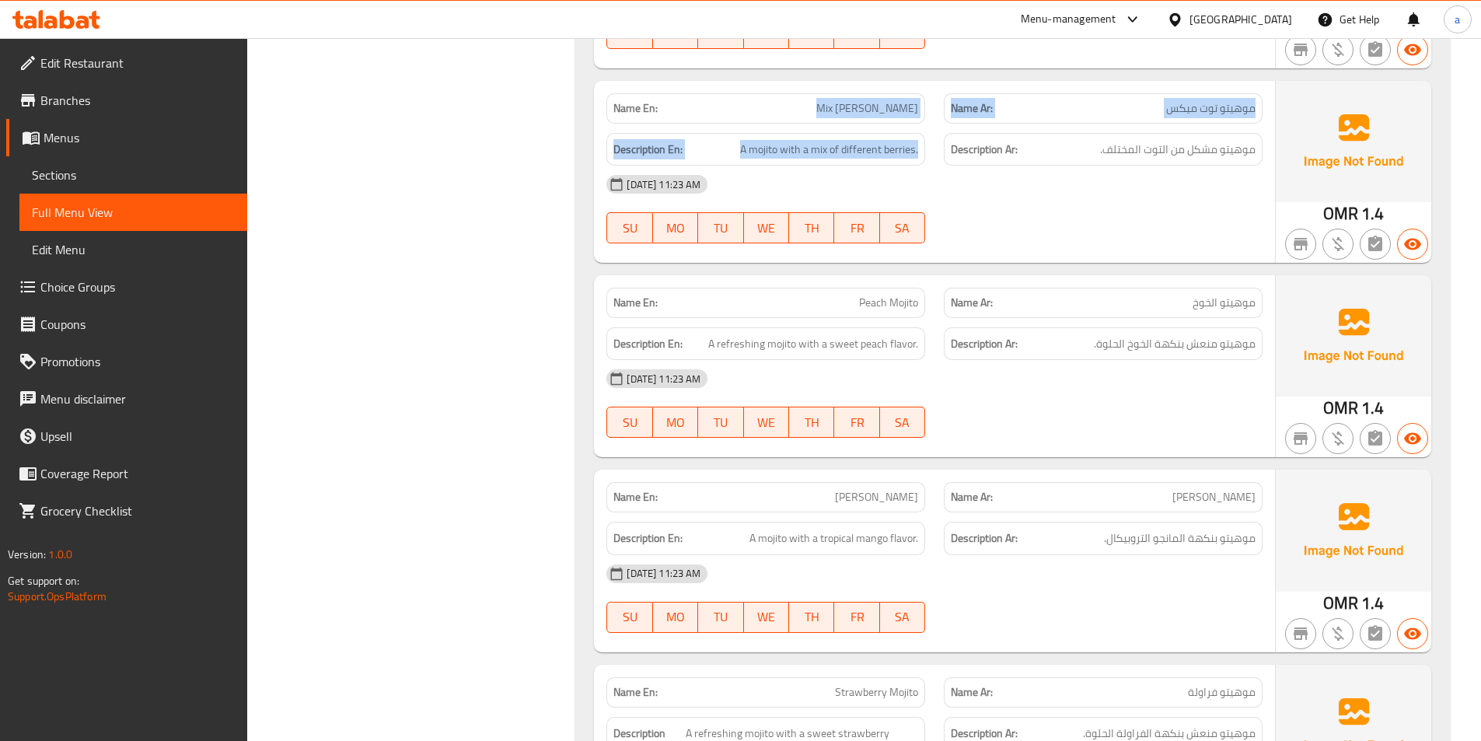
click at [852, 109] on span "Mix [PERSON_NAME]" at bounding box center [867, 108] width 102 height 16
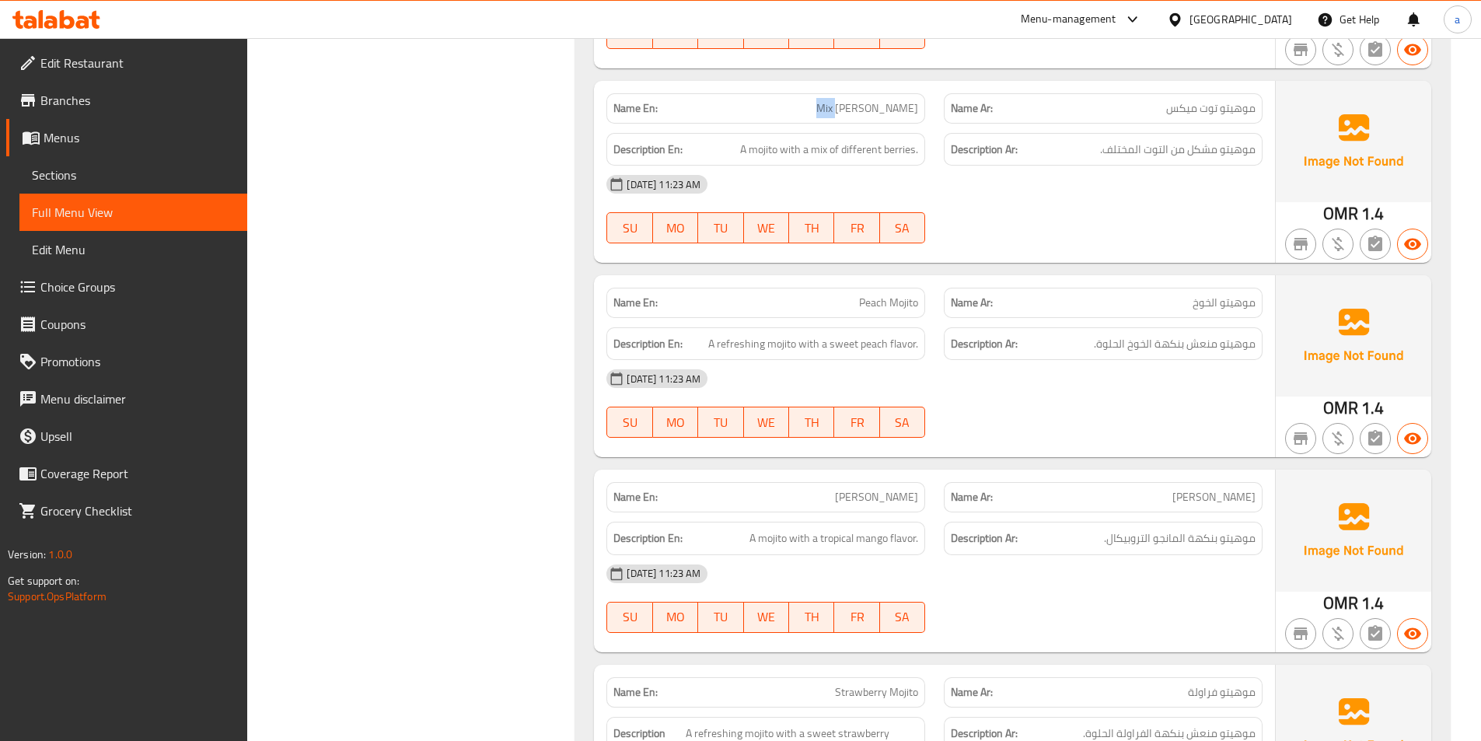
click at [852, 110] on span "Mix [PERSON_NAME]" at bounding box center [867, 108] width 102 height 16
click at [853, 110] on span "Mix [PERSON_NAME]" at bounding box center [867, 108] width 102 height 16
click at [114, 180] on span "Sections" at bounding box center [133, 175] width 203 height 19
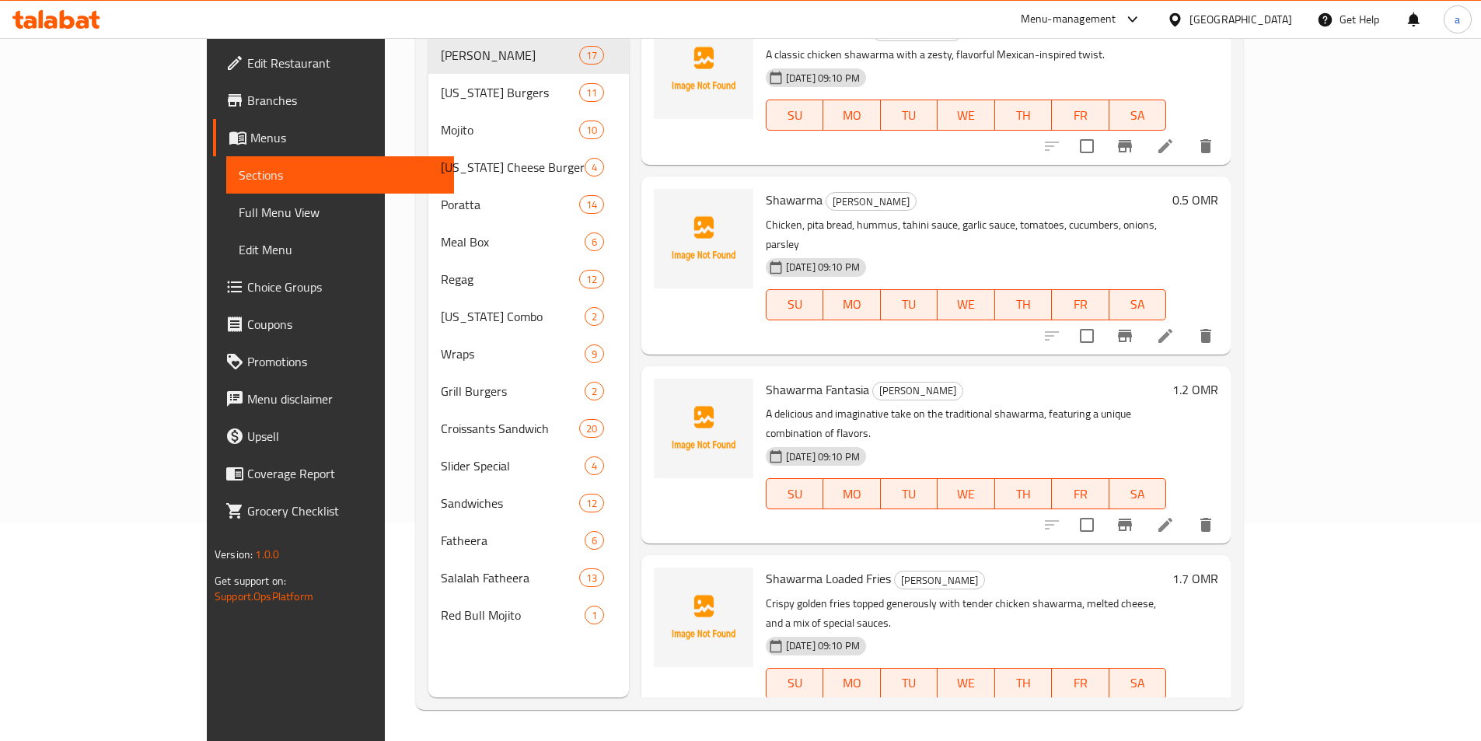
scroll to position [218, 0]
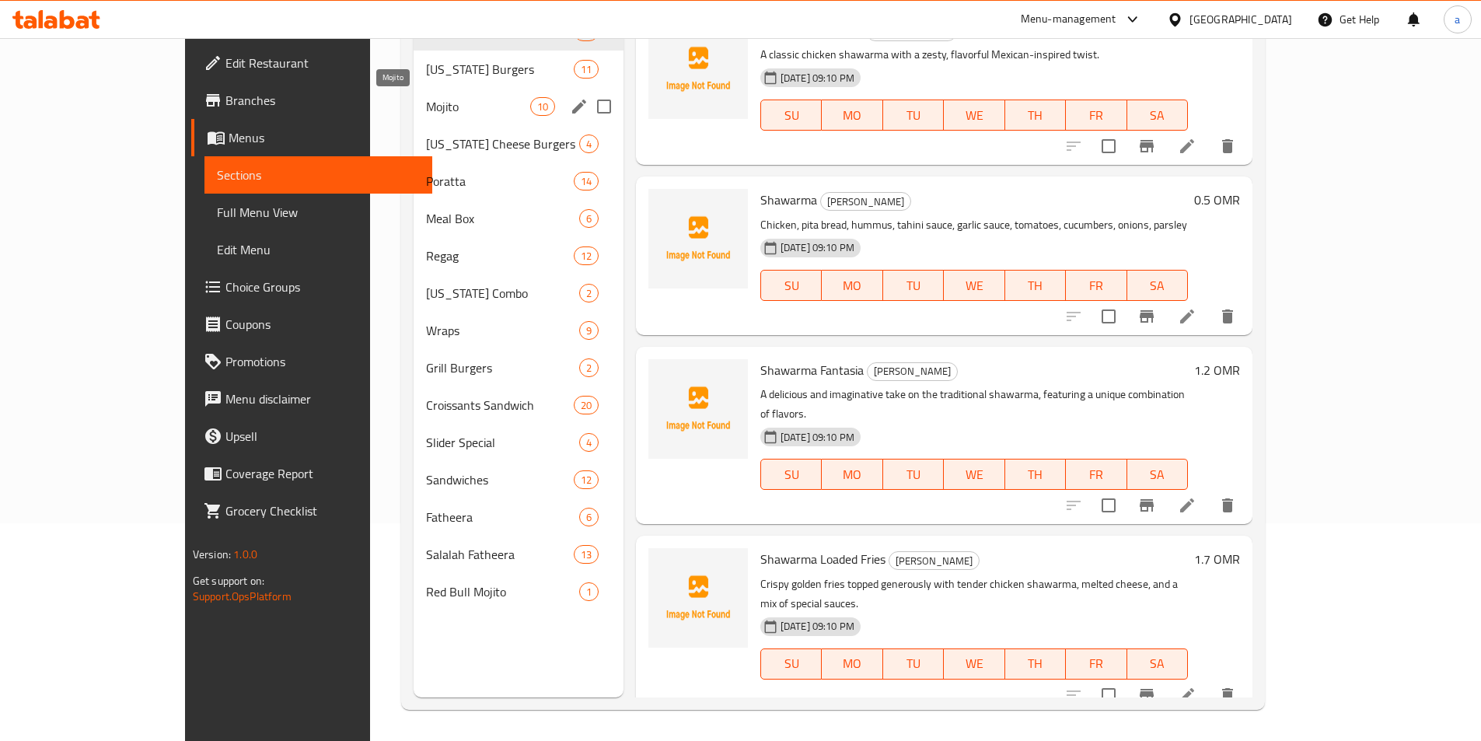
click at [436, 109] on span "Mojito" at bounding box center [477, 106] width 103 height 19
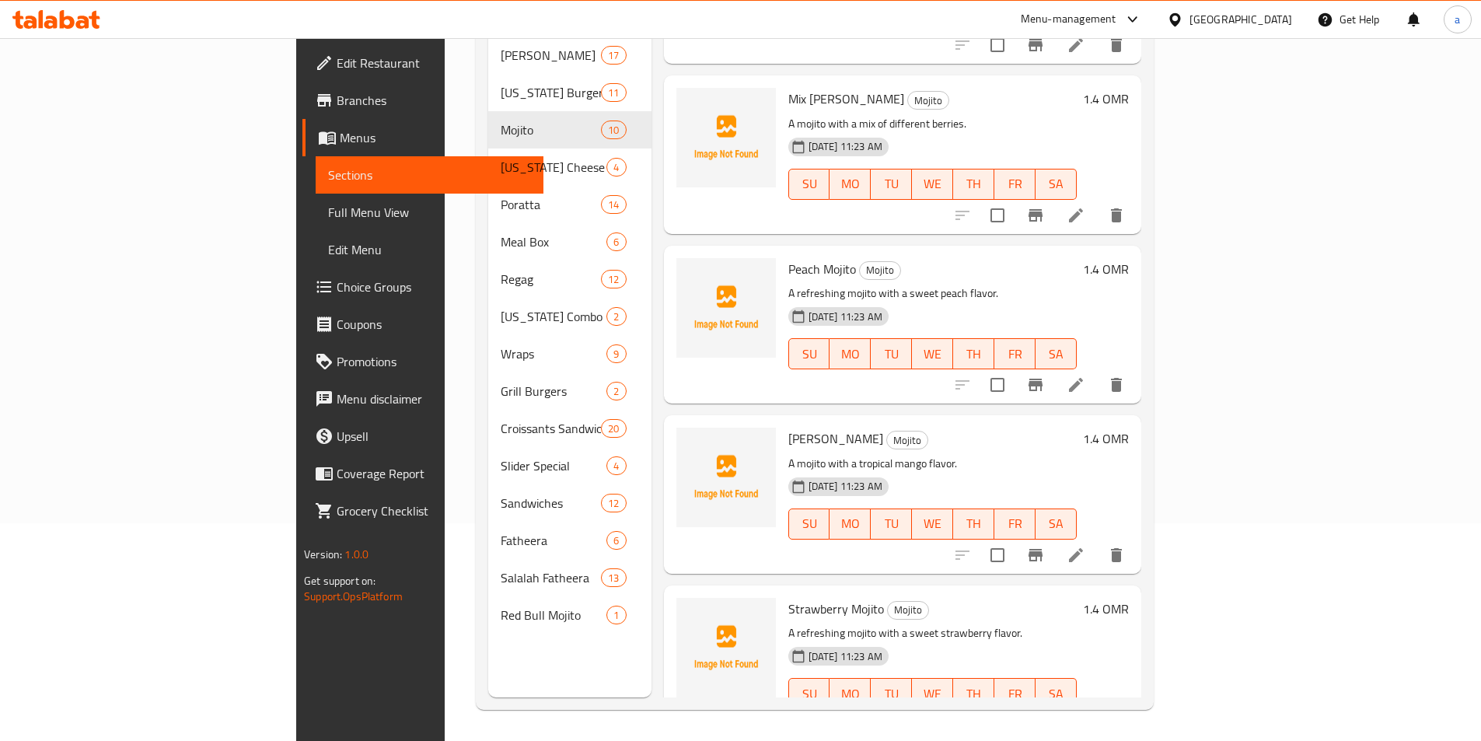
scroll to position [466, 0]
click at [1085, 204] on icon at bounding box center [1075, 213] width 19 height 19
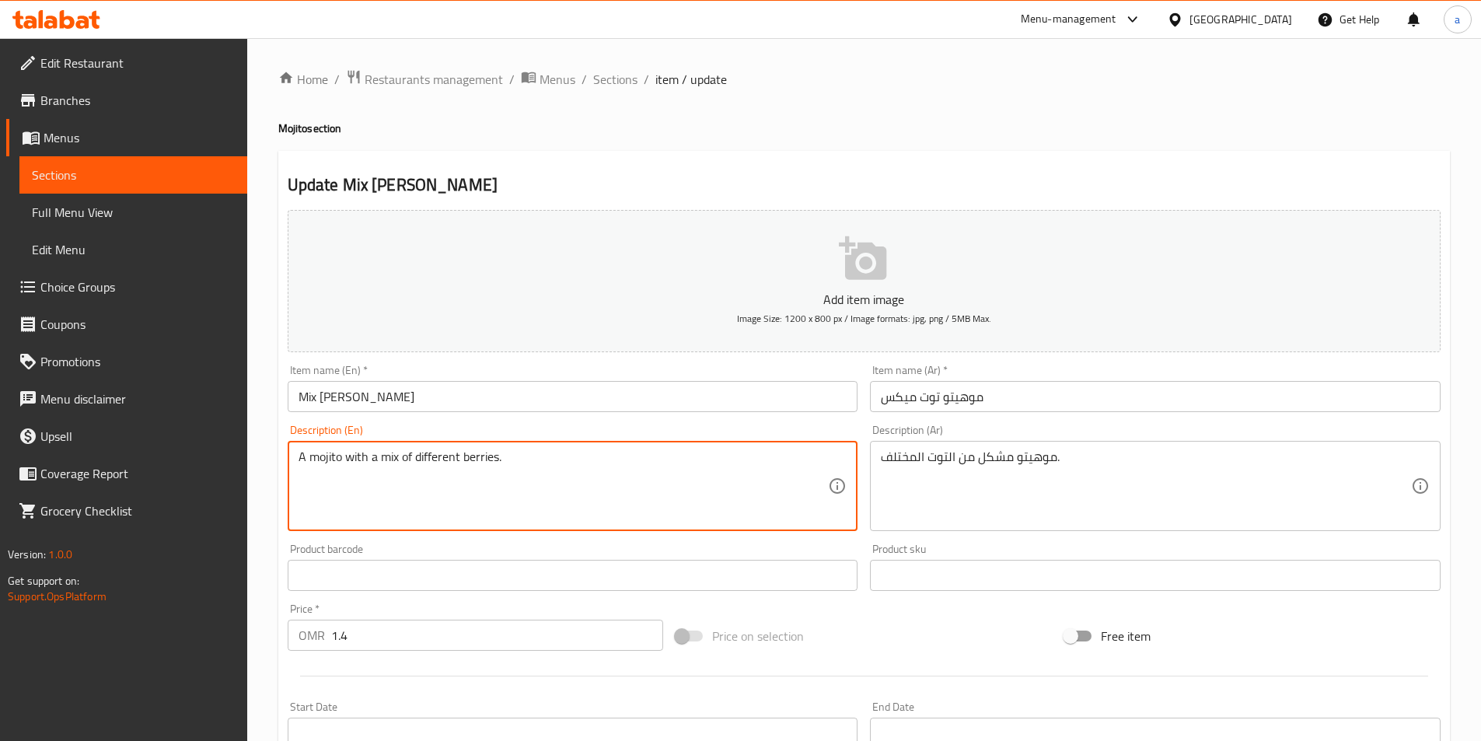
click at [493, 460] on textarea "A mojito with a mix of different berries." at bounding box center [563, 486] width 530 height 74
paste textarea "Fresh mixed berries, mint leaves, lime, and soda"
type textarea "Fresh mixed berries, mint leaves, lime, and soda"
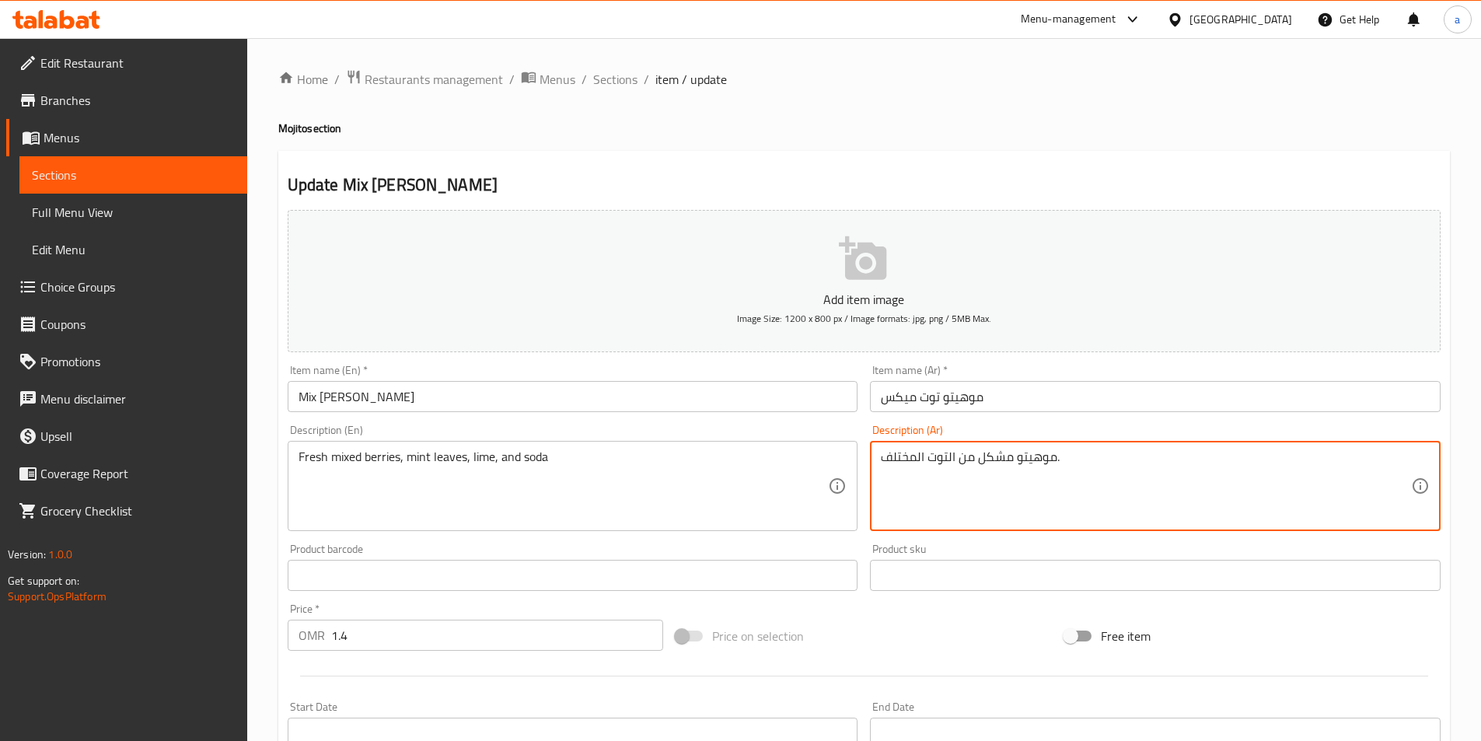
click at [951, 458] on textarea "موهيتو مشكل من التوت المختلف." at bounding box center [1146, 486] width 530 height 74
paste textarea "توت مشكل طازج، أوراق نعناع، ليمون وصودا"
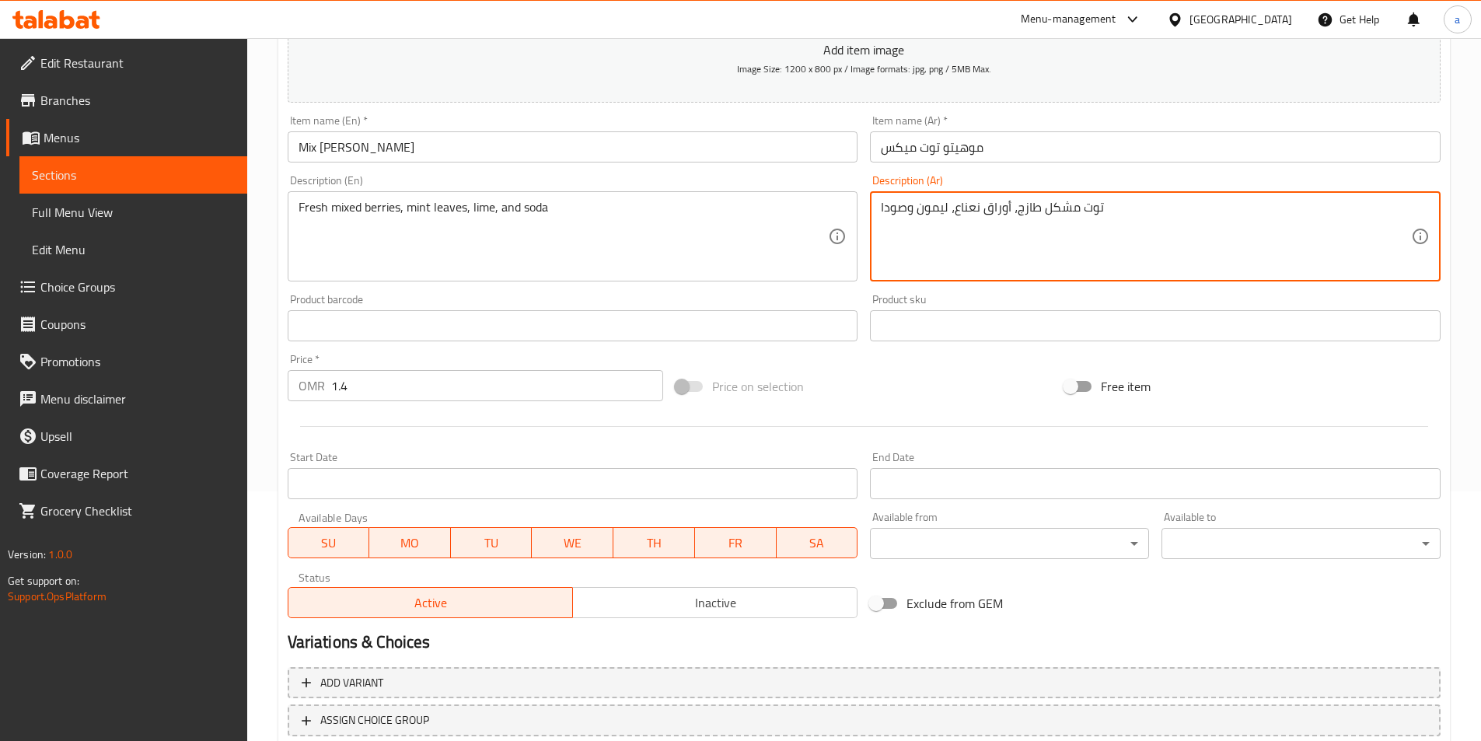
scroll to position [311, 0]
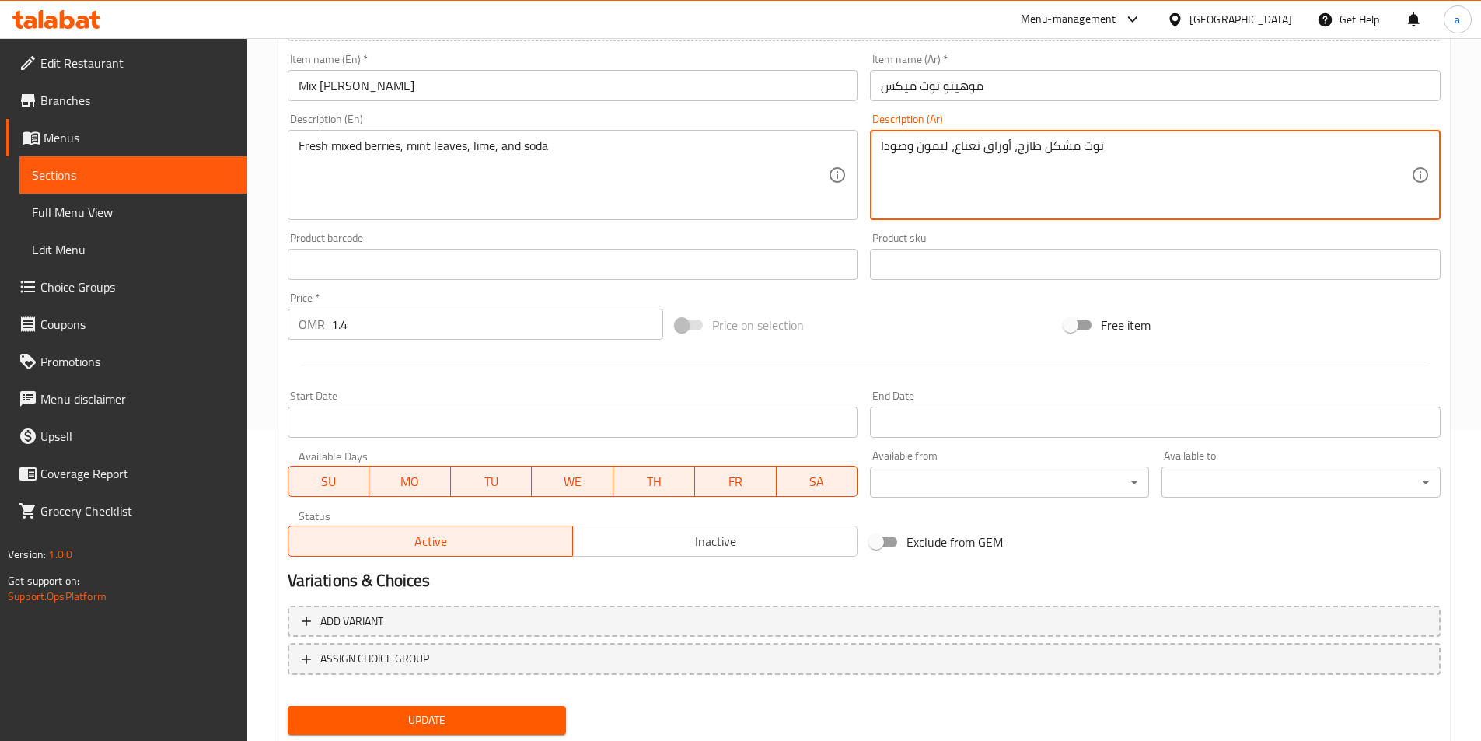
type textarea "توت مشكل طازج، أوراق نعناع، ليمون وصودا"
click at [482, 721] on span "Update" at bounding box center [427, 719] width 254 height 19
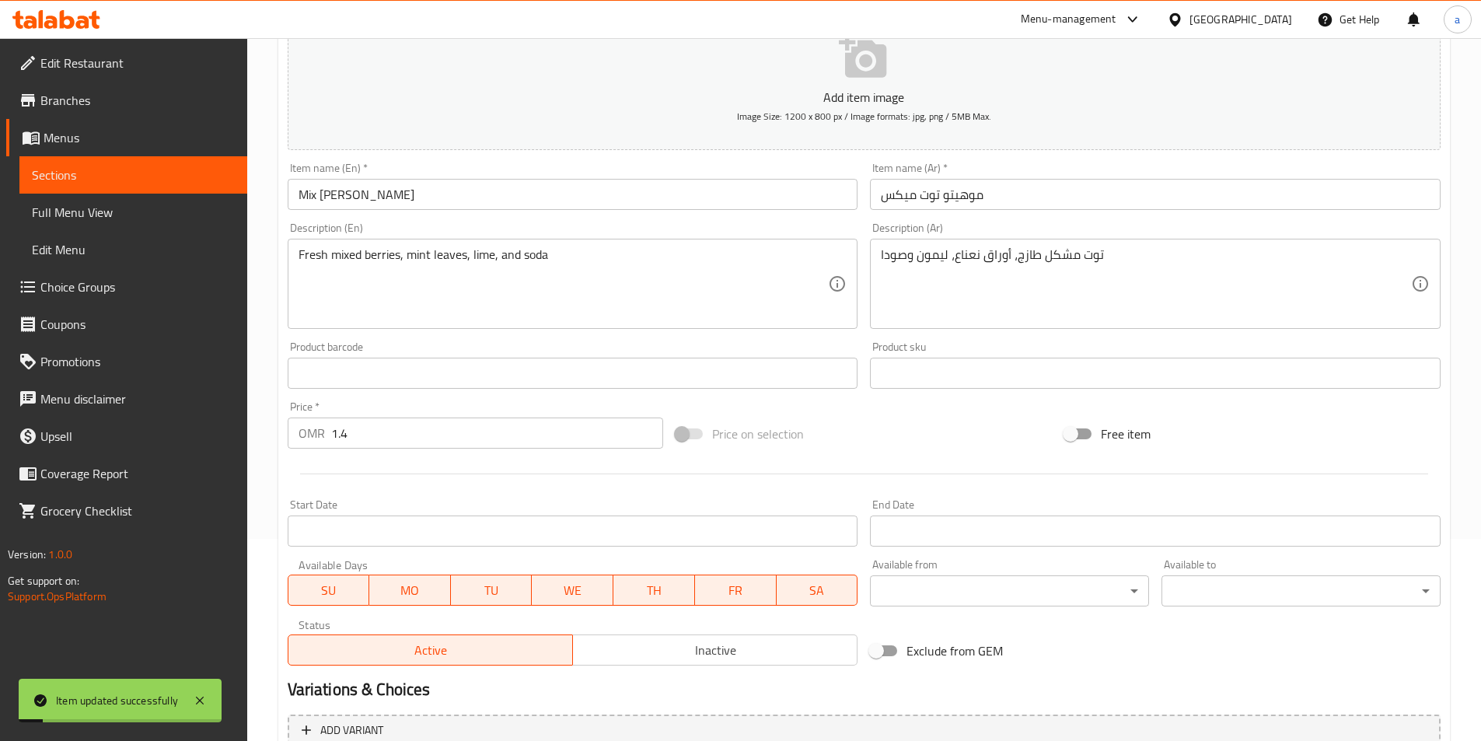
scroll to position [0, 0]
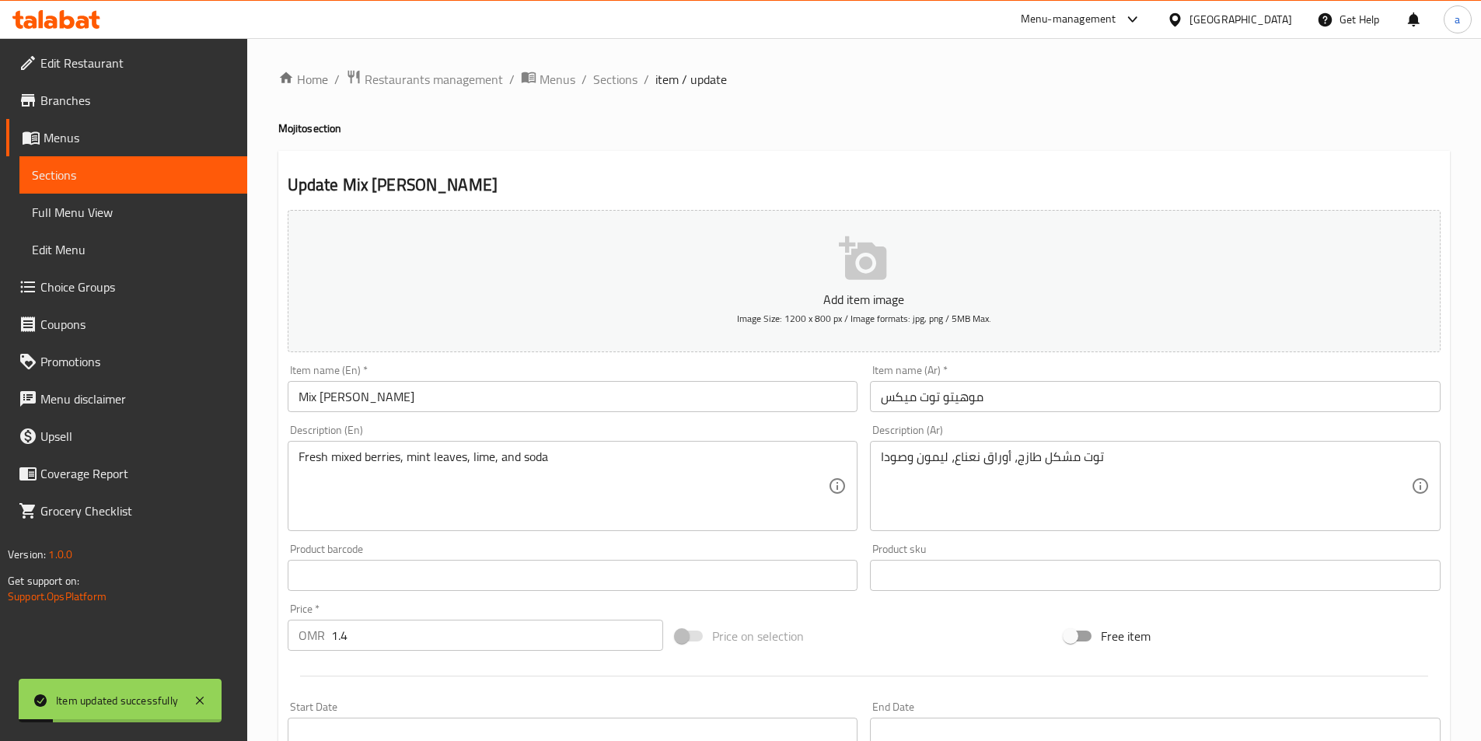
click at [409, 386] on input "Mix [PERSON_NAME]" at bounding box center [573, 396] width 571 height 31
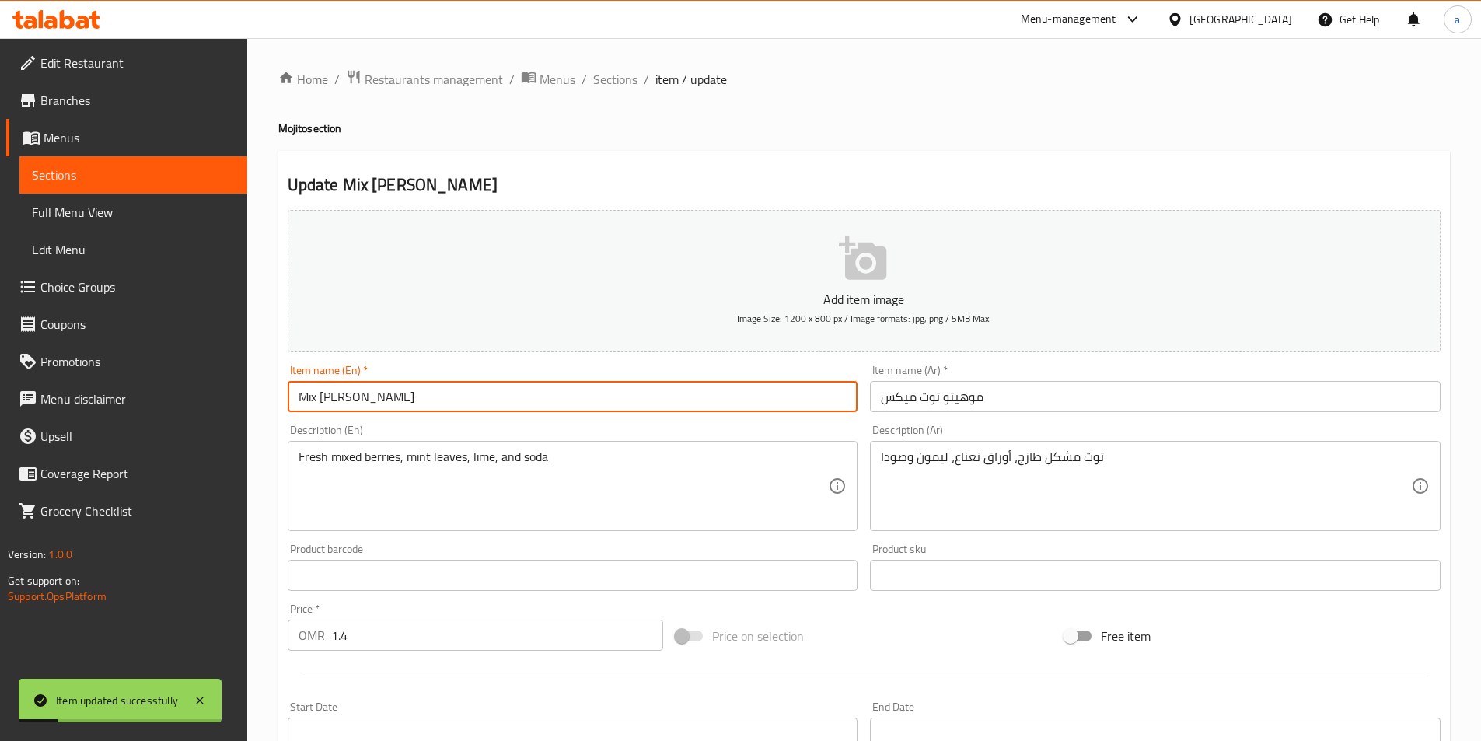
click at [409, 386] on input "Mix [PERSON_NAME]" at bounding box center [573, 396] width 571 height 31
click at [118, 218] on span "Full Menu View" at bounding box center [133, 212] width 203 height 19
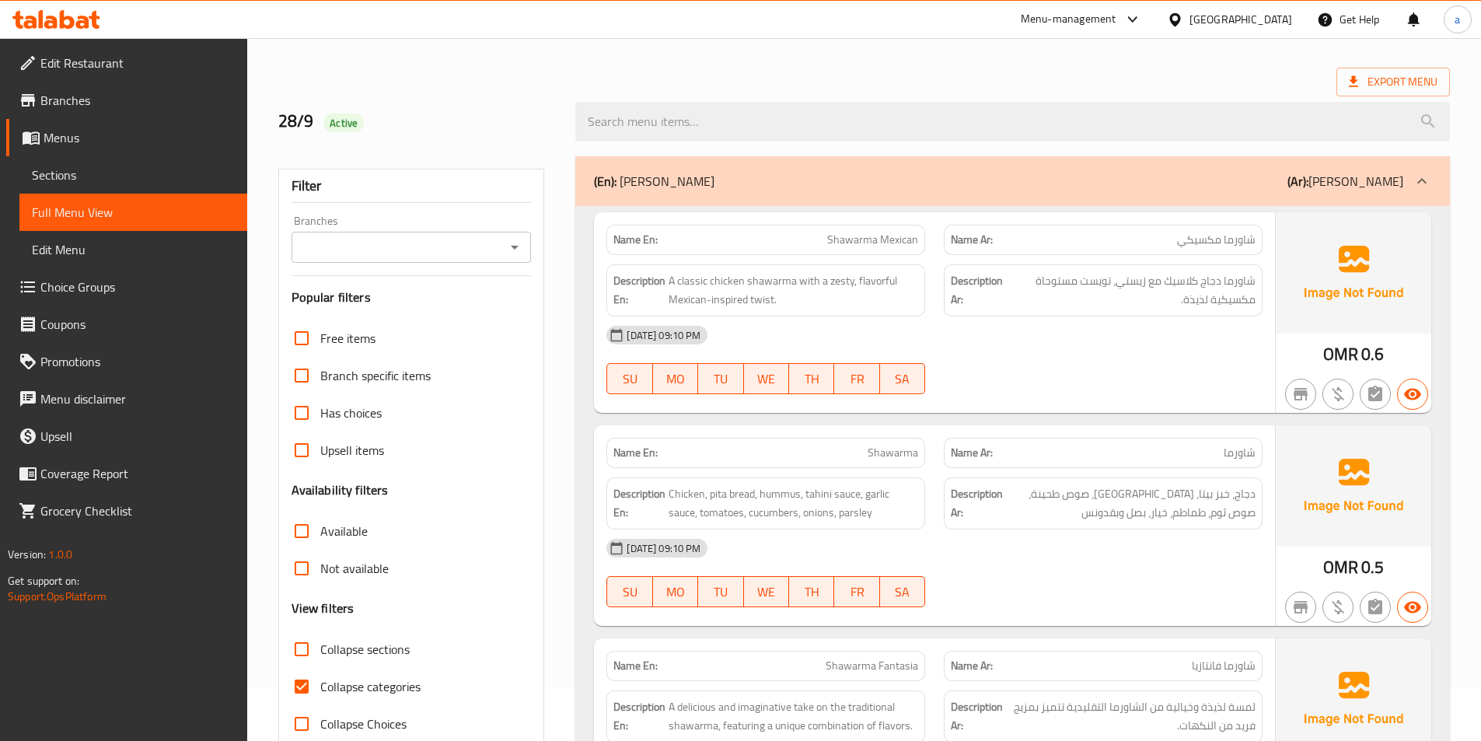
scroll to position [78, 0]
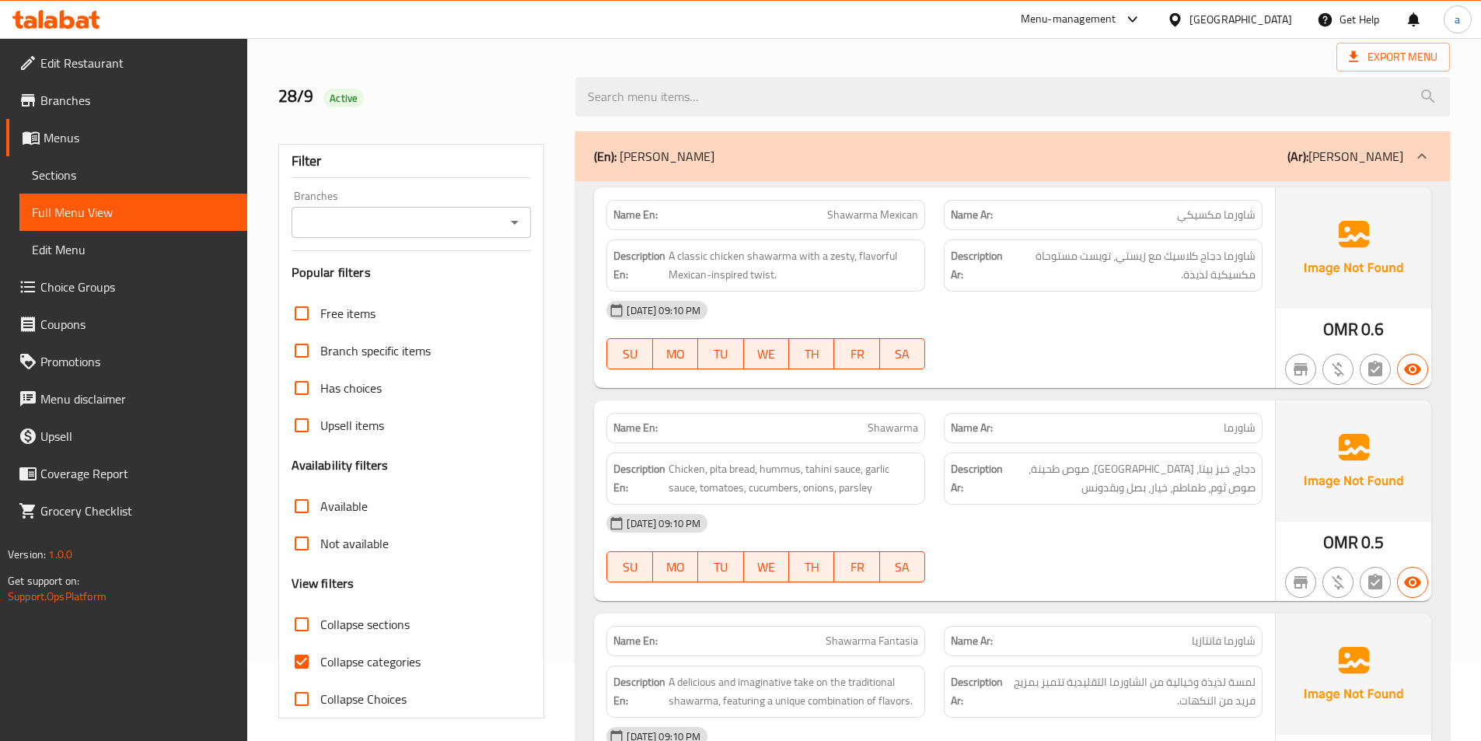
click at [347, 668] on span "Collapse categories" at bounding box center [370, 661] width 100 height 19
click at [320, 668] on input "Collapse categories" at bounding box center [301, 661] width 37 height 37
checkbox input "false"
click at [360, 625] on span "Collapse sections" at bounding box center [364, 624] width 89 height 19
click at [320, 625] on input "Collapse sections" at bounding box center [301, 624] width 37 height 37
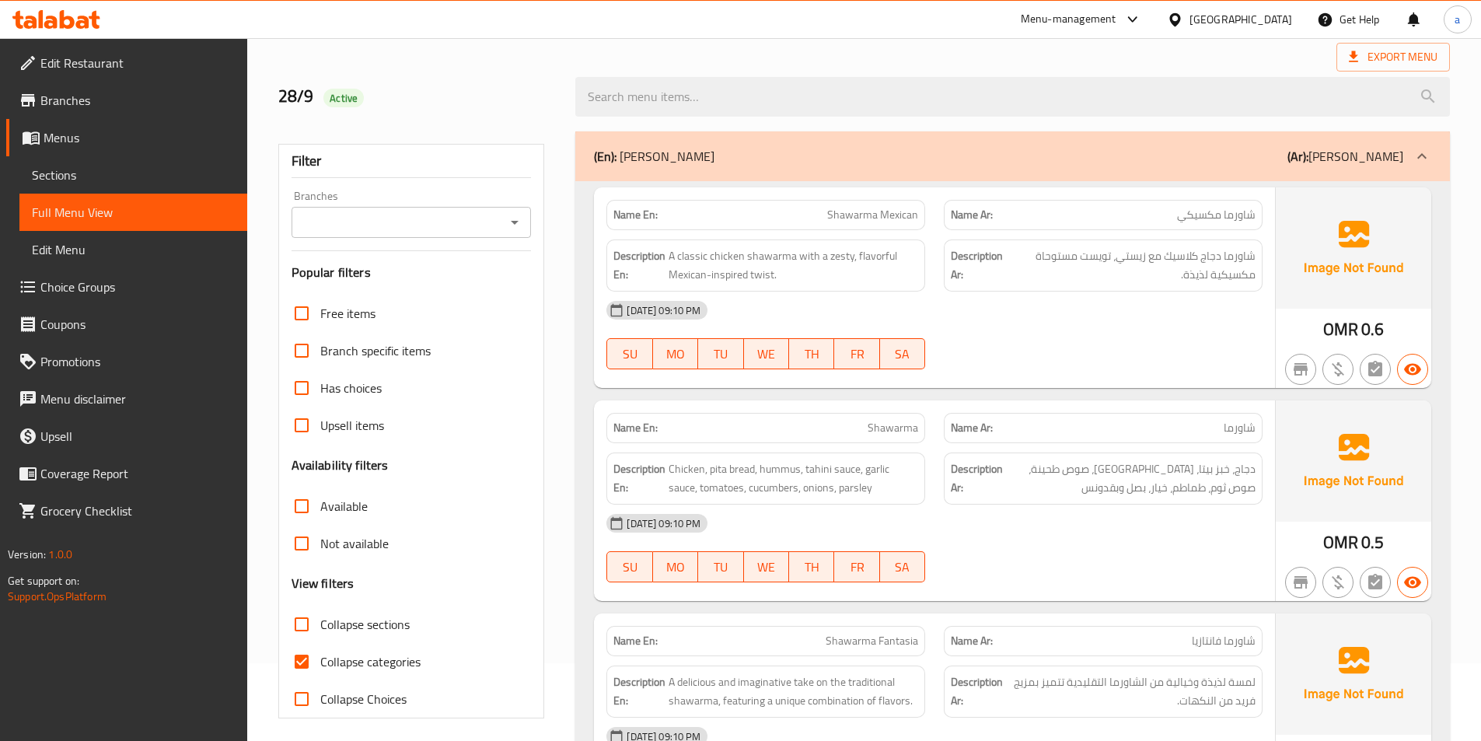
checkbox input "true"
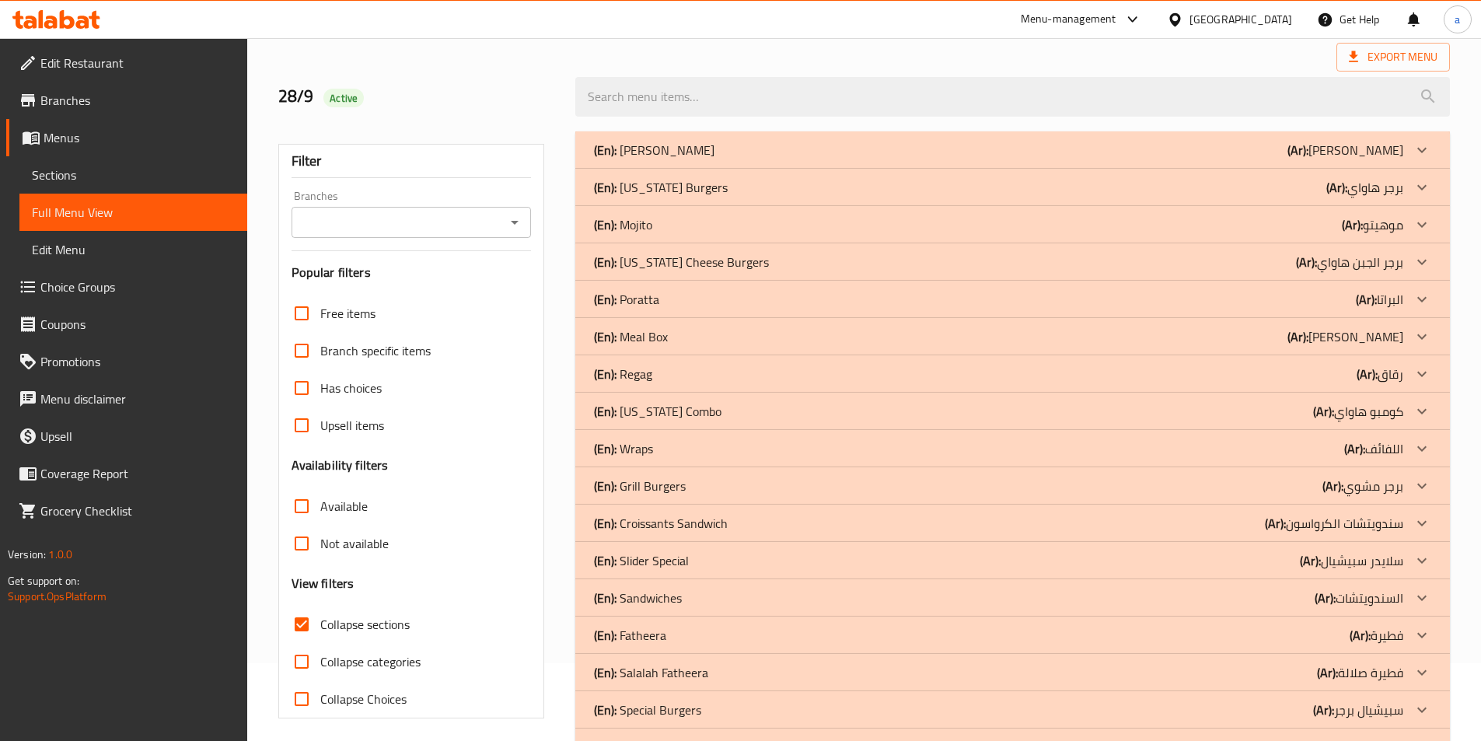
click at [1394, 298] on p "(Ar): البراتا" at bounding box center [1379, 299] width 47 height 19
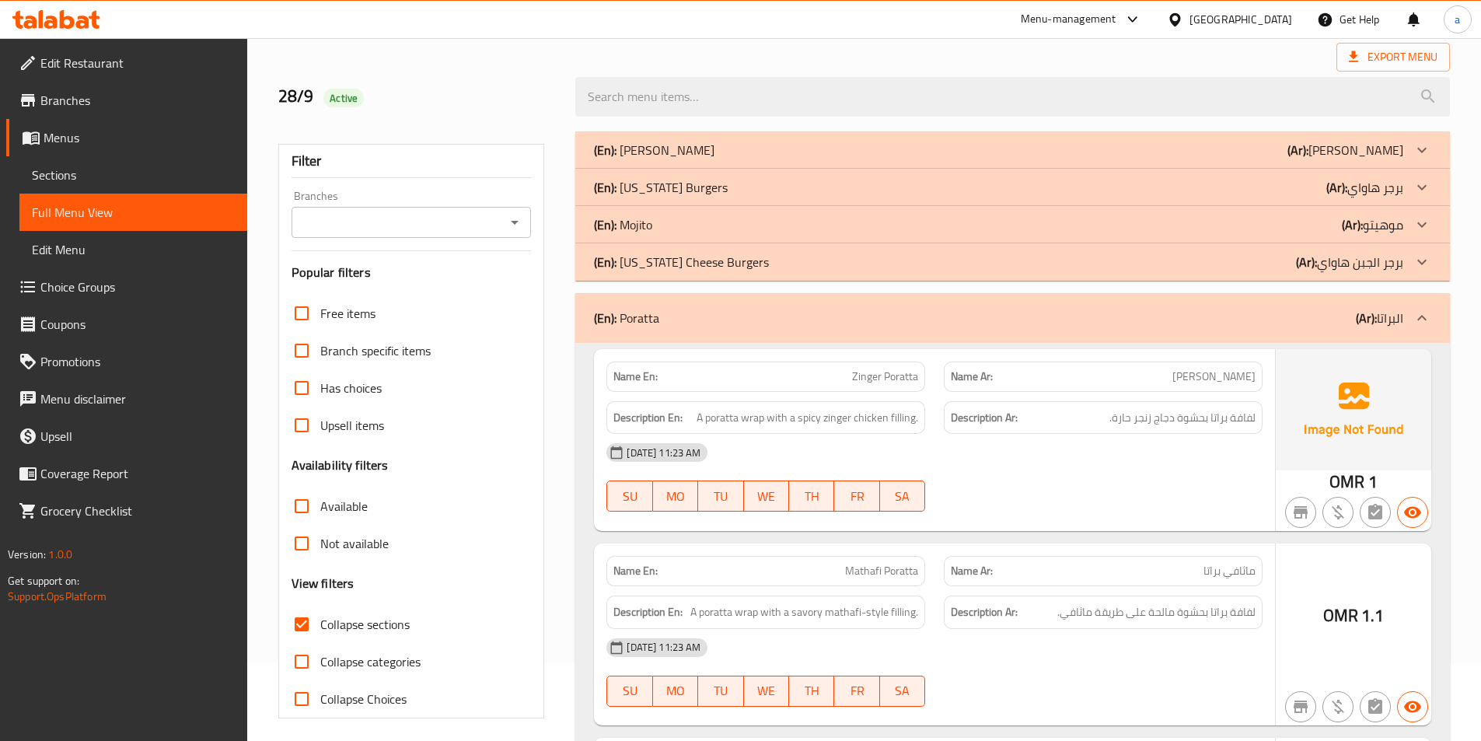
click at [1397, 221] on p "(Ar): موهيتو" at bounding box center [1372, 224] width 61 height 19
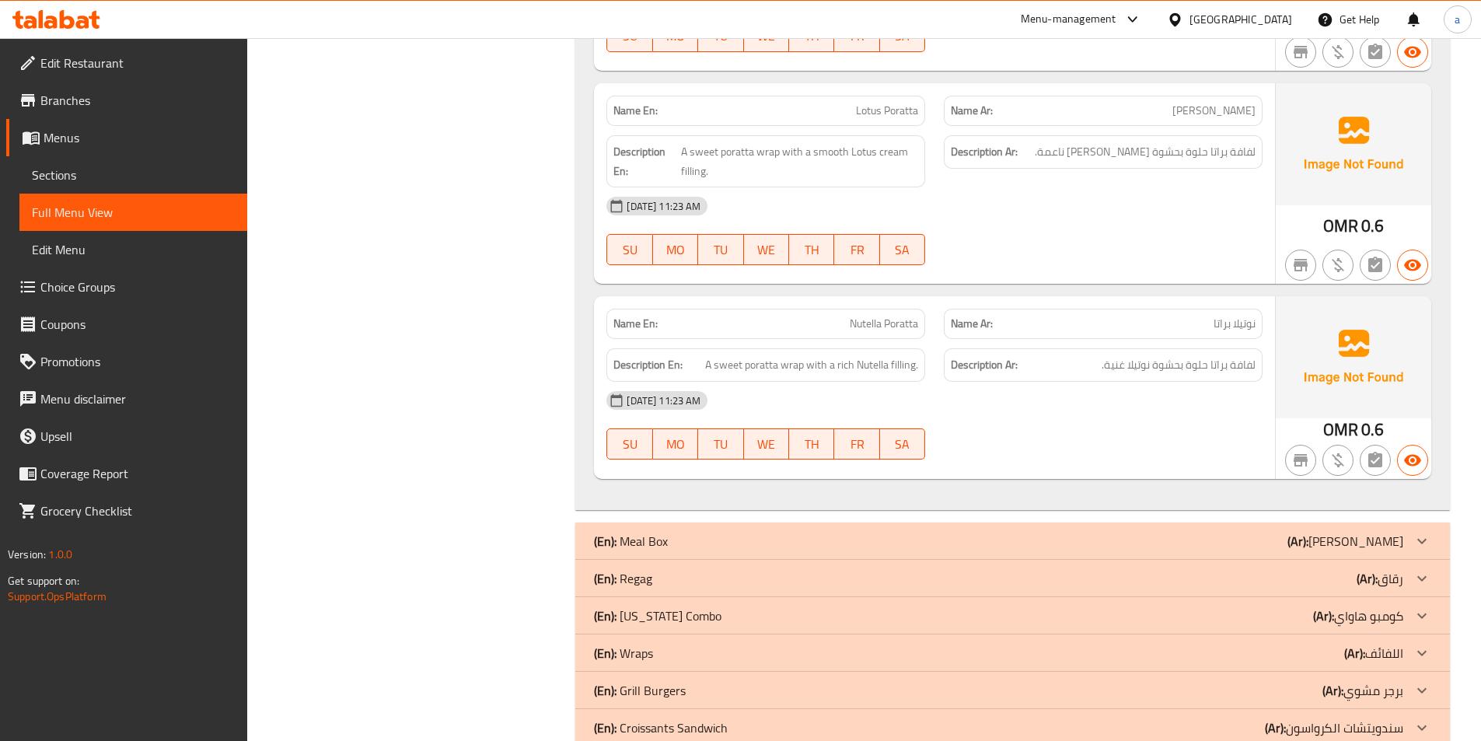
scroll to position [4819, 0]
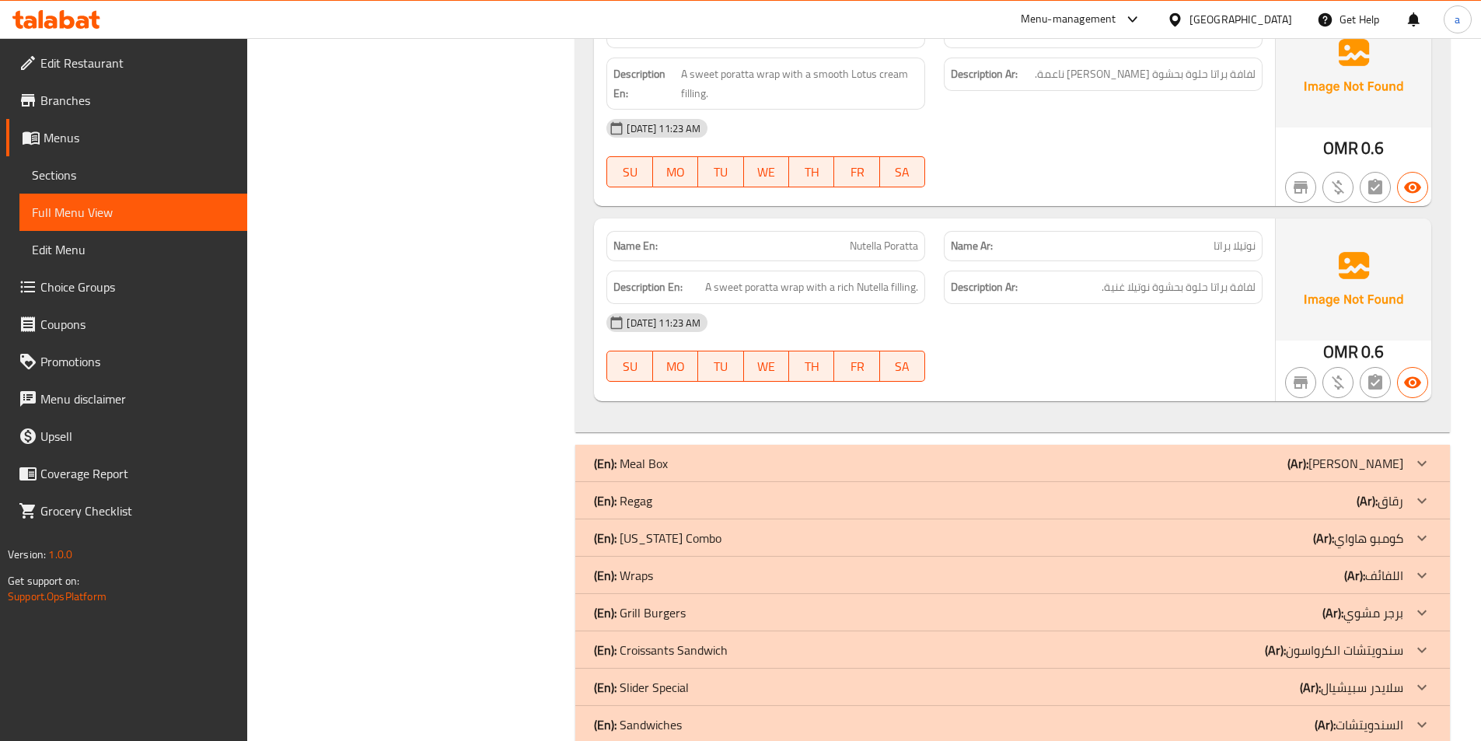
click at [1197, 491] on div "(En): Regag (Ar): رقاق" at bounding box center [998, 500] width 809 height 19
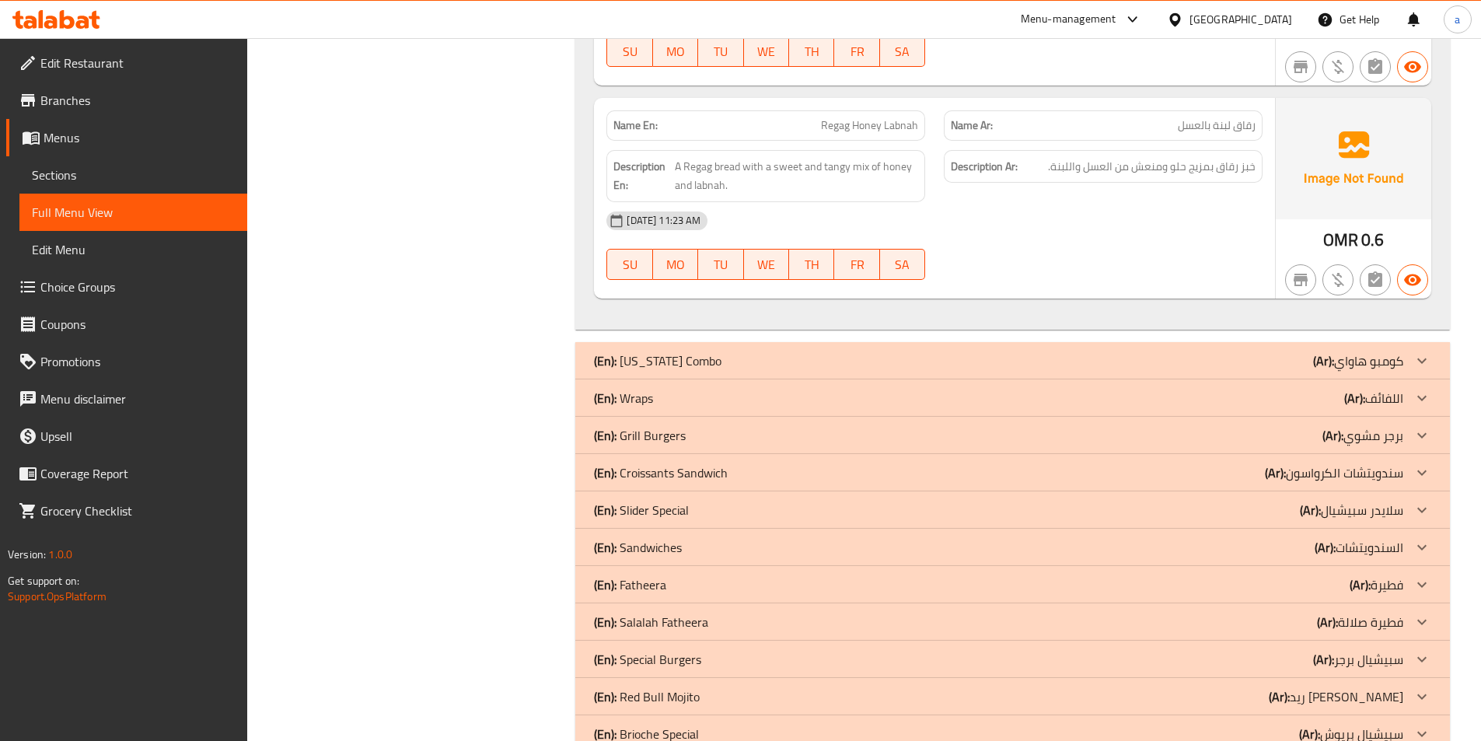
scroll to position [7506, 0]
click at [1364, 384] on b "(Ar):" at bounding box center [1354, 395] width 21 height 23
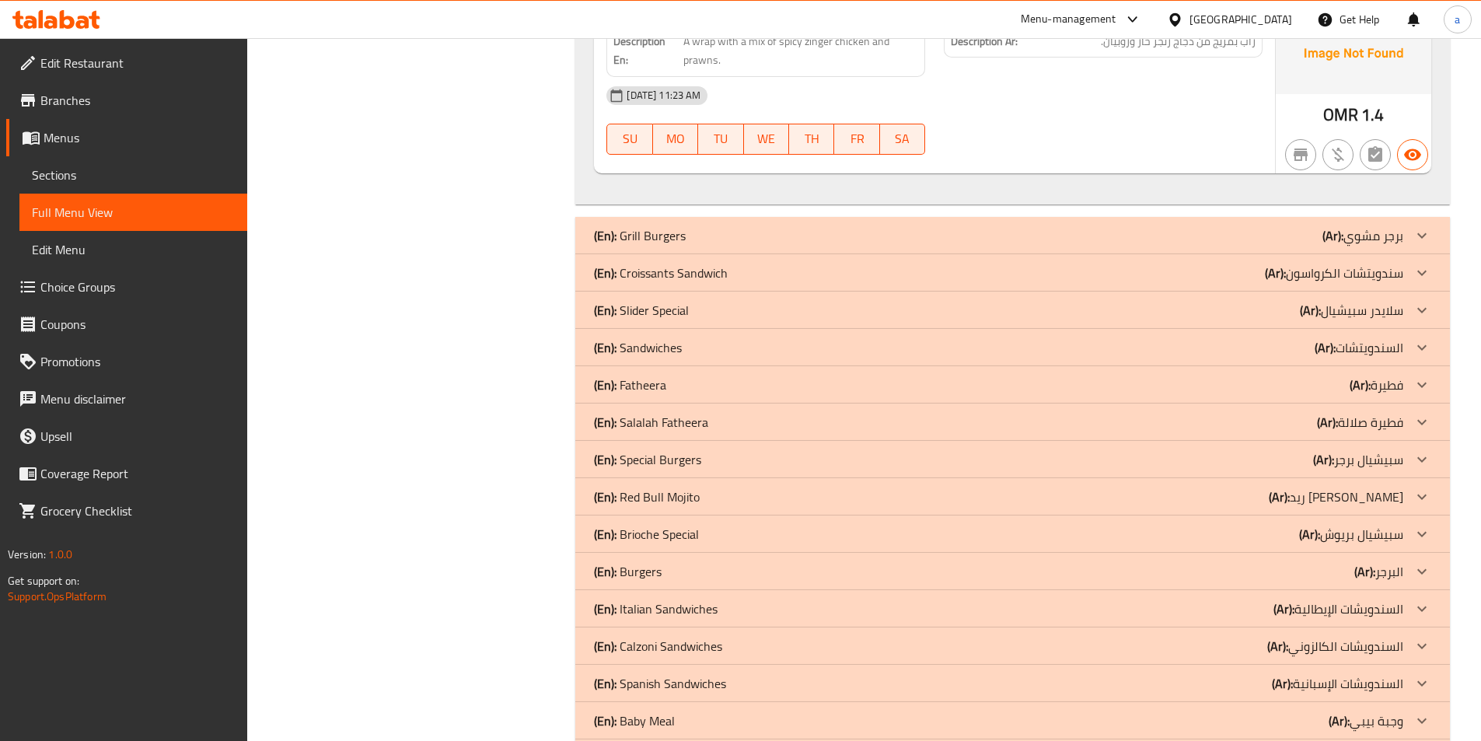
scroll to position [9805, 0]
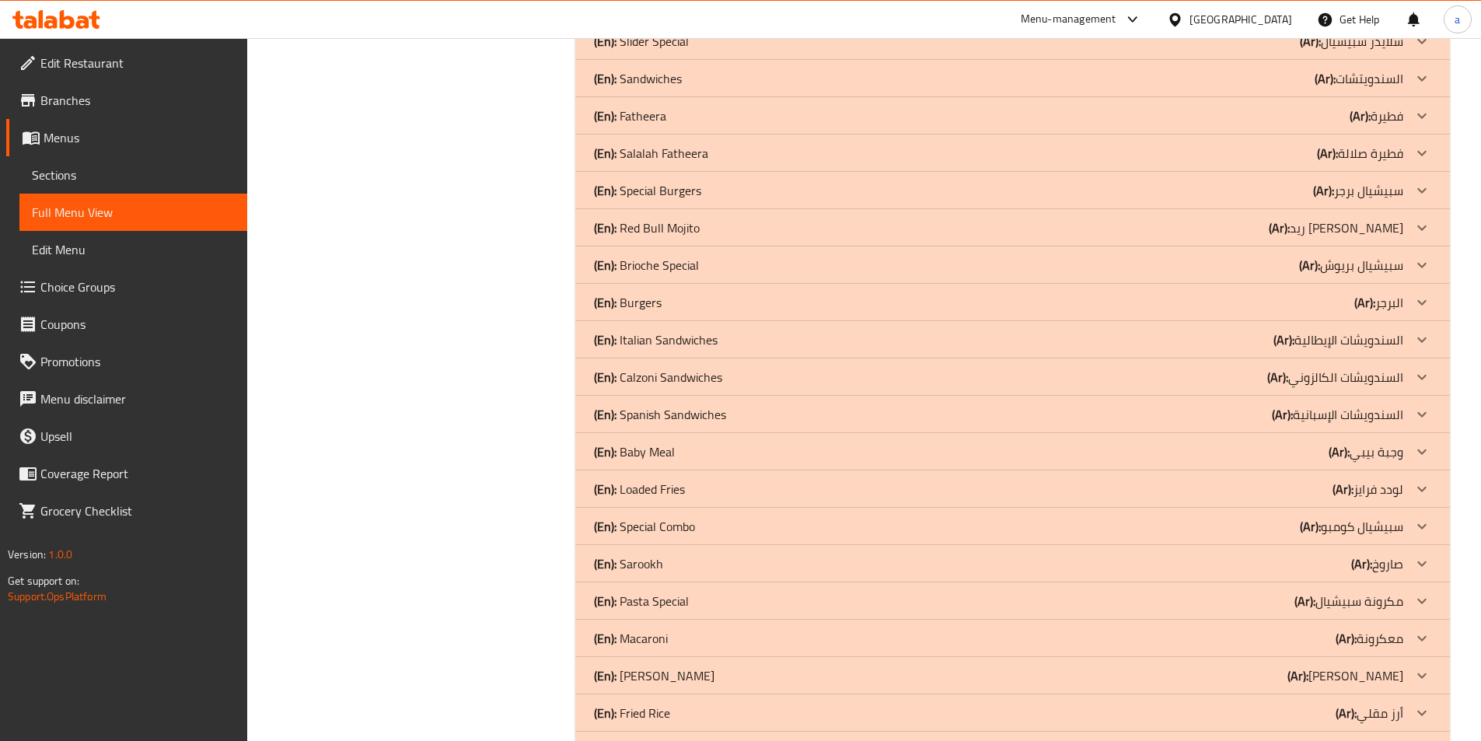
click at [1290, 216] on b "(Ar):" at bounding box center [1279, 227] width 21 height 23
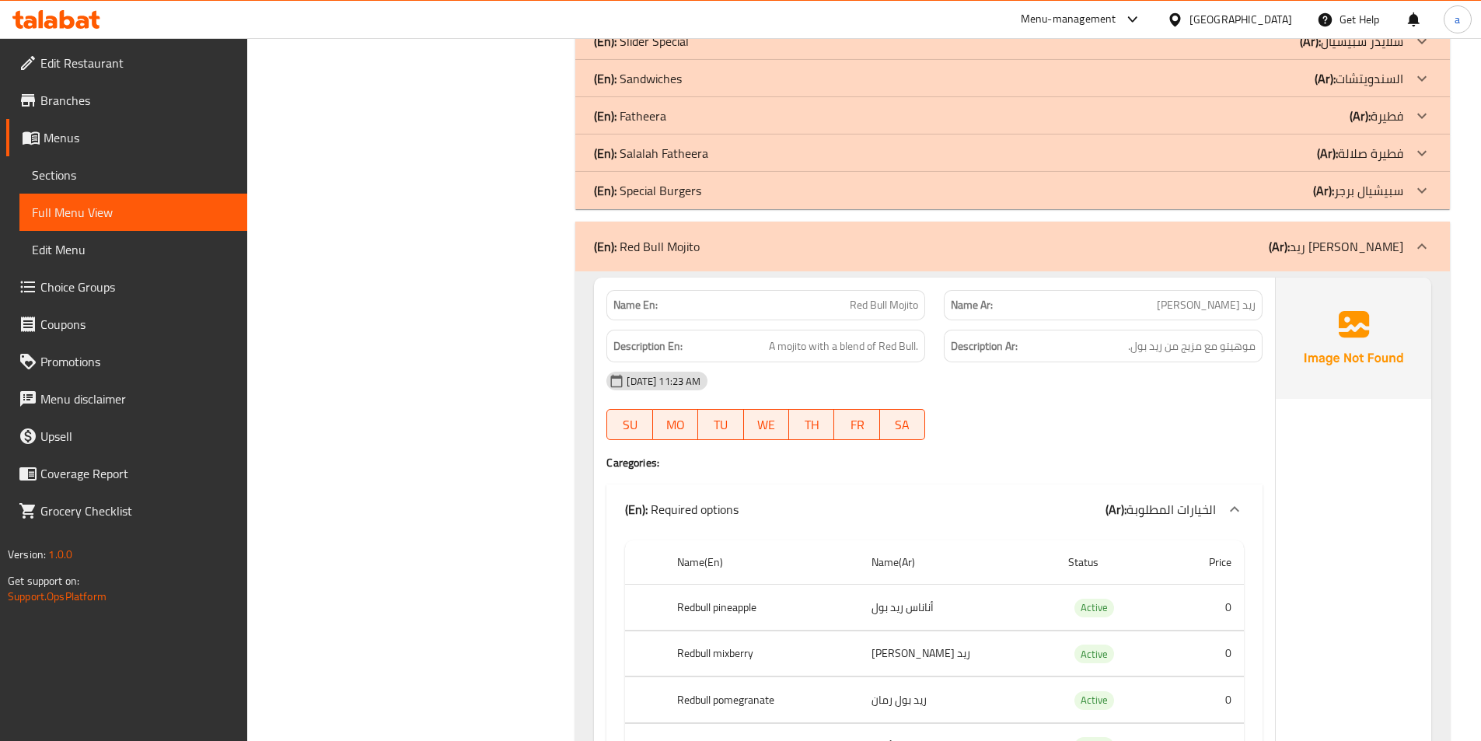
click at [1346, 144] on p "(Ar): فطيرة صلالة" at bounding box center [1360, 153] width 86 height 19
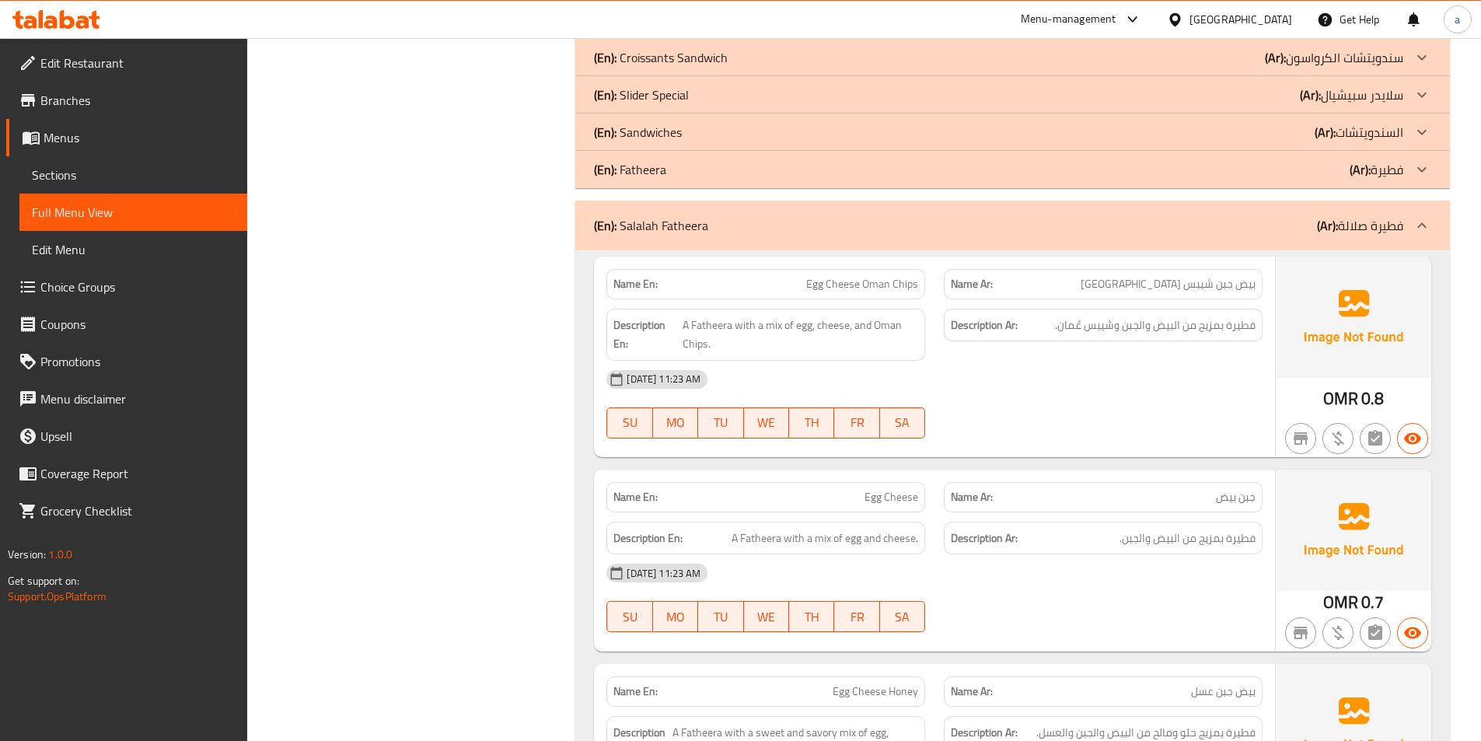
scroll to position [9727, 0]
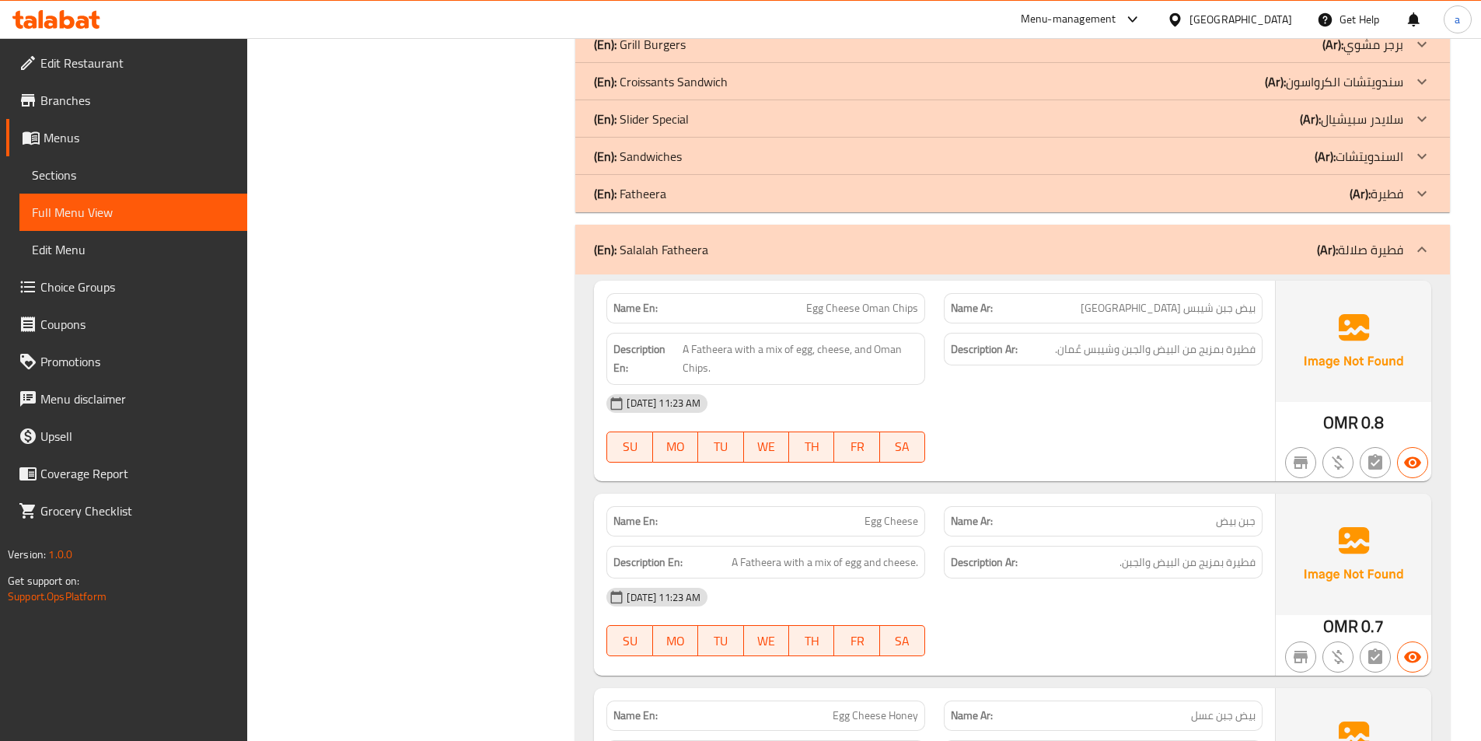
click at [1357, 182] on b "(Ar):" at bounding box center [1359, 193] width 21 height 23
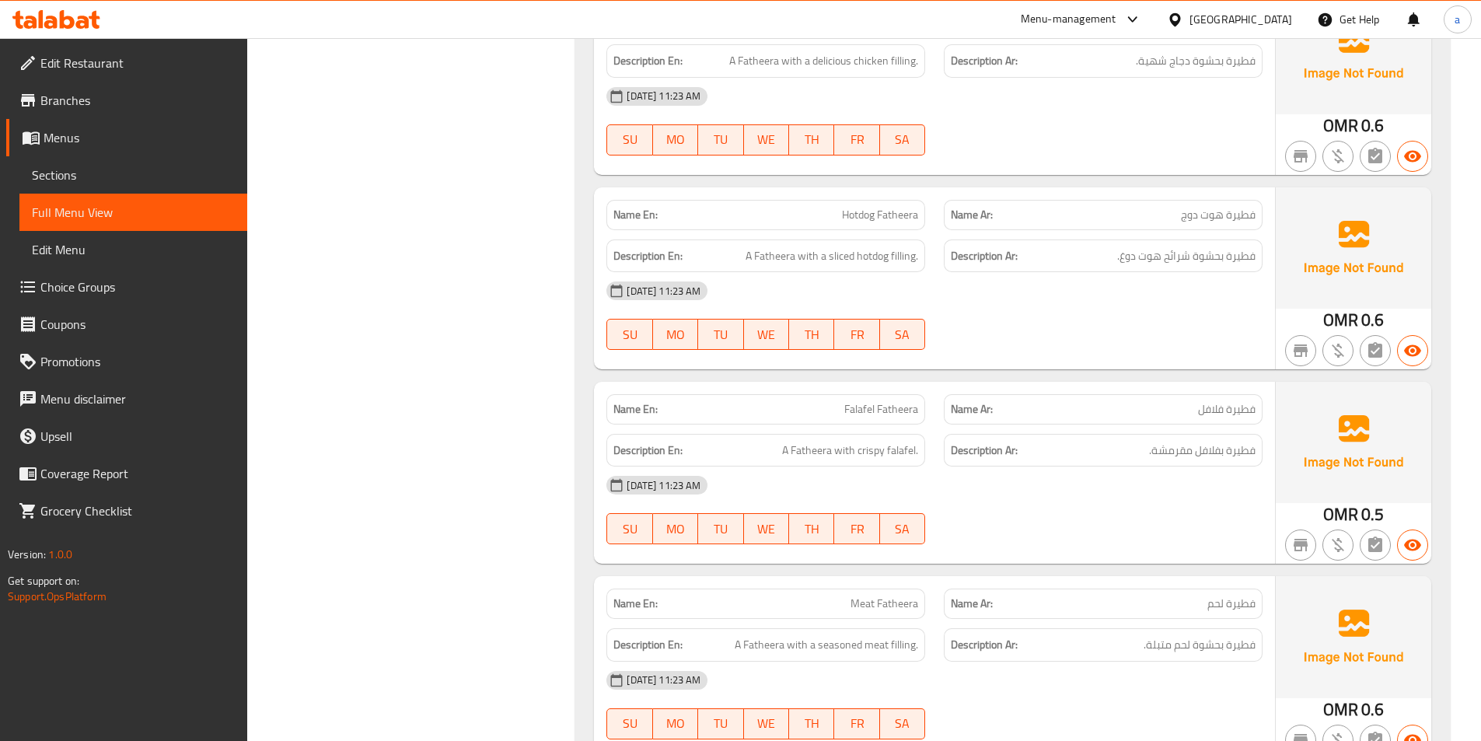
scroll to position [10349, 0]
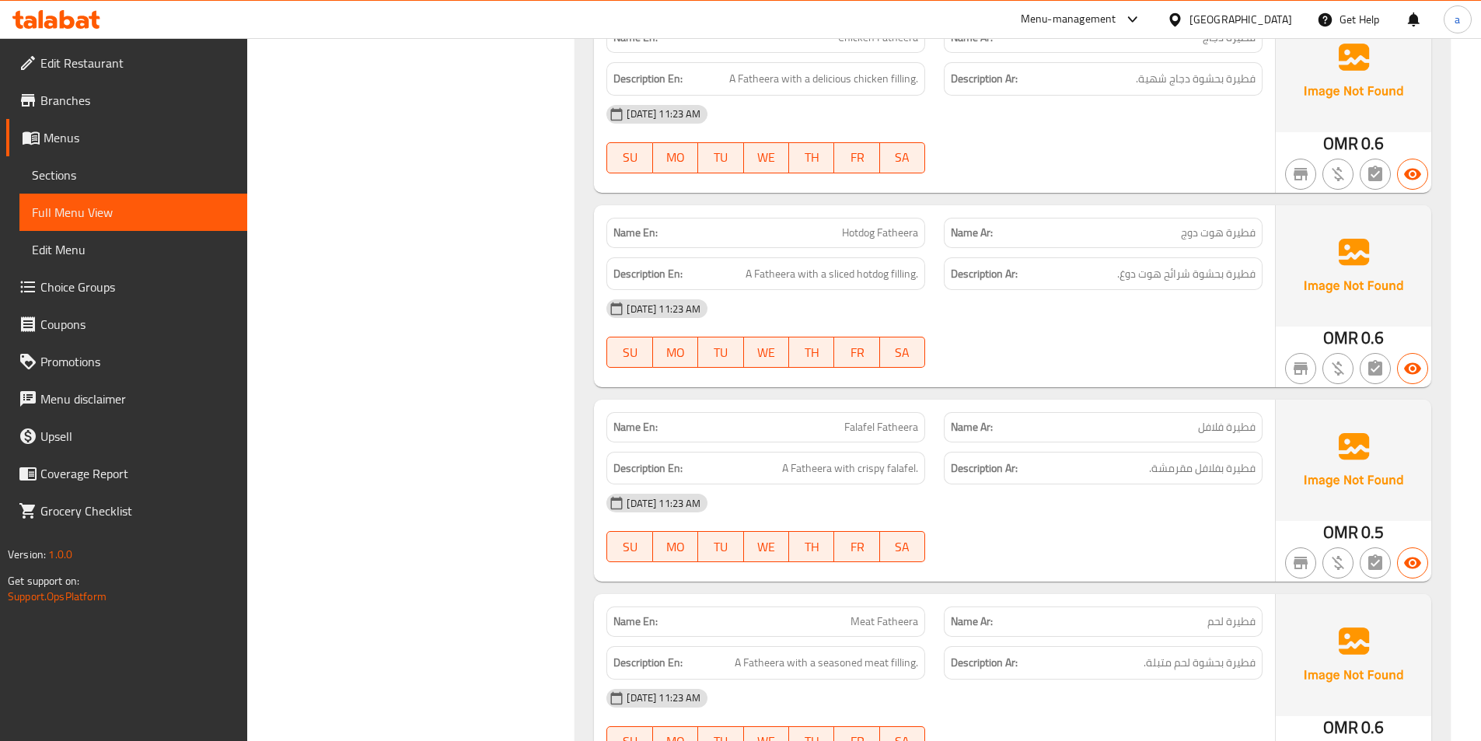
drag, startPoint x: 1115, startPoint y: 313, endPoint x: 347, endPoint y: 303, distance: 768.8
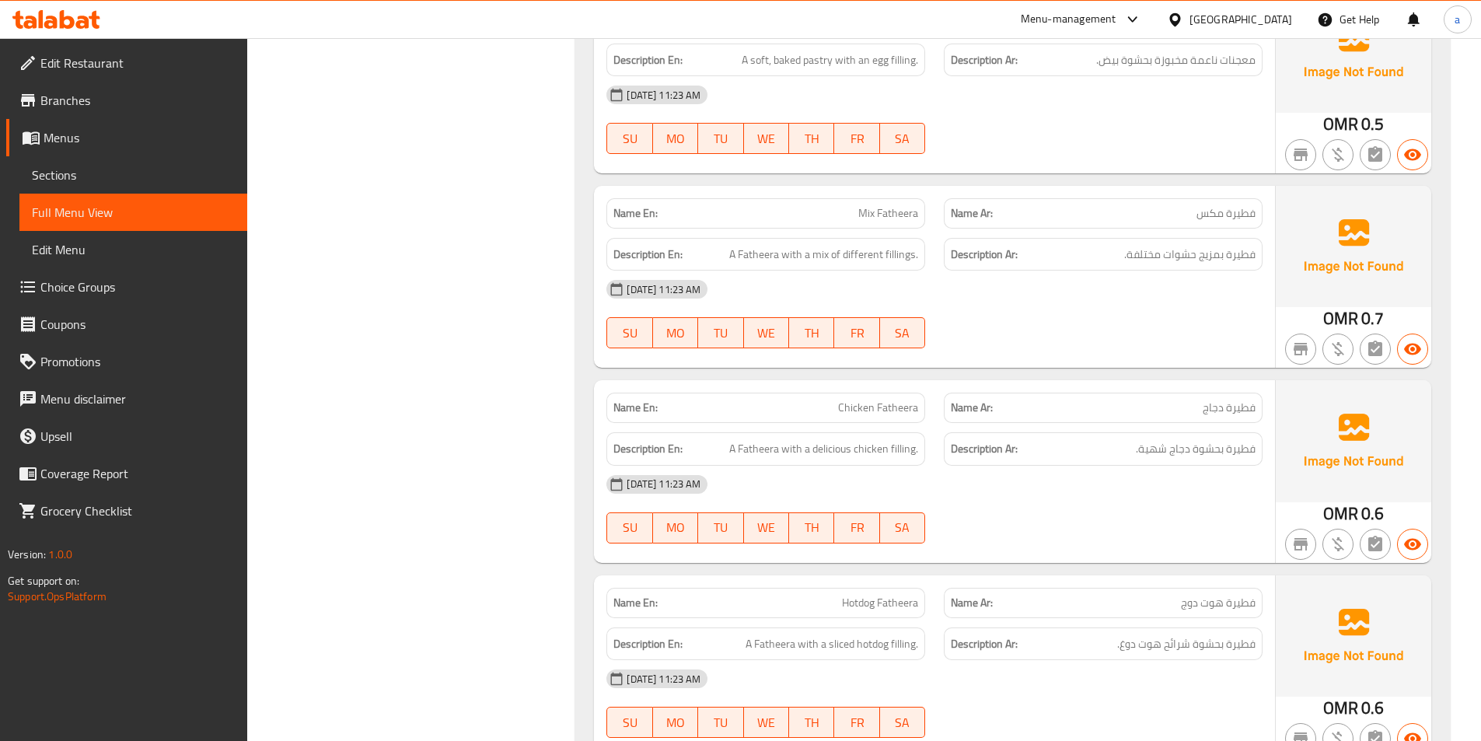
scroll to position [9435, 0]
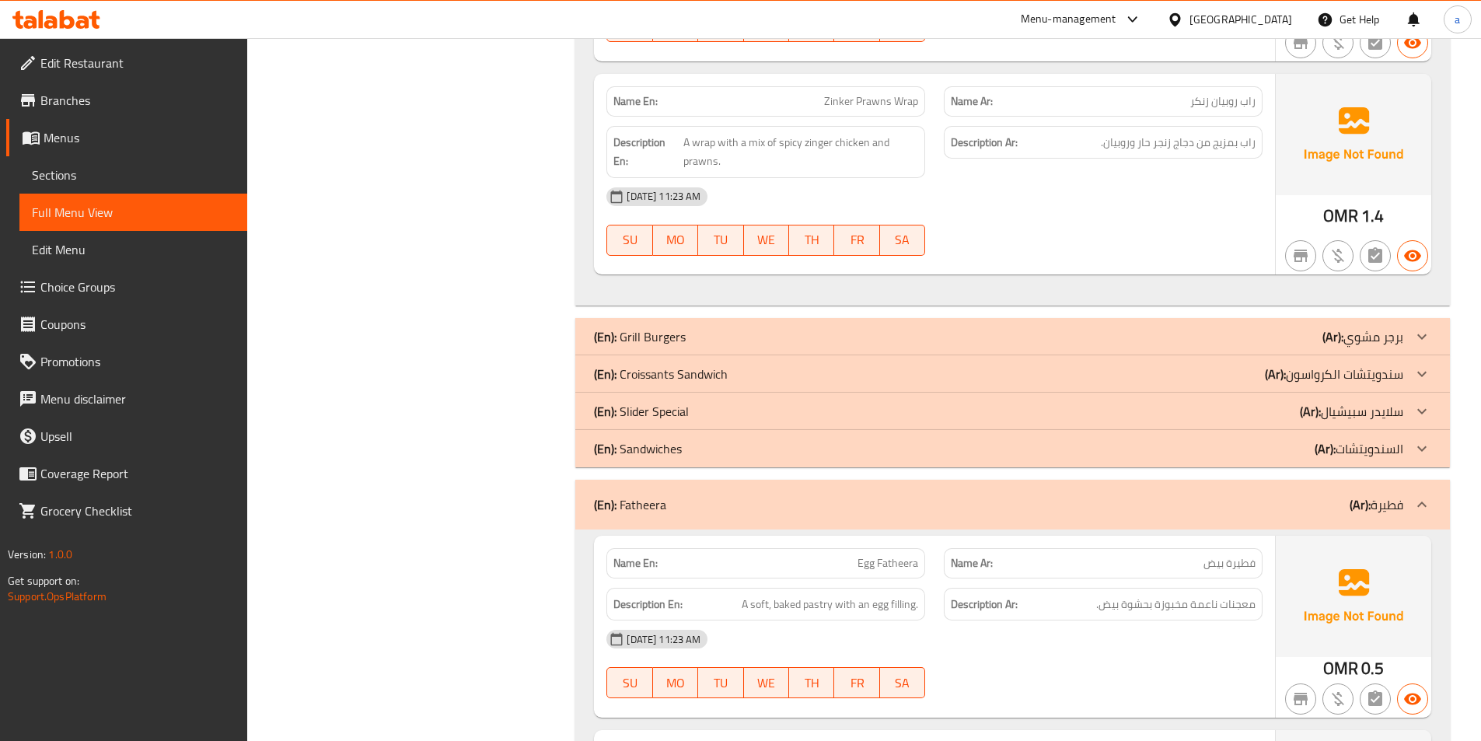
click at [1168, 439] on div "(En): Sandwiches (Ar): السندويتشات" at bounding box center [998, 448] width 809 height 19
click at [1185, 355] on div "(En): Croissants Sandwich (Ar): سندويتشات الكرواسون" at bounding box center [1012, 373] width 874 height 37
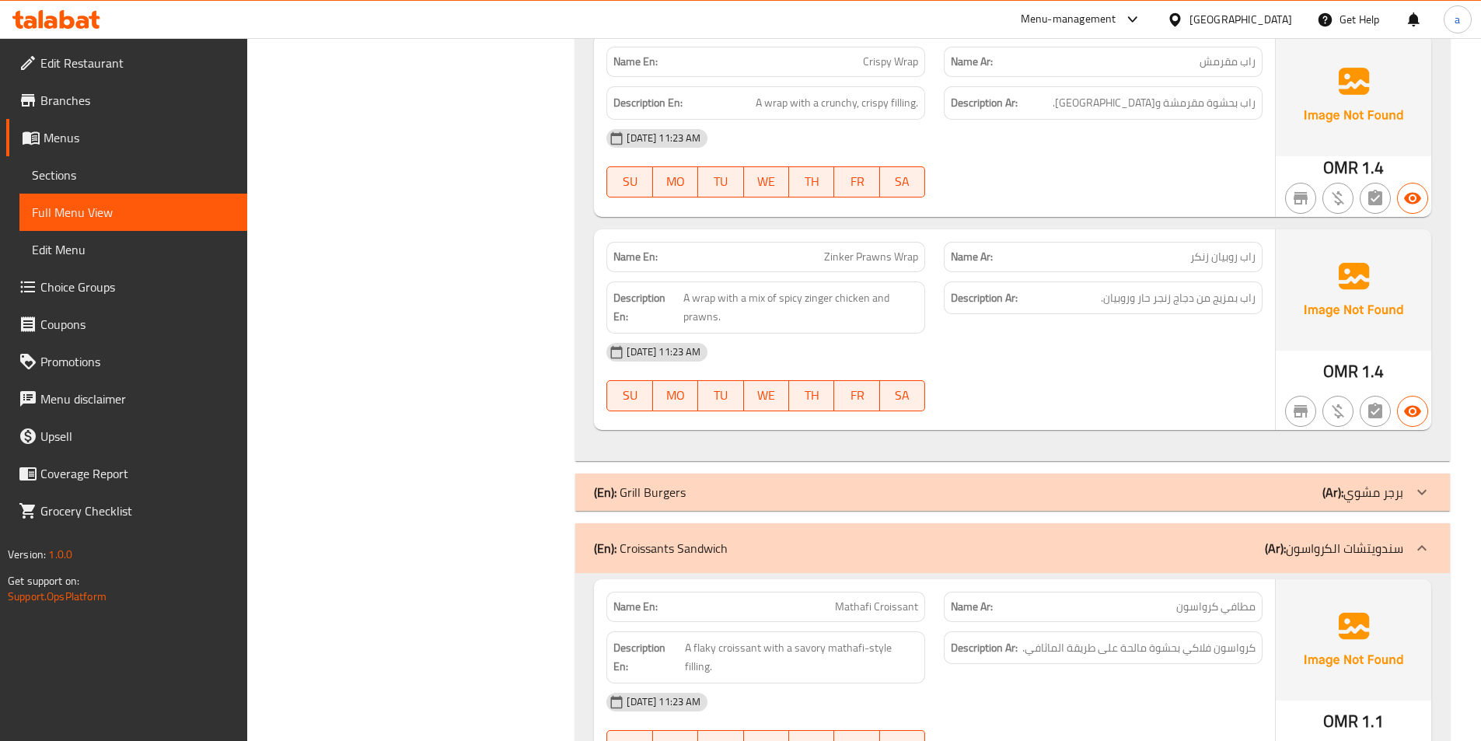
scroll to position [8735, 0]
